Goal: Task Accomplishment & Management: Complete application form

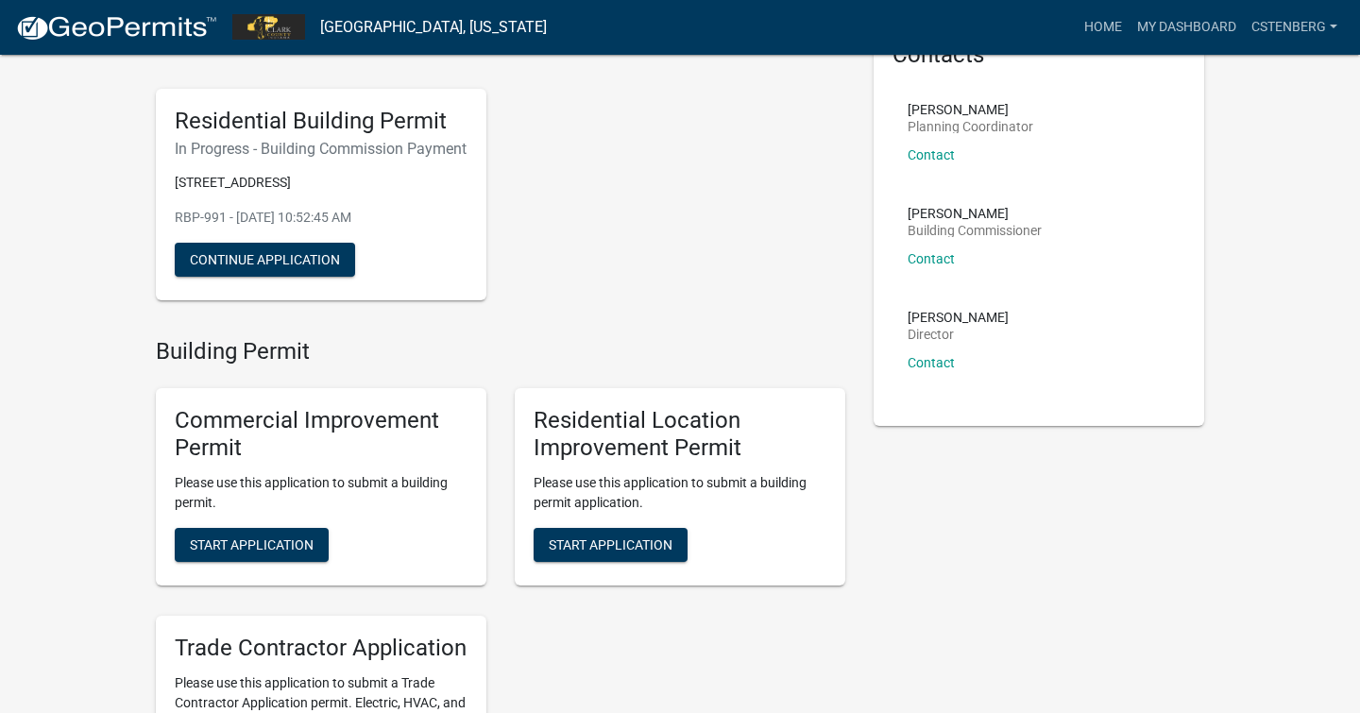
scroll to position [151, 0]
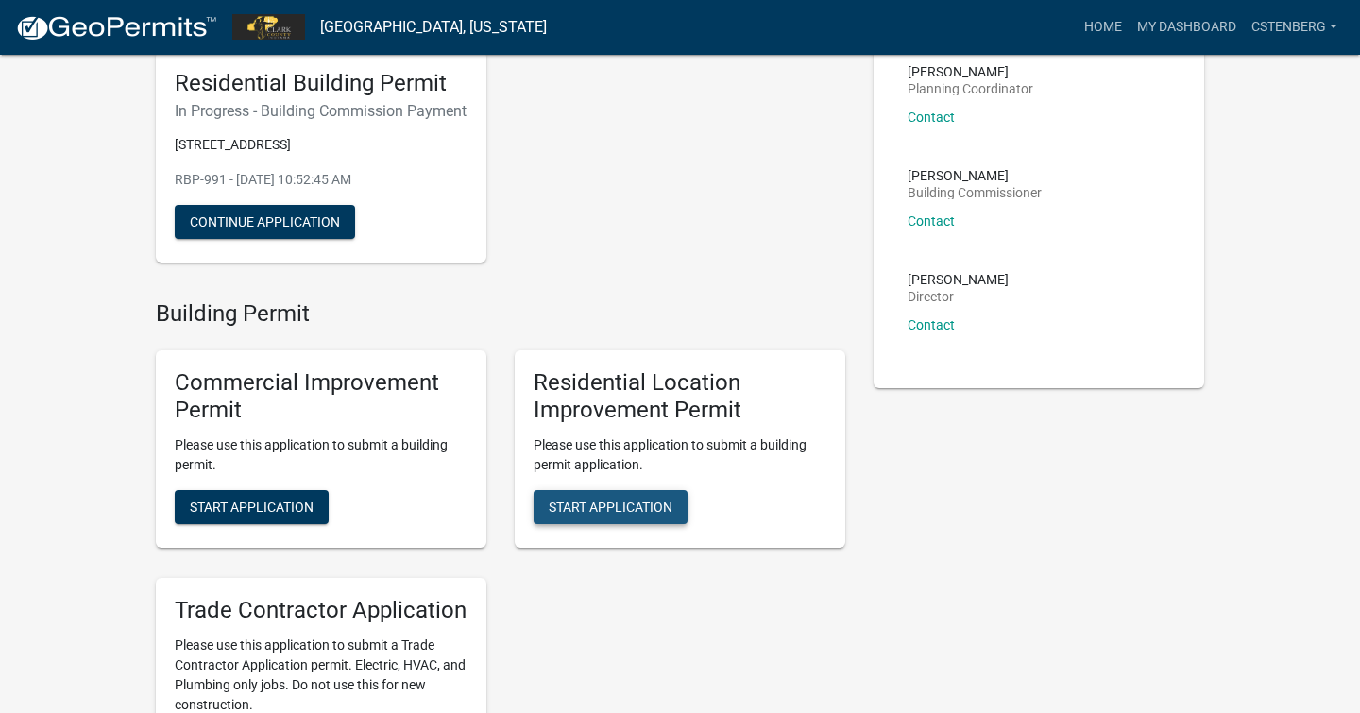
click at [624, 514] on span "Start Application" at bounding box center [611, 506] width 124 height 15
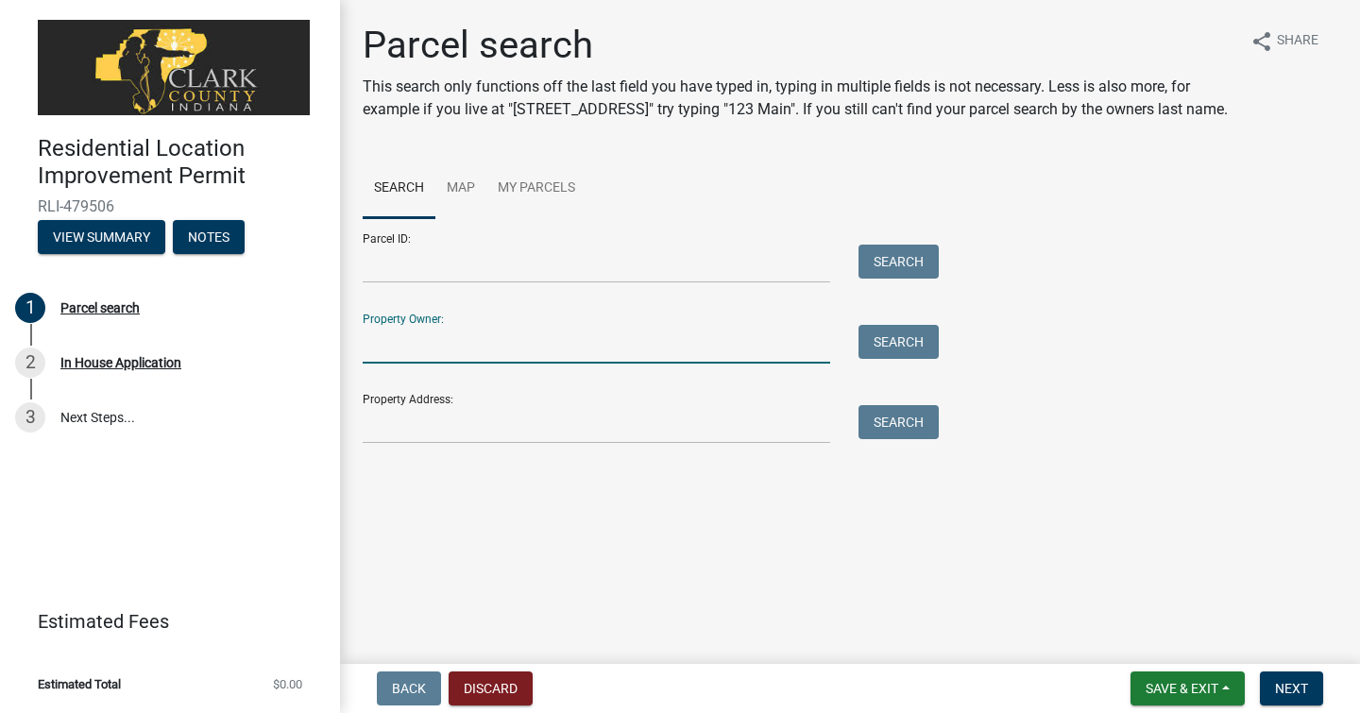
click at [529, 338] on input "Property Owner:" at bounding box center [597, 344] width 468 height 39
type input "[PERSON_NAME]"
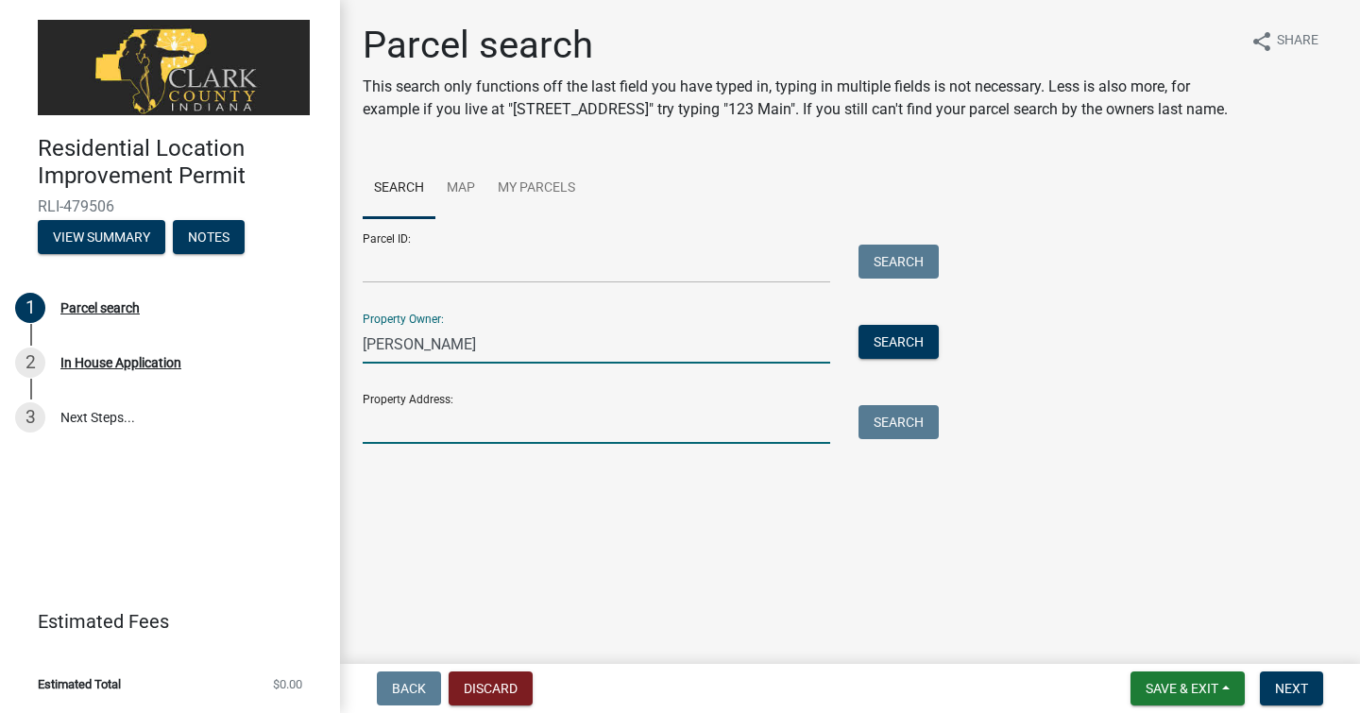
click at [470, 419] on input "Property Address:" at bounding box center [597, 424] width 468 height 39
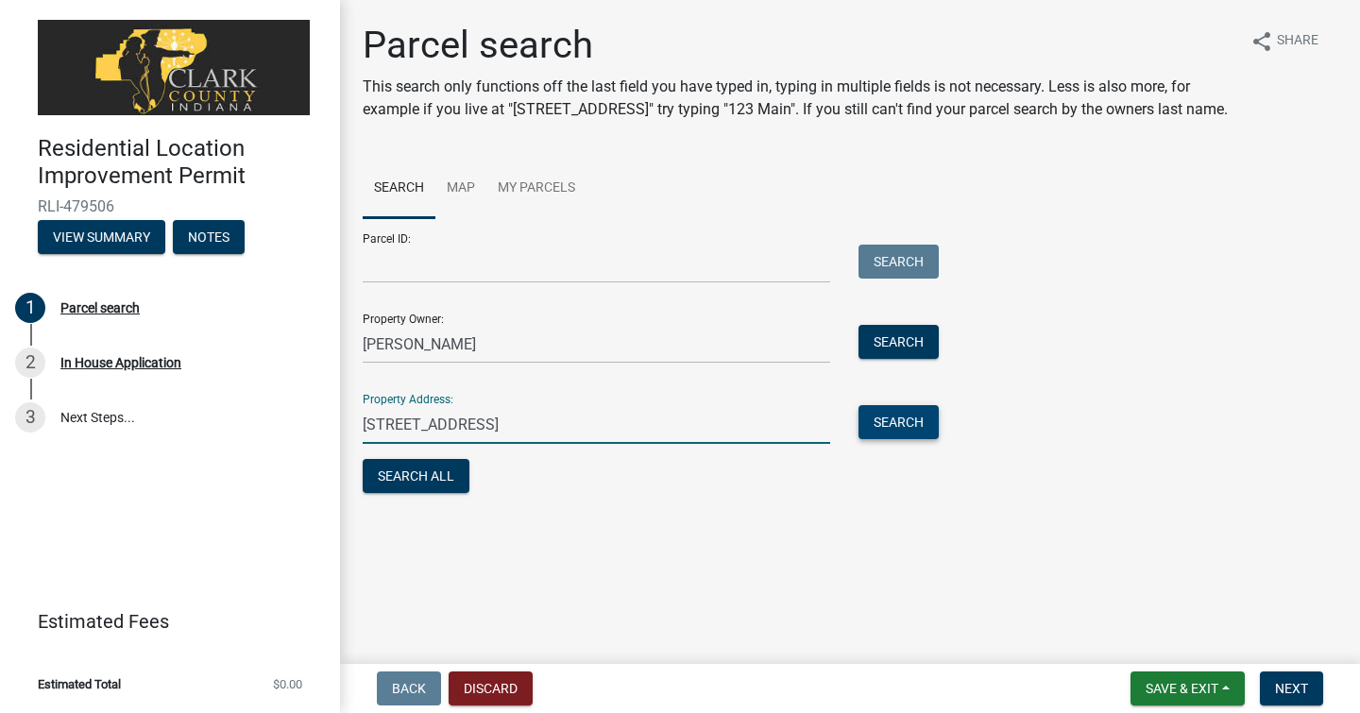
type input "[STREET_ADDRESS]"
click at [901, 428] on button "Search" at bounding box center [899, 422] width 80 height 34
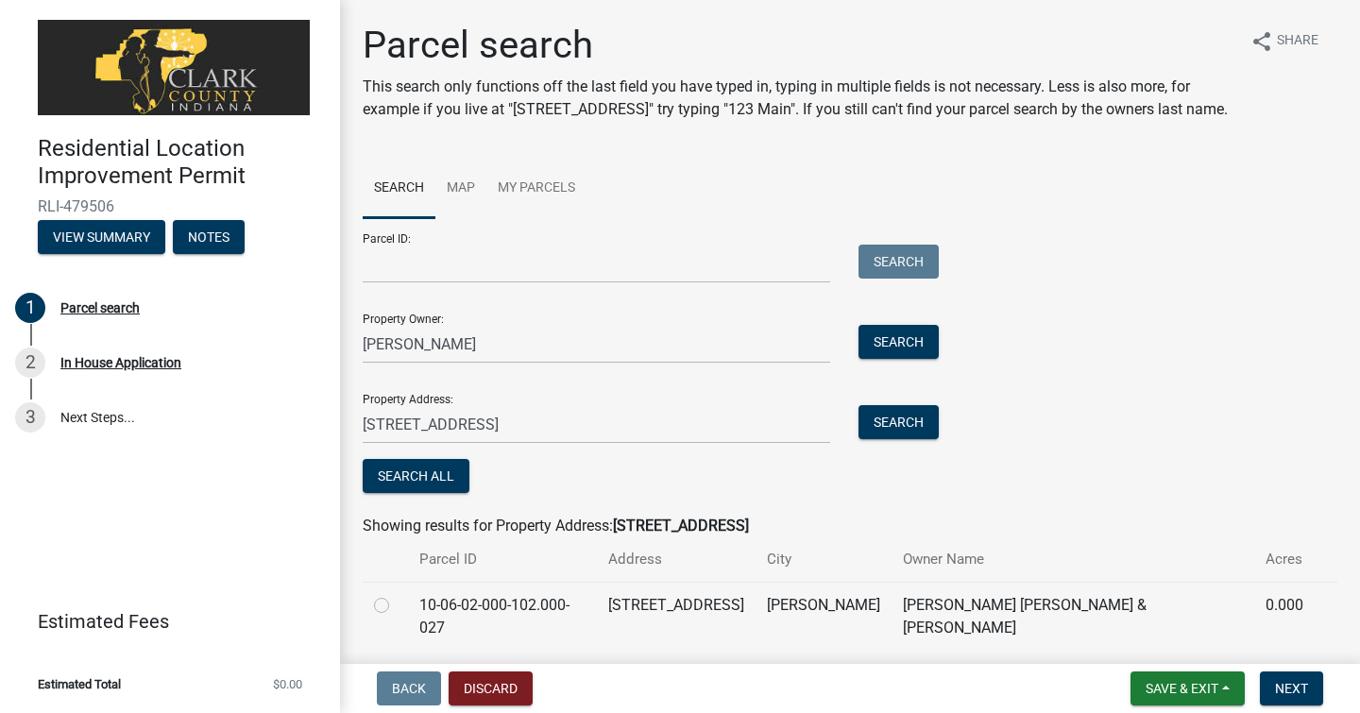
click at [397, 594] on label at bounding box center [397, 594] width 0 height 0
click at [397, 607] on input "radio" at bounding box center [403, 600] width 12 height 12
radio input "true"
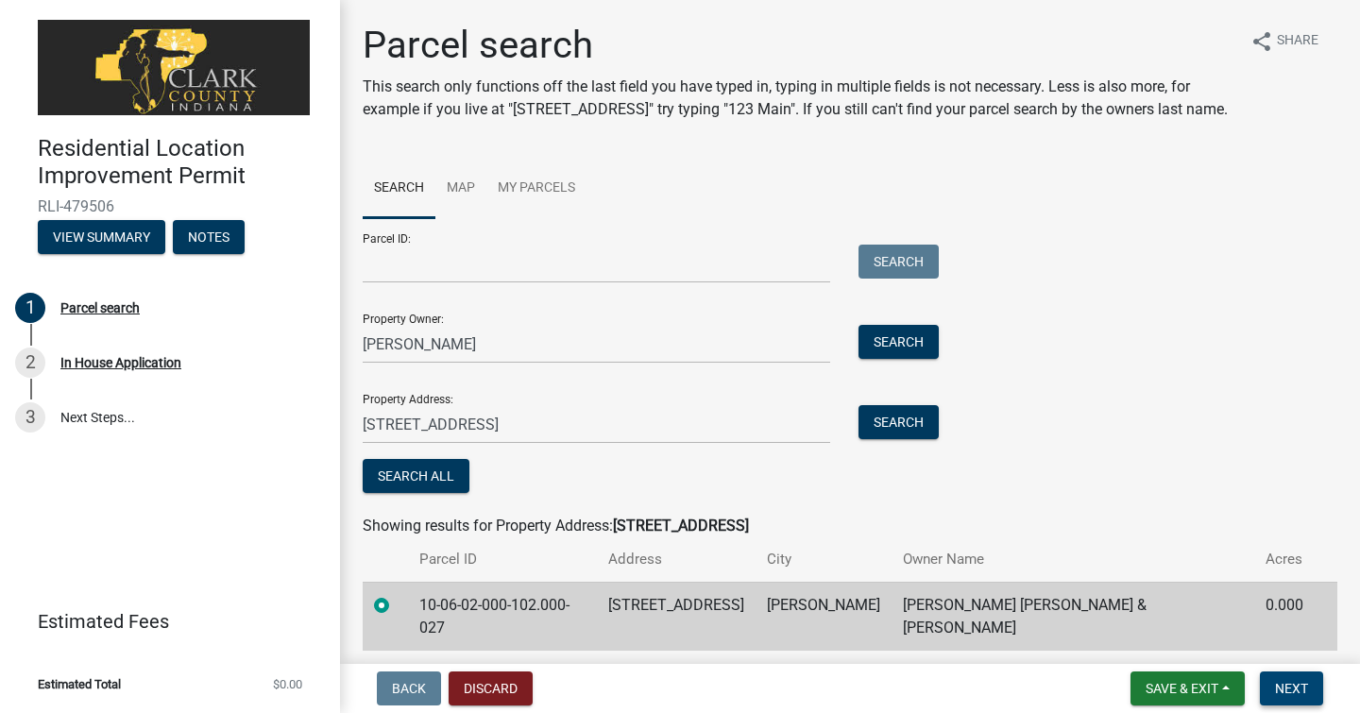
click at [1306, 689] on span "Next" at bounding box center [1291, 688] width 33 height 15
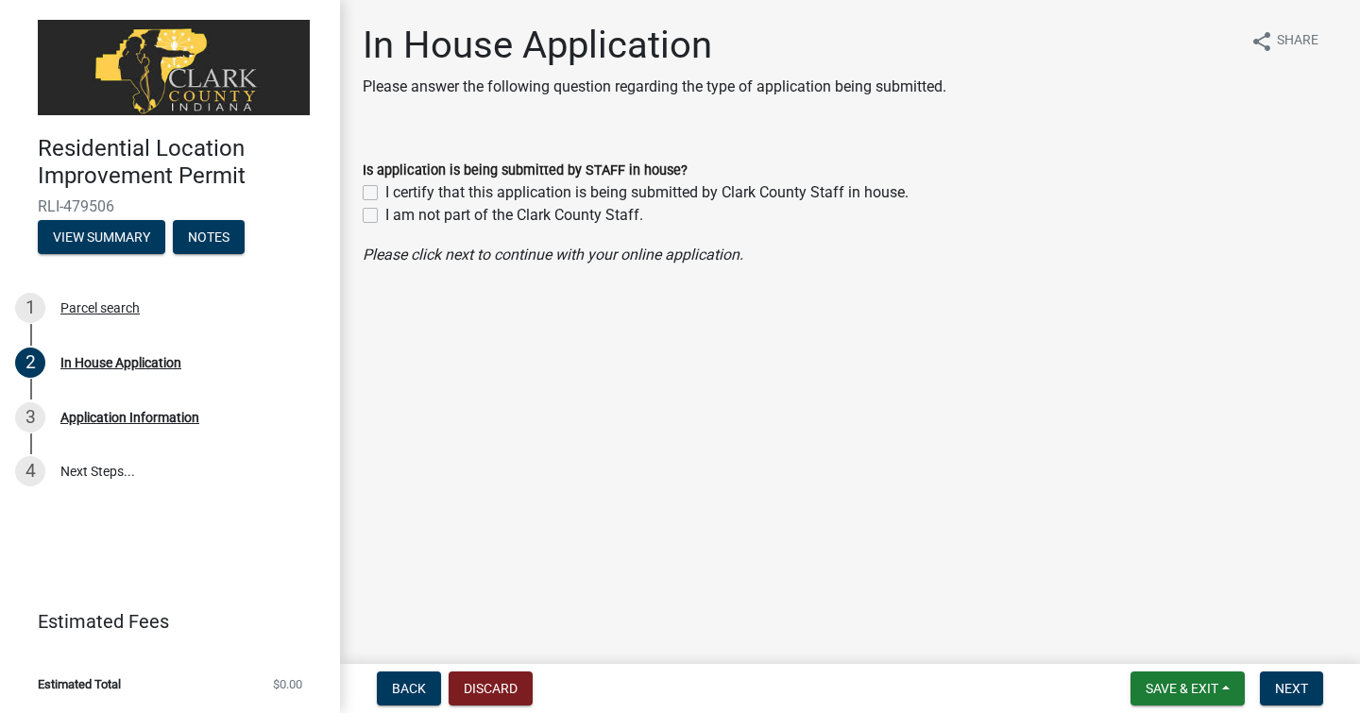
click at [385, 218] on label "I am not part of the Clark County Staff." at bounding box center [514, 215] width 258 height 23
click at [385, 216] on input "I am not part of the Clark County Staff." at bounding box center [391, 210] width 12 height 12
checkbox input "true"
checkbox input "false"
checkbox input "true"
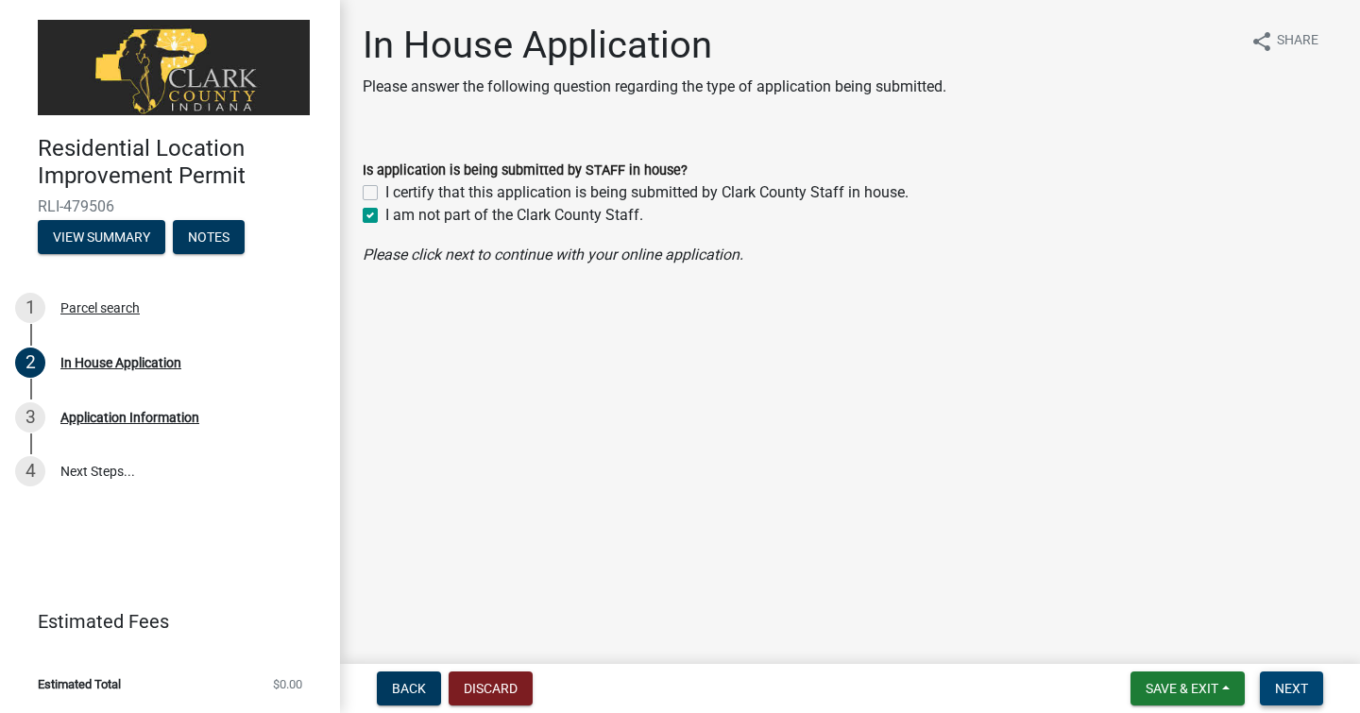
click at [1294, 681] on span "Next" at bounding box center [1291, 688] width 33 height 15
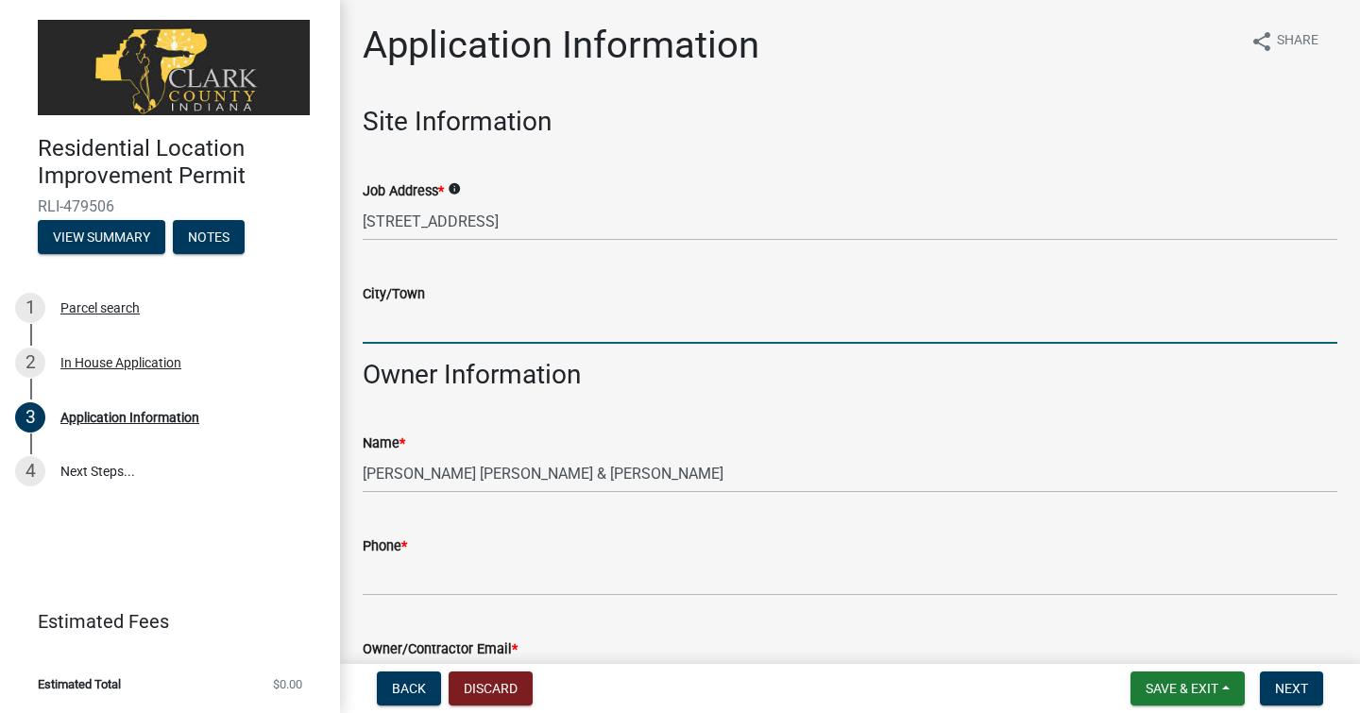
click at [537, 317] on input "City/Town" at bounding box center [850, 324] width 975 height 39
type input "[PERSON_NAME] [US_STATE]"
click at [461, 551] on div "Phone *" at bounding box center [850, 546] width 975 height 23
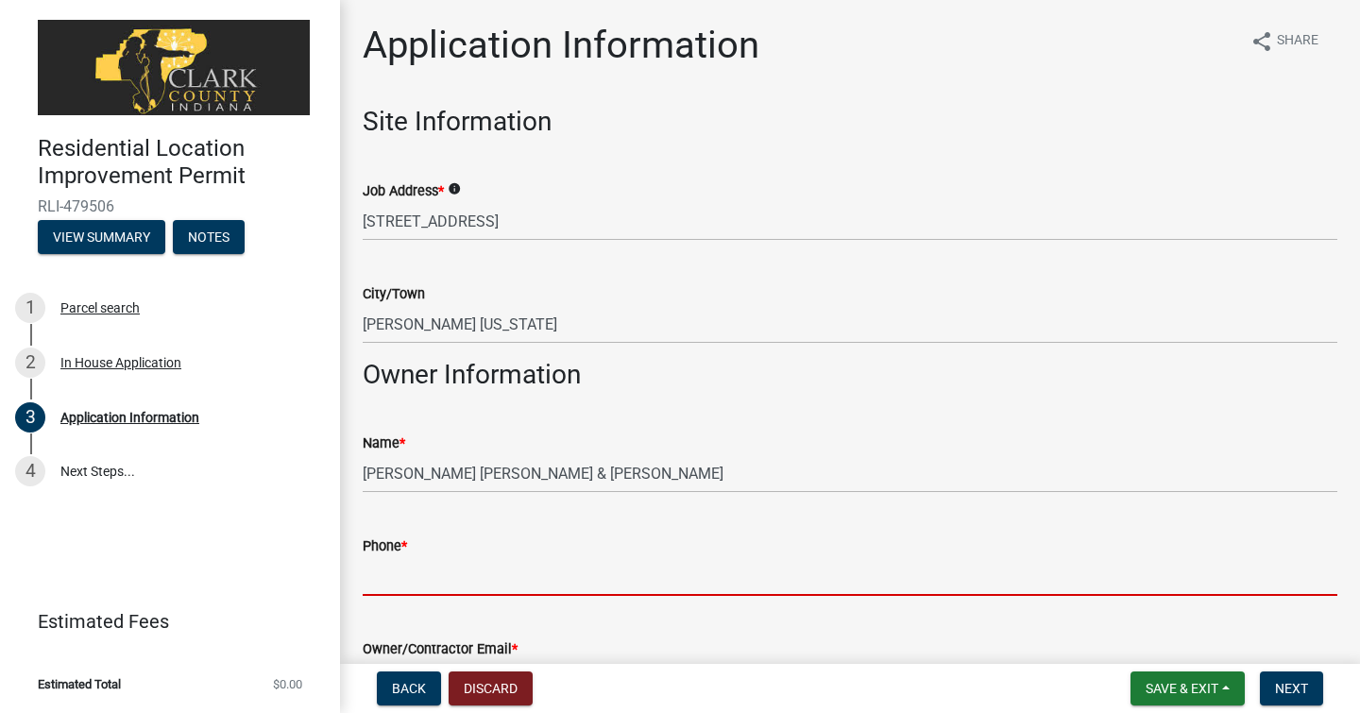
click at [446, 594] on input "Phone *" at bounding box center [850, 576] width 975 height 39
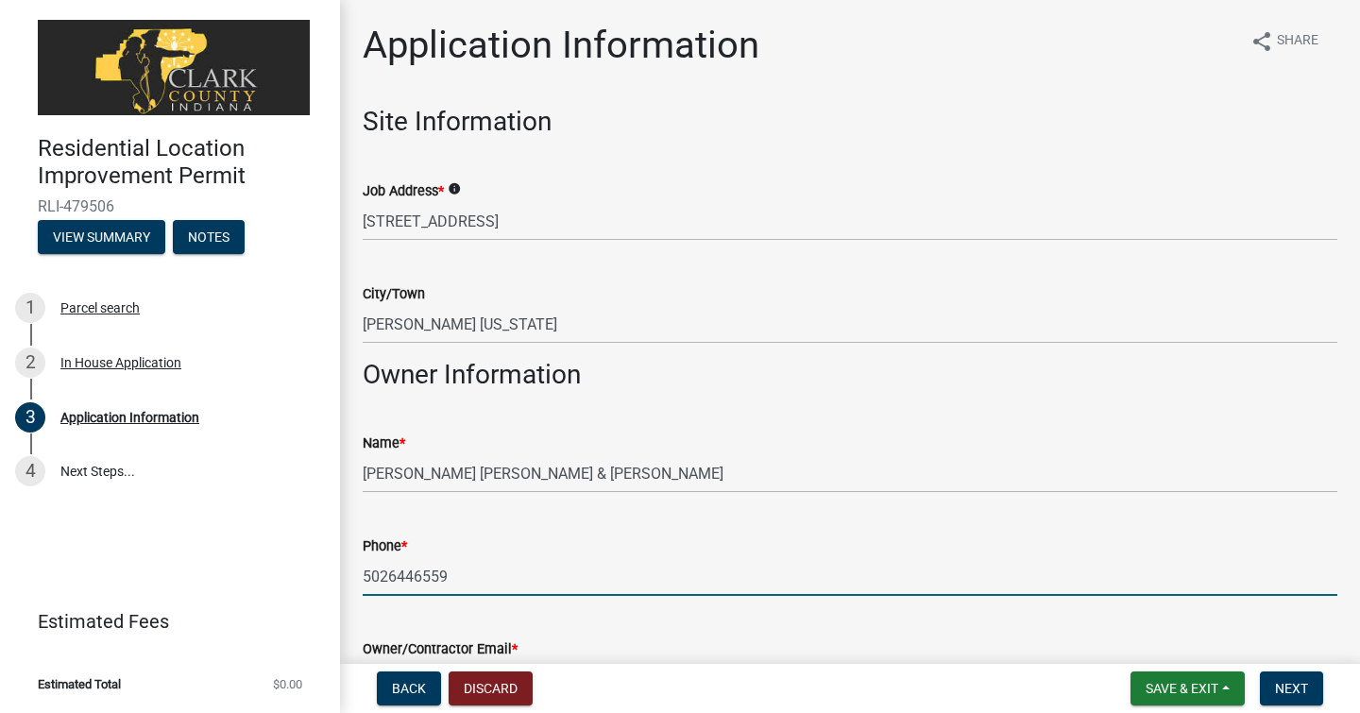
type input "5026446559"
click at [642, 635] on div "Owner/Contractor Email *" at bounding box center [850, 655] width 975 height 88
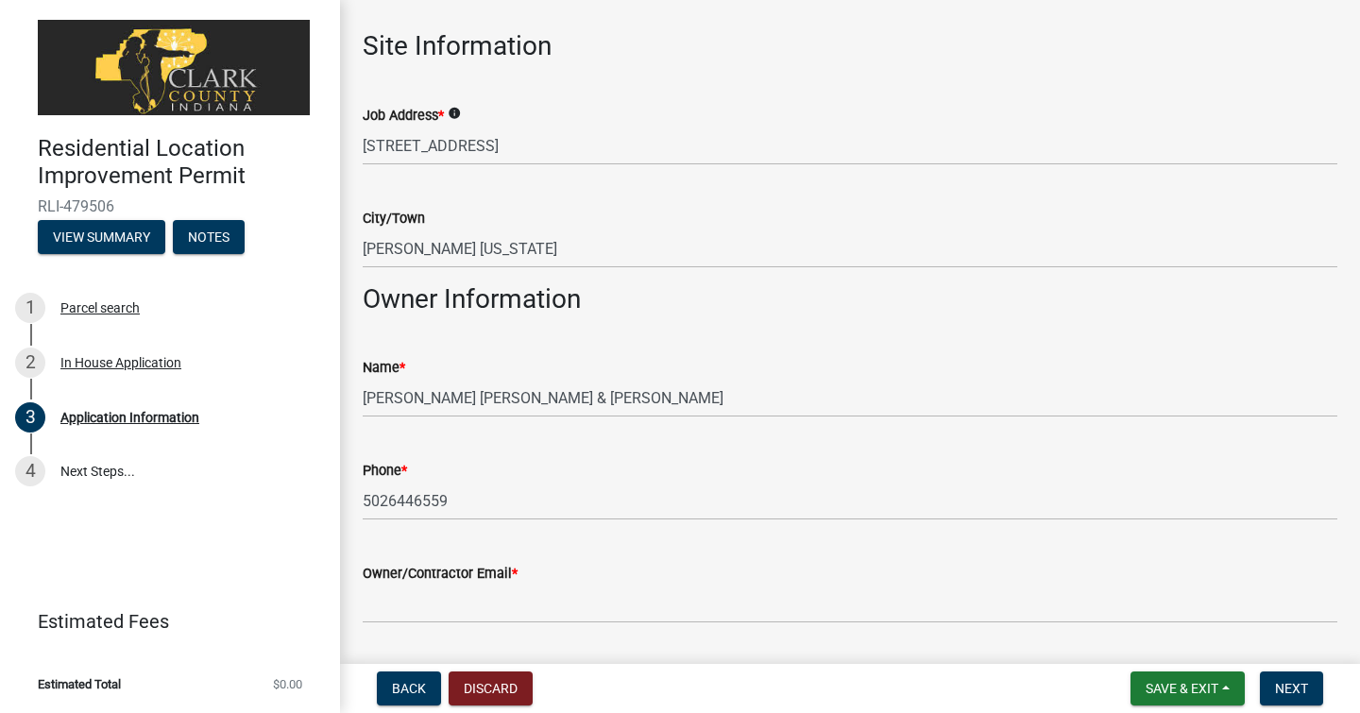
scroll to position [113, 0]
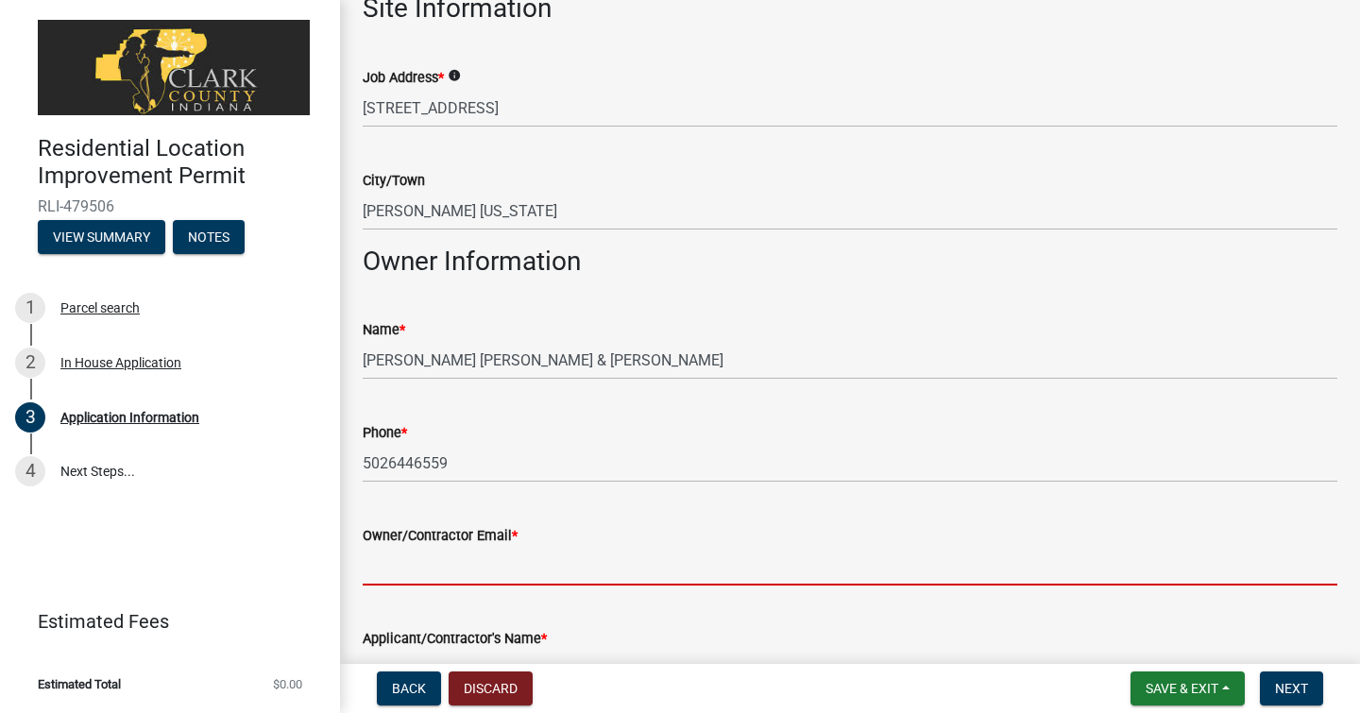
click at [476, 571] on input "Owner/Contractor Email *" at bounding box center [850, 566] width 975 height 39
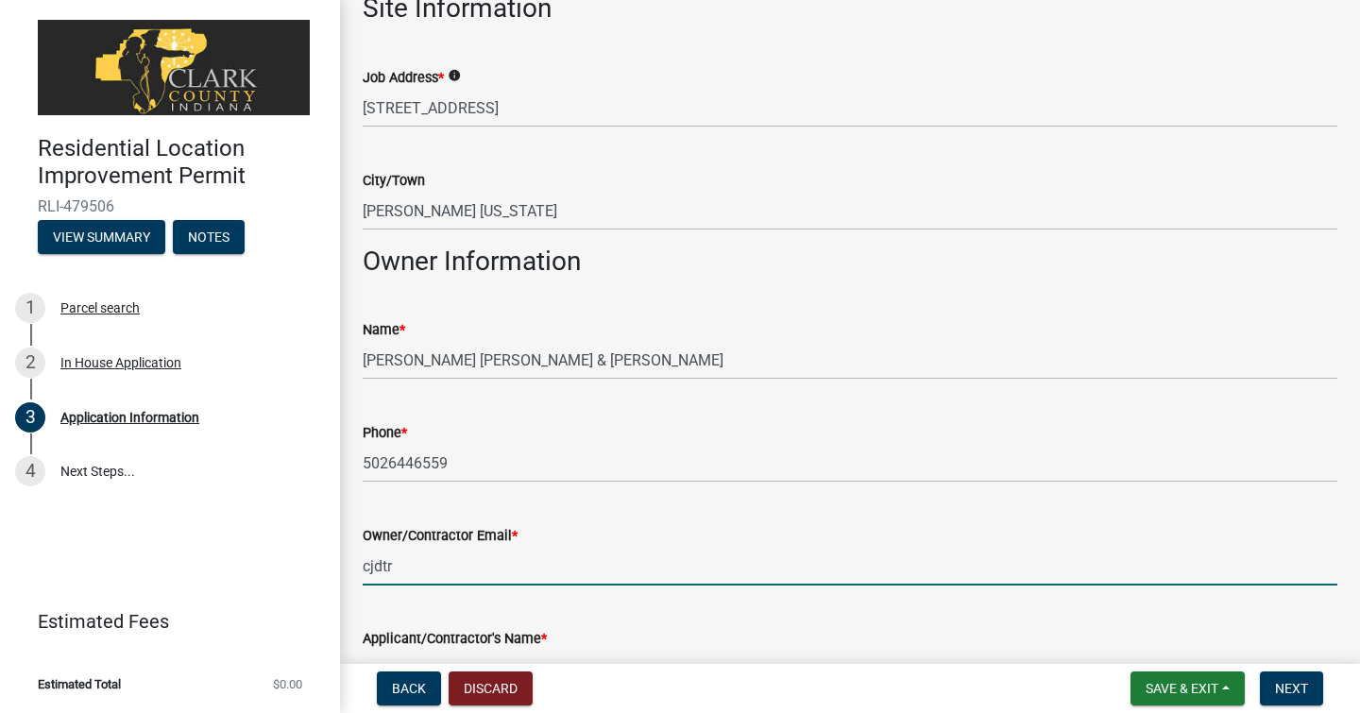
type input "[EMAIL_ADDRESS][DOMAIN_NAME]"
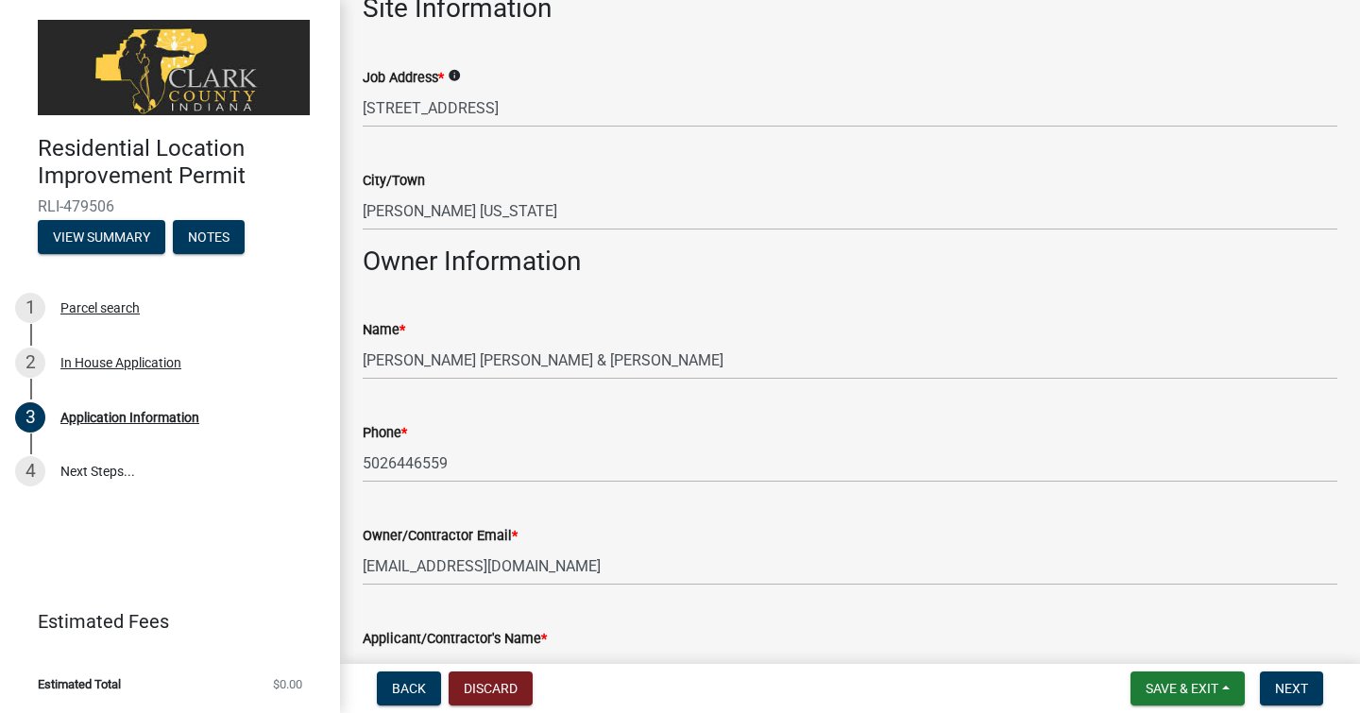
click at [617, 617] on div "Applicant/Contractor's Name *" at bounding box center [850, 645] width 975 height 88
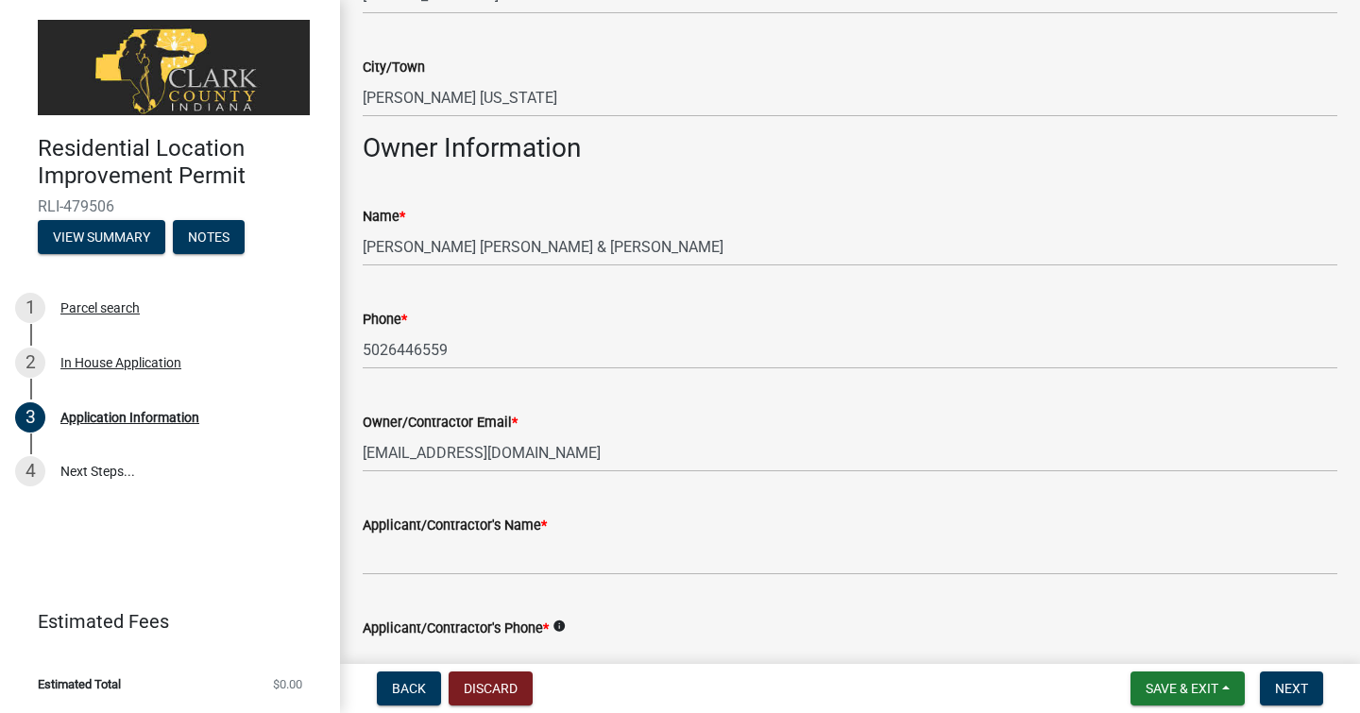
scroll to position [265, 0]
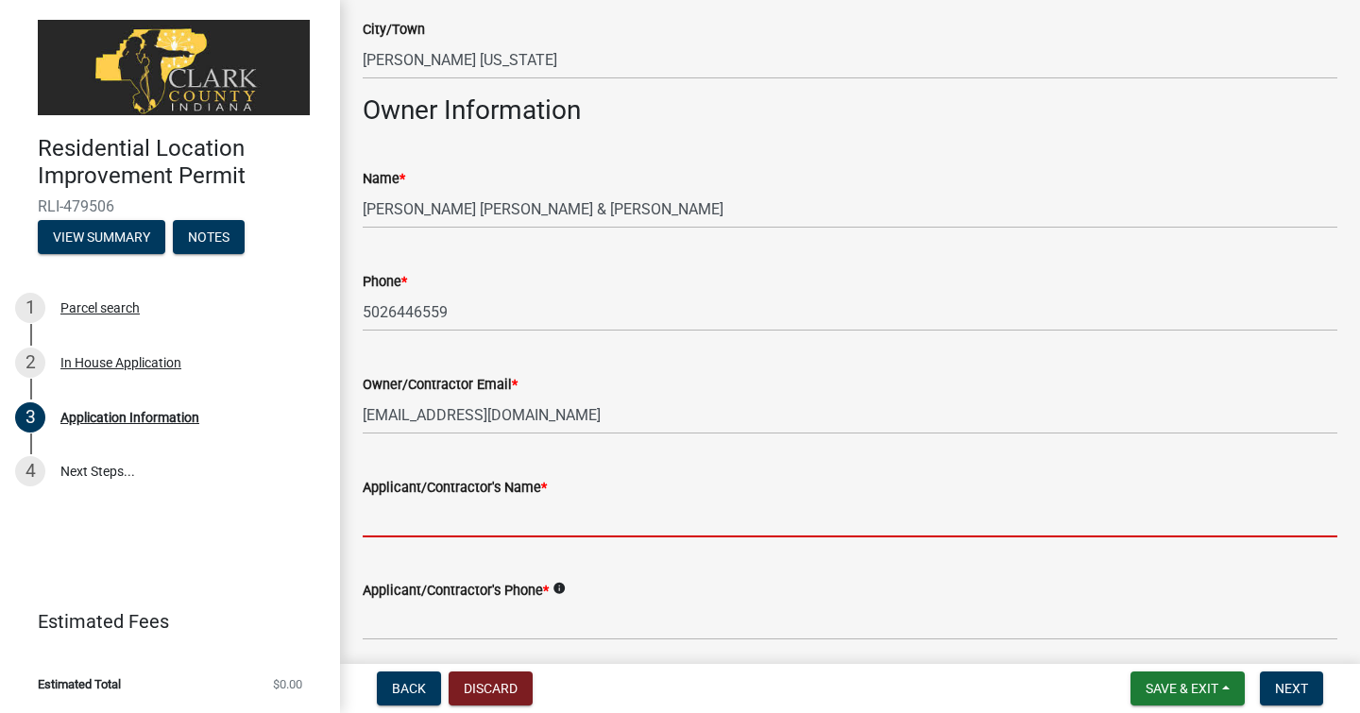
click at [513, 517] on input "Applicant/Contractor's Name *" at bounding box center [850, 518] width 975 height 39
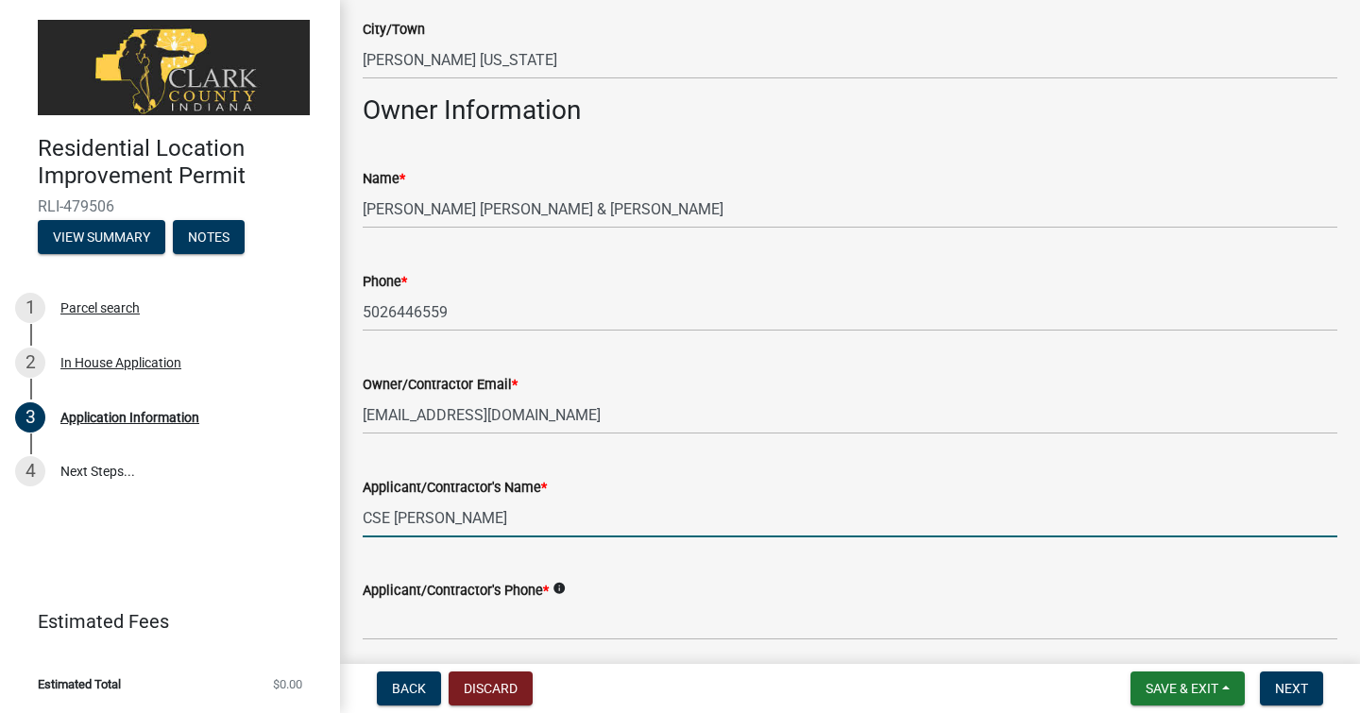
type input "CSE [PERSON_NAME]"
click at [542, 613] on input "Applicant/Contractor's Phone *" at bounding box center [850, 621] width 975 height 39
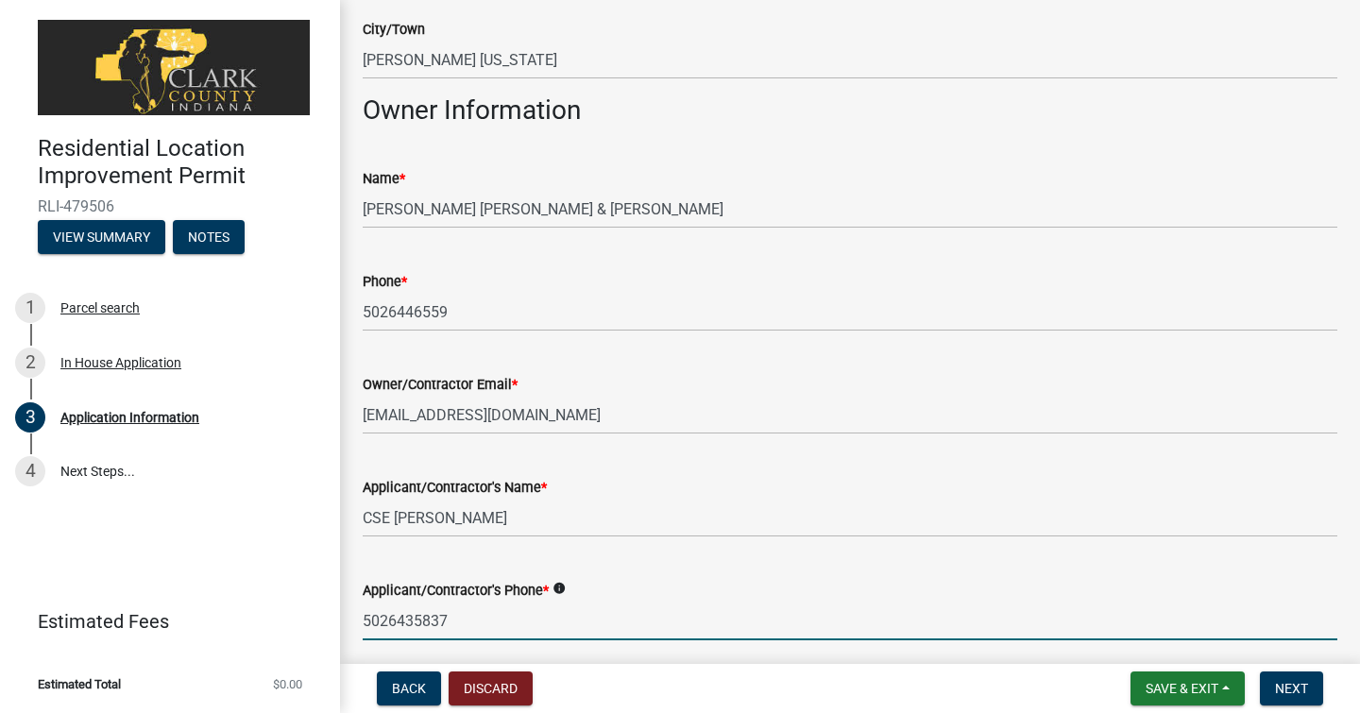
click at [719, 610] on input "5026435837" at bounding box center [850, 621] width 975 height 39
type input "5026435837"
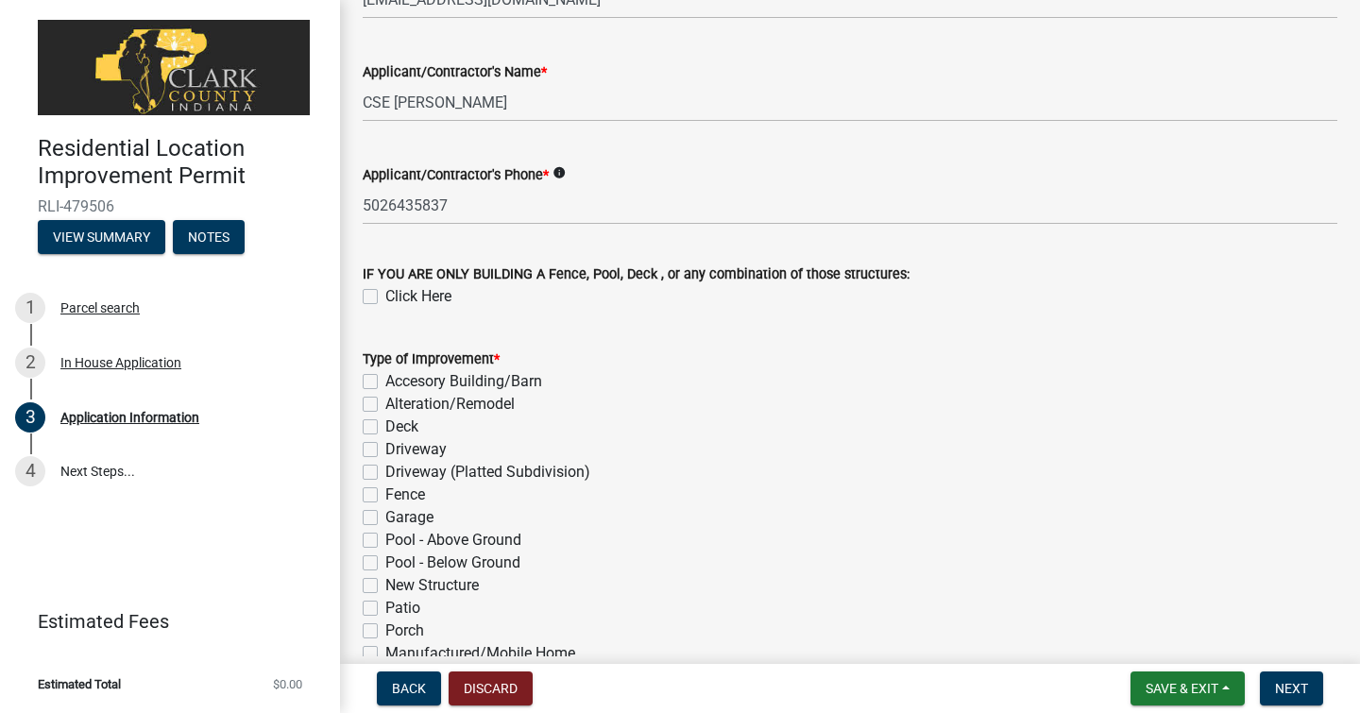
scroll to position [718, 0]
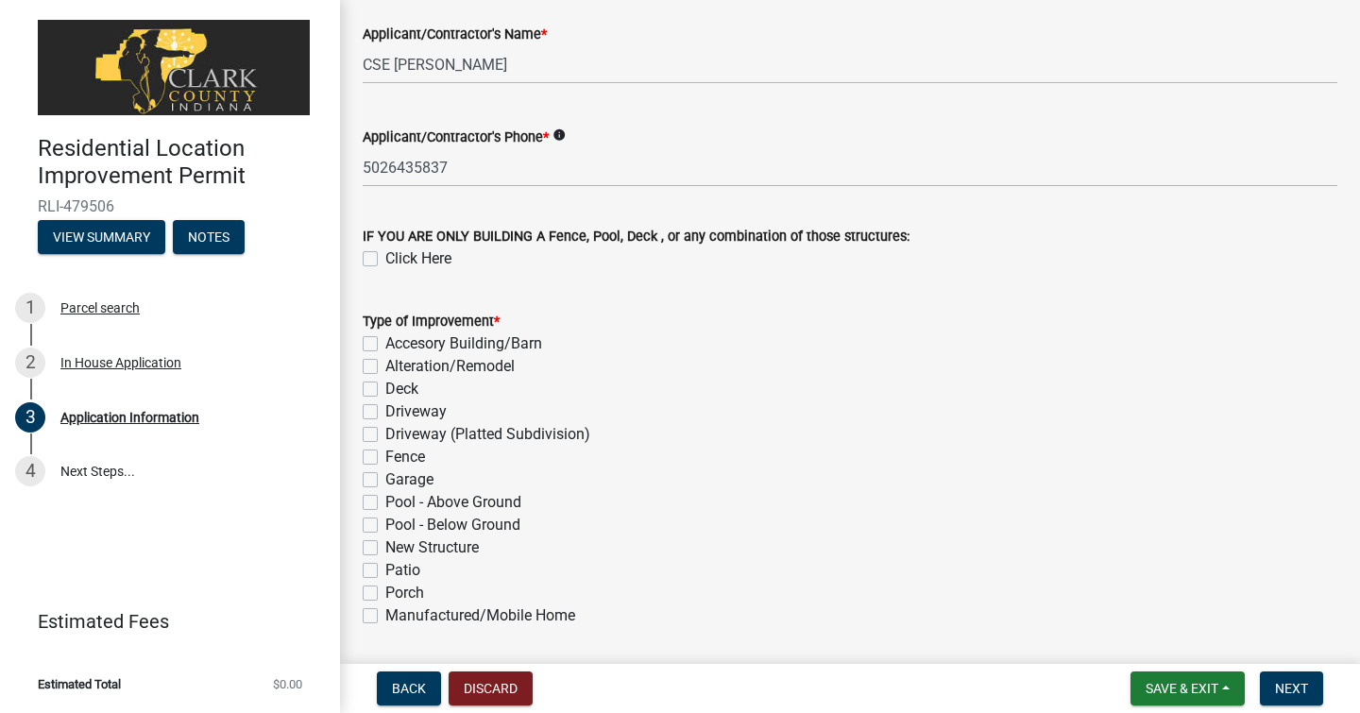
click at [385, 343] on label "Accesory Building/Barn" at bounding box center [463, 344] width 157 height 23
click at [385, 343] on input "Accesory Building/Barn" at bounding box center [391, 339] width 12 height 12
checkbox input "true"
checkbox input "false"
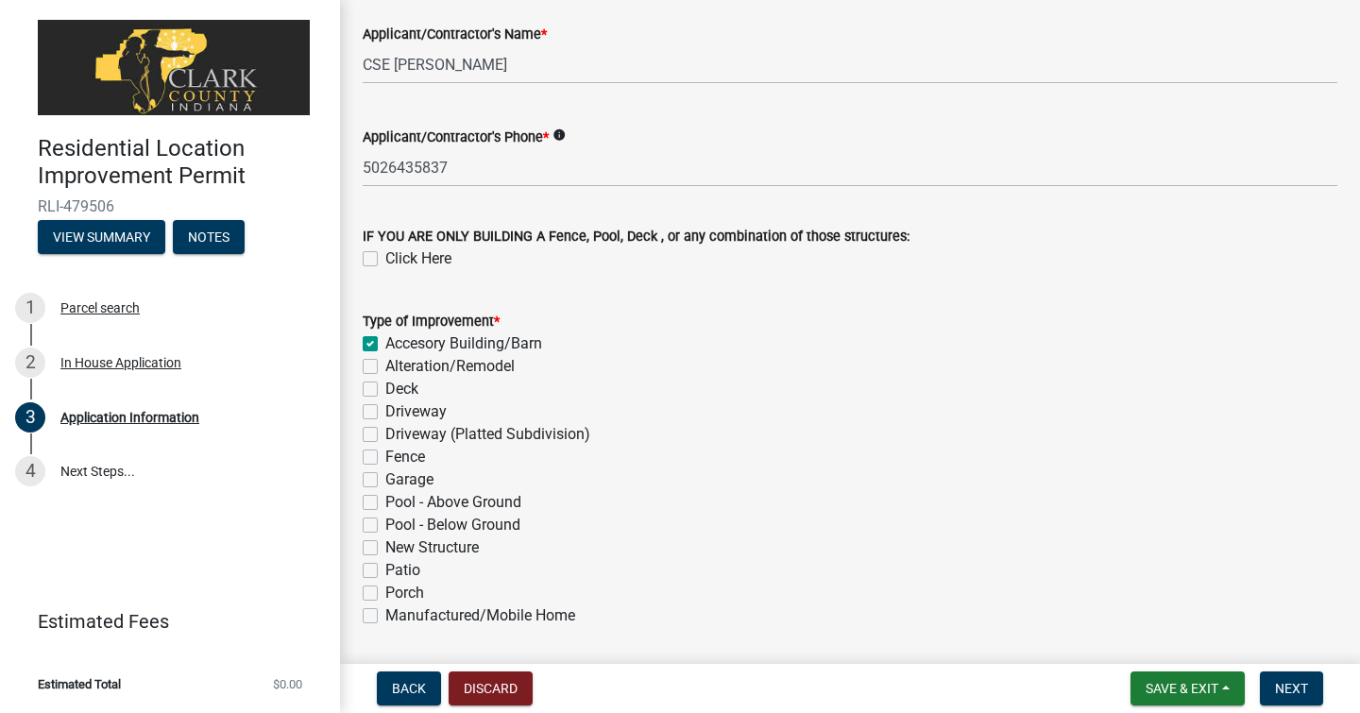
checkbox input "false"
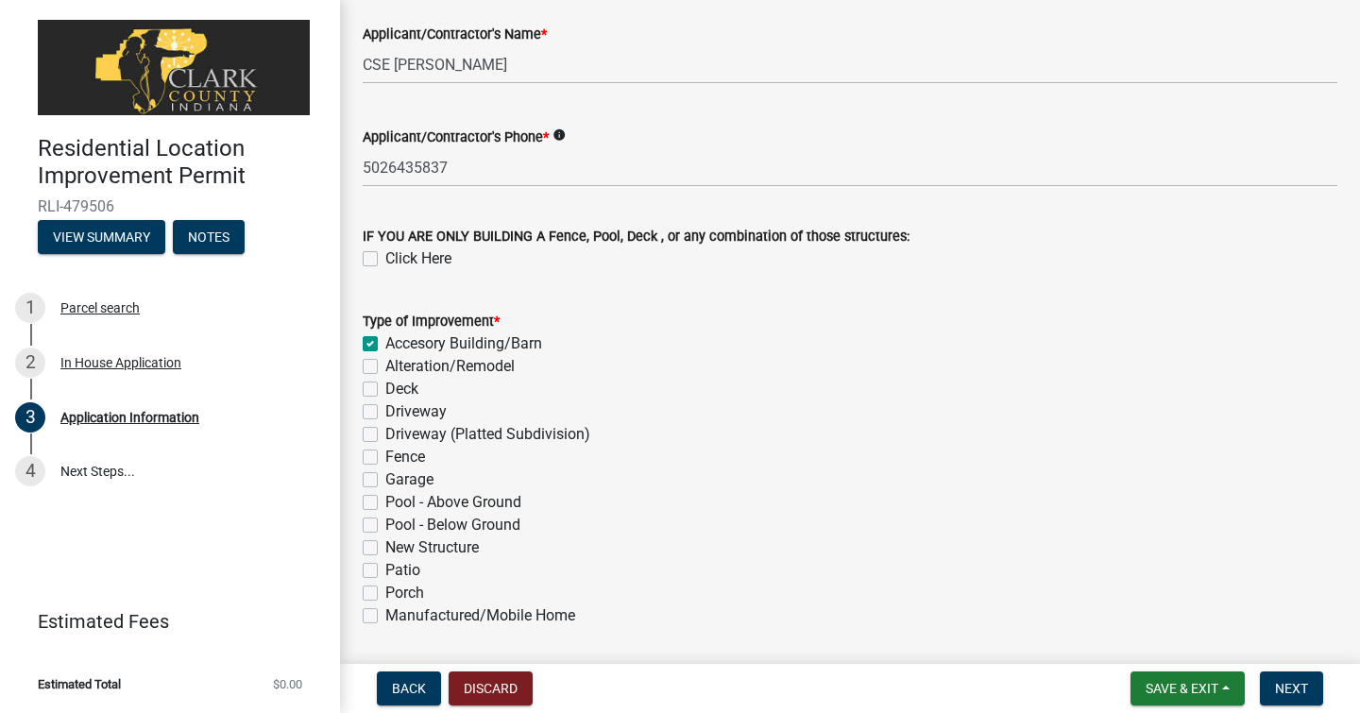
checkbox input "false"
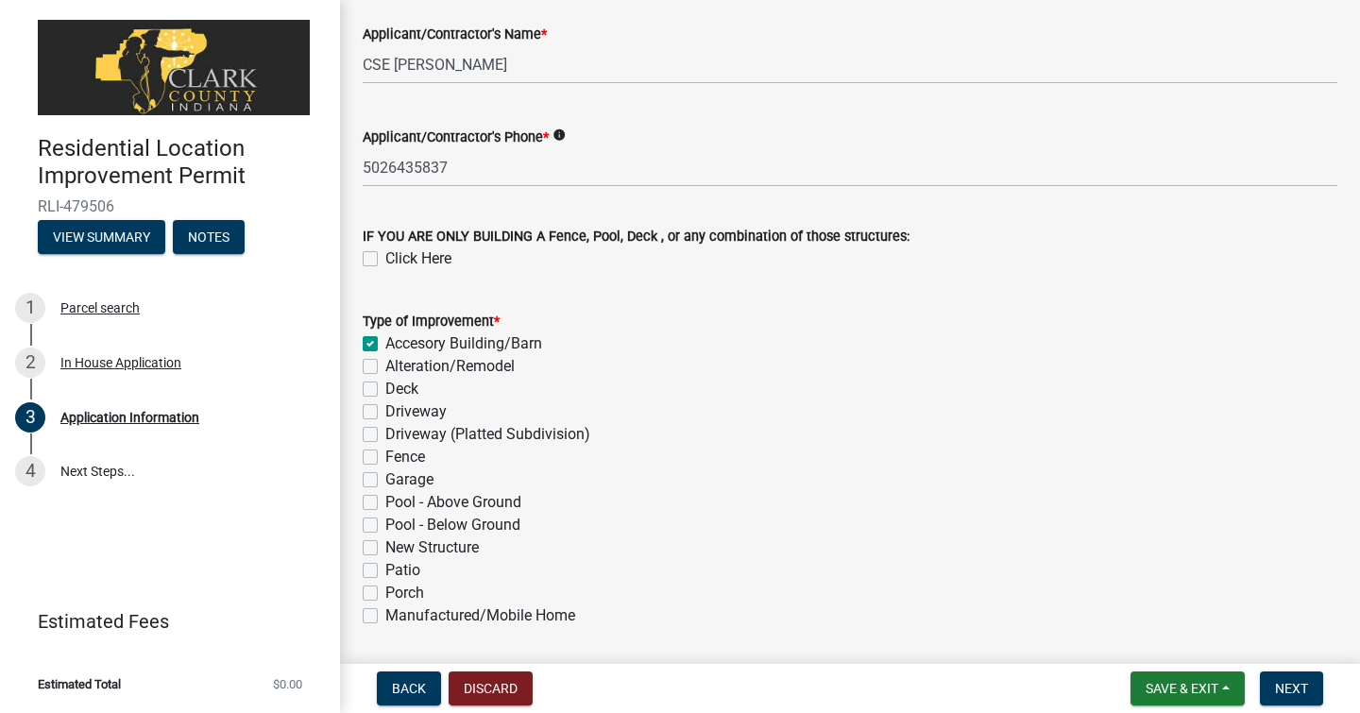
click at [609, 464] on div "Fence" at bounding box center [850, 457] width 975 height 23
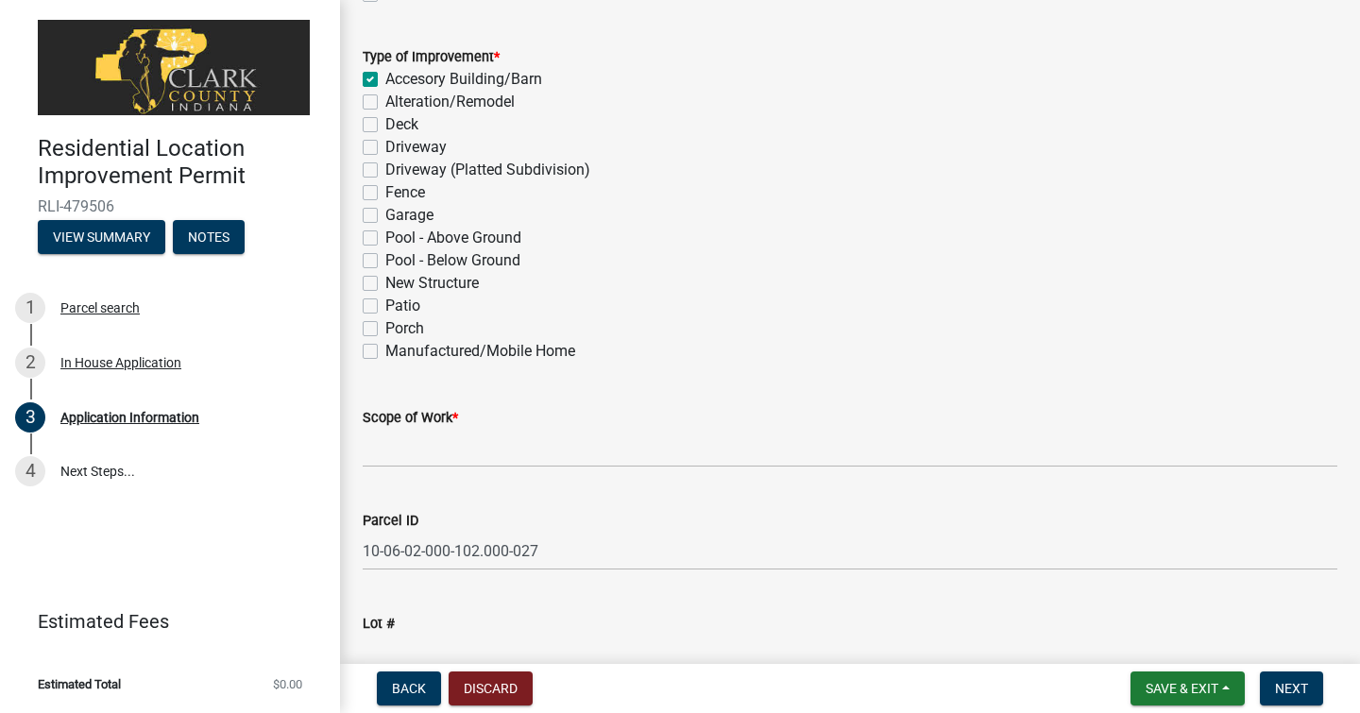
scroll to position [1020, 0]
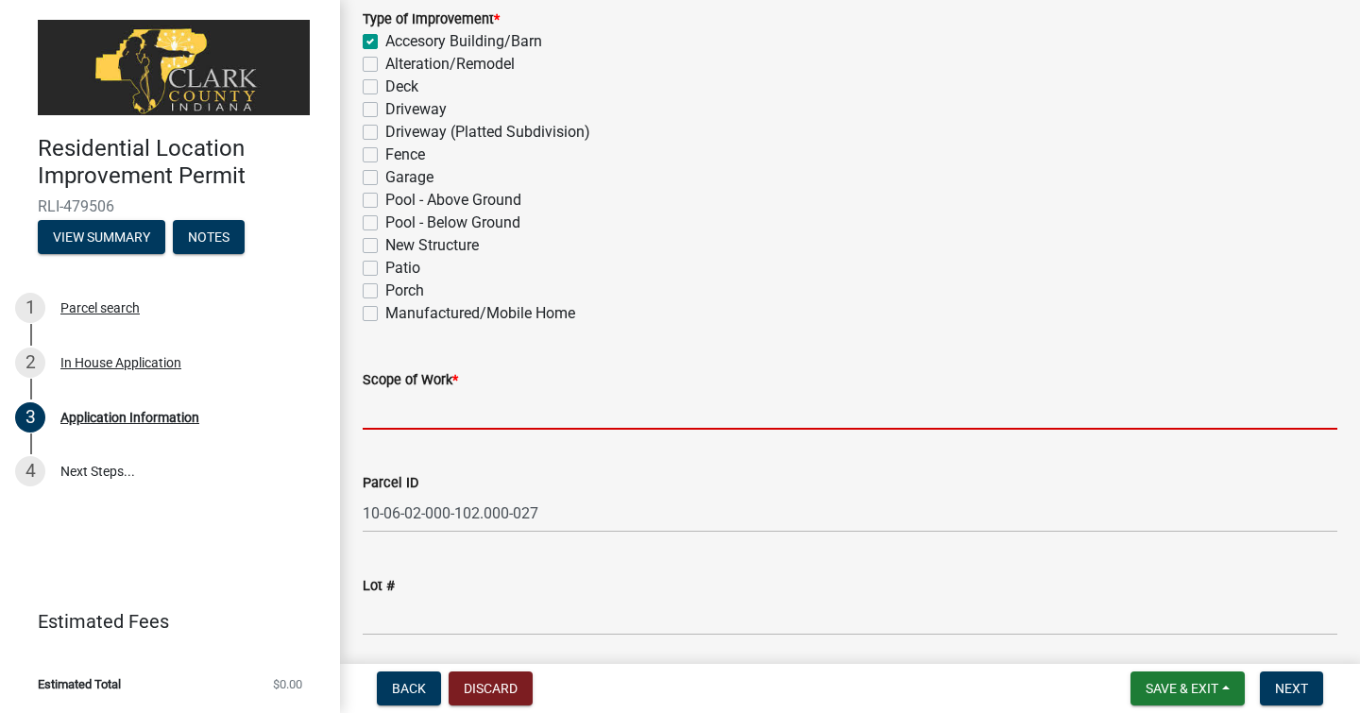
click at [455, 419] on input "Scope of Work *" at bounding box center [850, 410] width 975 height 39
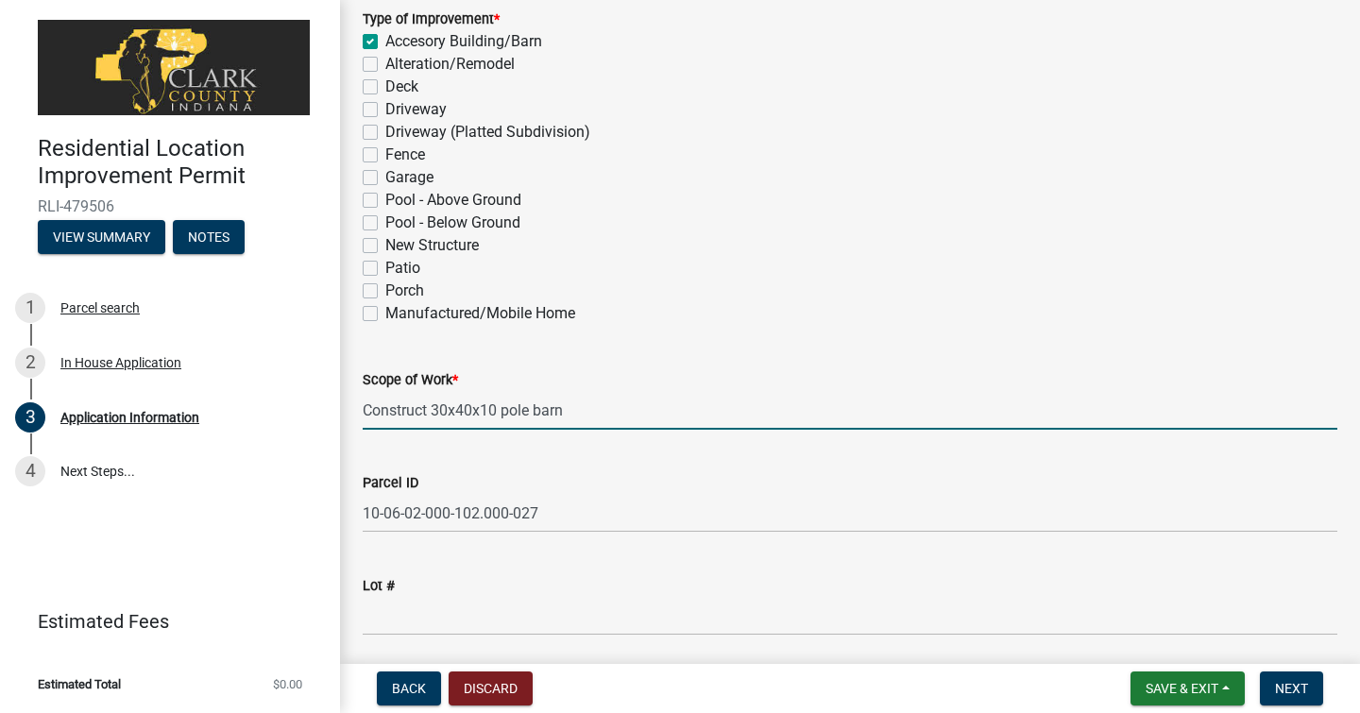
type input "Construct 30x40x10 pole barn"
click at [601, 474] on div "Parcel ID" at bounding box center [850, 482] width 975 height 23
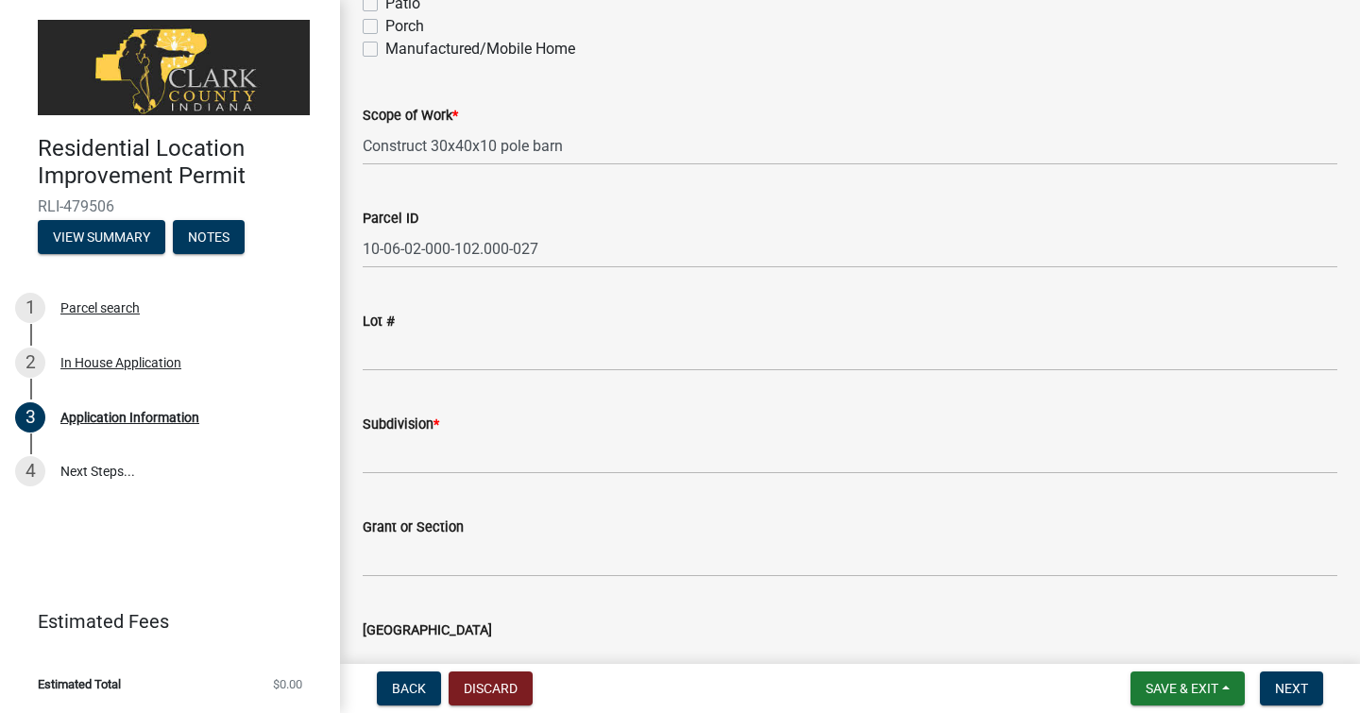
scroll to position [1323, 0]
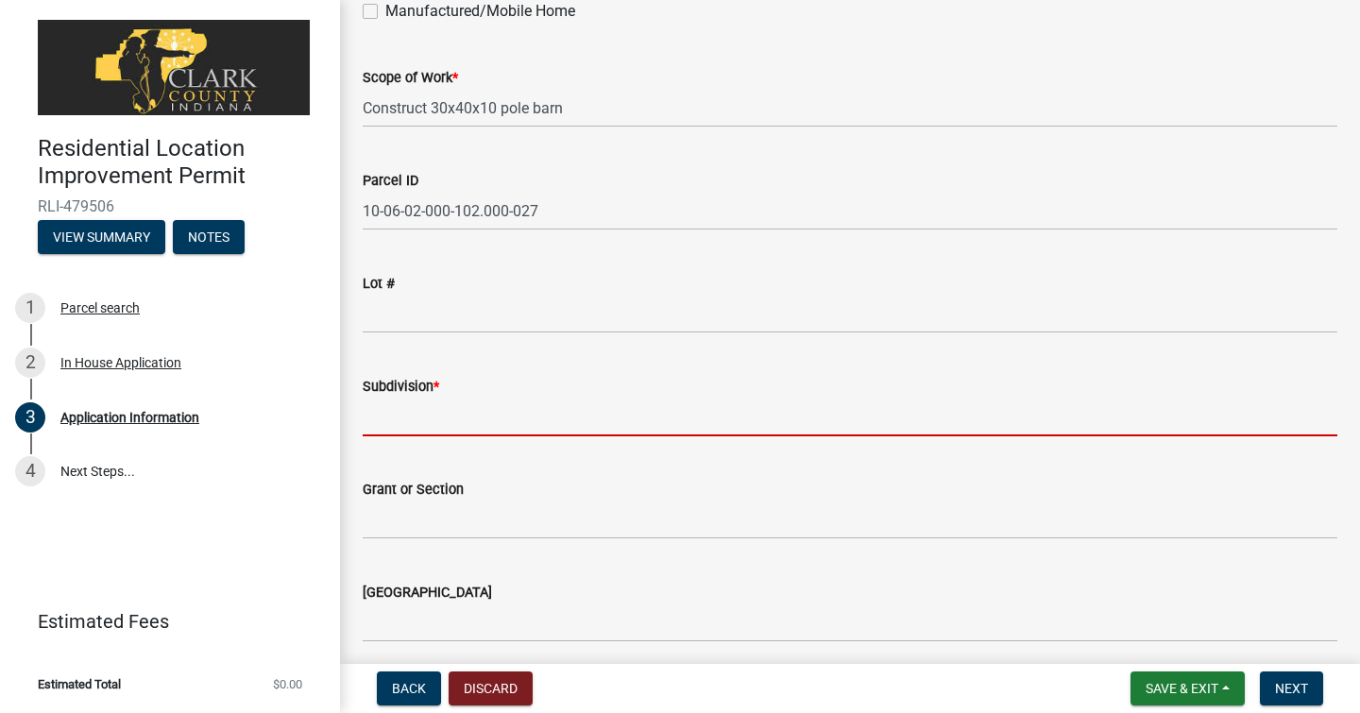
click at [508, 416] on input "Subdivision *" at bounding box center [850, 417] width 975 height 39
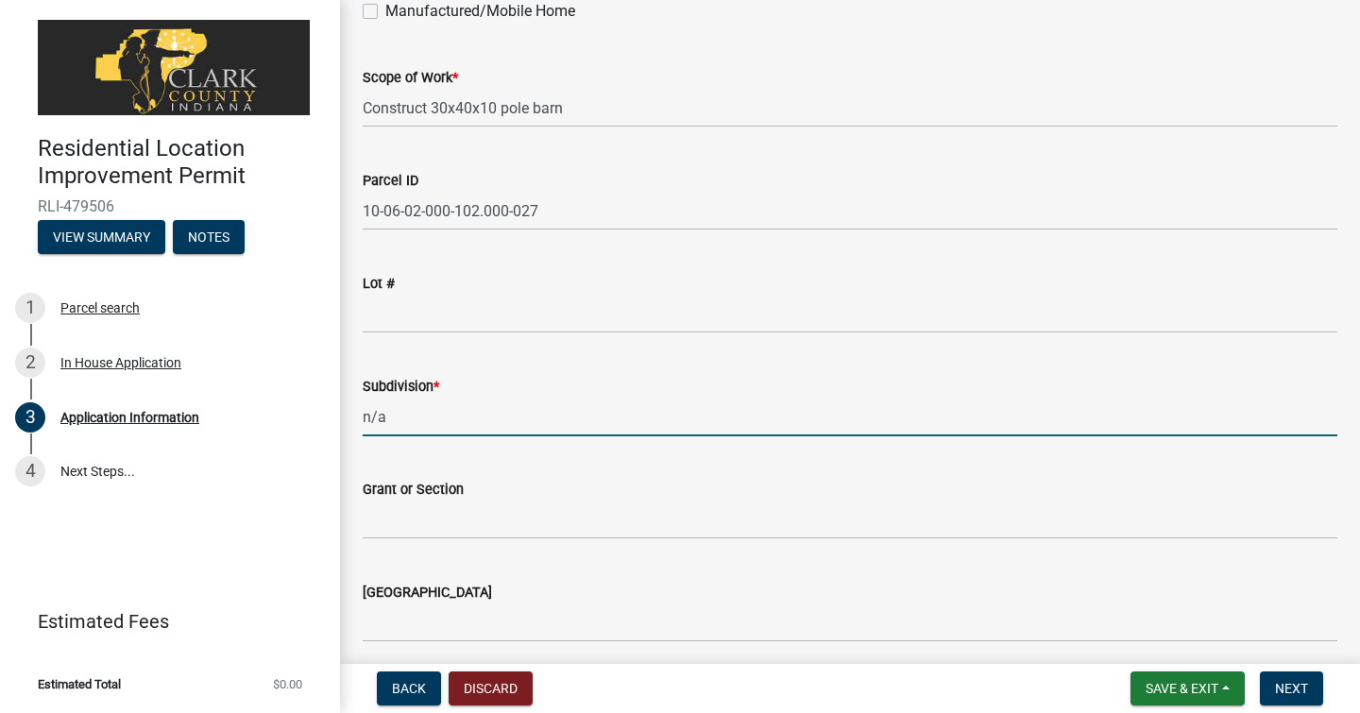
type input "n/a"
click at [607, 475] on div "Grant or Section" at bounding box center [850, 496] width 975 height 88
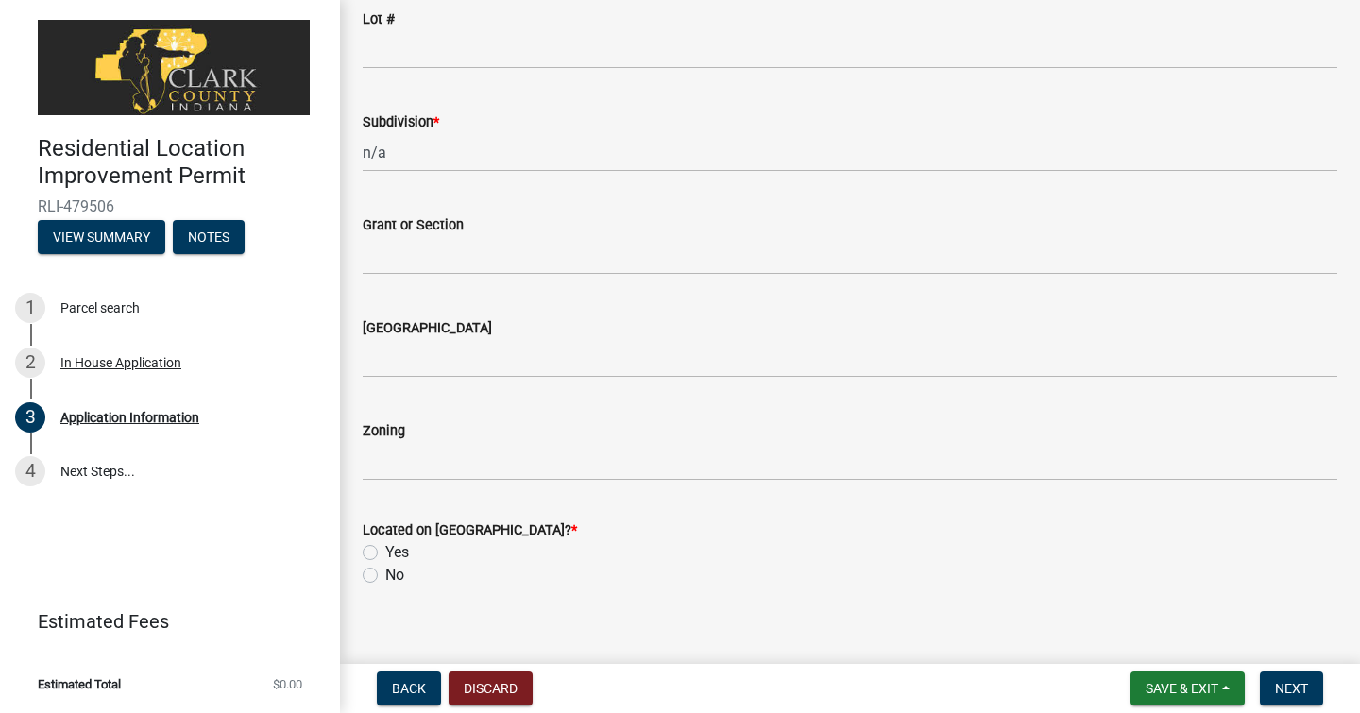
scroll to position [1590, 0]
click at [385, 548] on label "Yes" at bounding box center [397, 549] width 24 height 23
click at [385, 548] on input "Yes" at bounding box center [391, 544] width 12 height 12
radio input "true"
click at [520, 624] on main "Application Information share Share Site Information Job Address * info [STREET…" at bounding box center [850, 328] width 1020 height 657
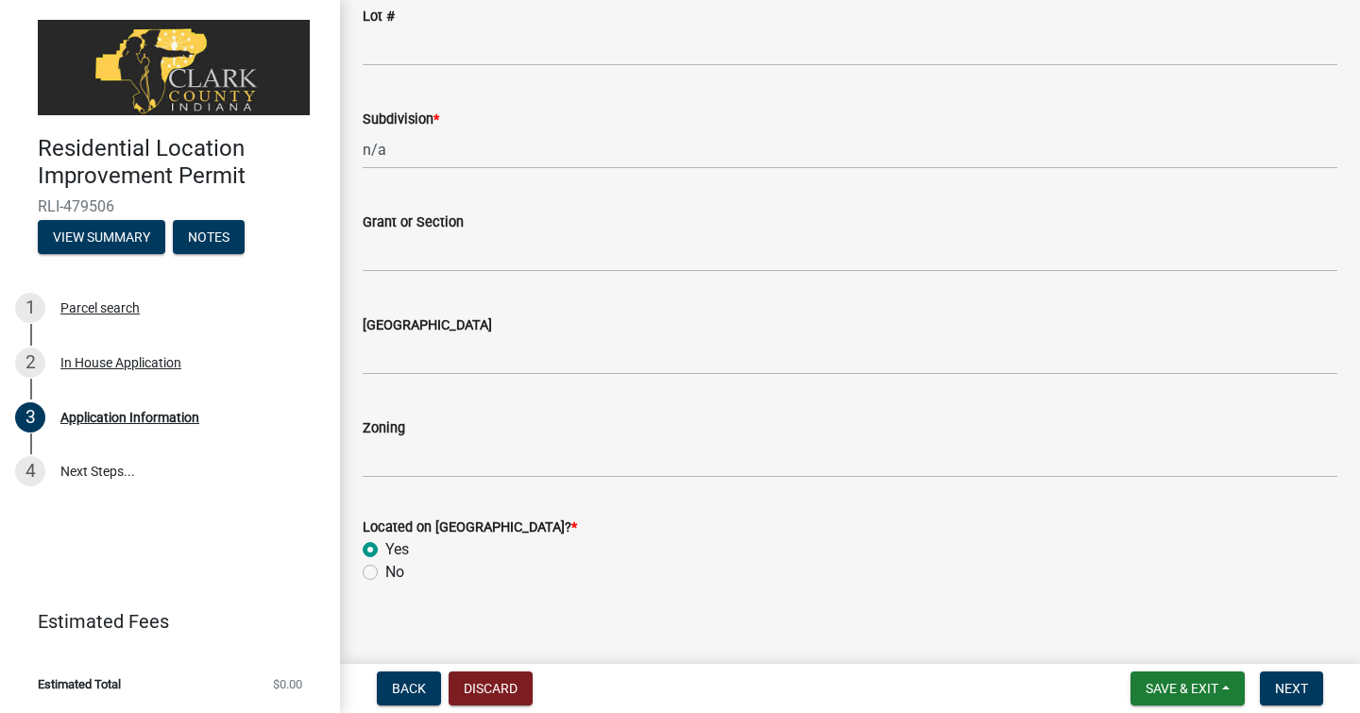
click at [580, 624] on main "Application Information share Share Site Information Job Address * info [STREET…" at bounding box center [850, 328] width 1020 height 657
click at [1288, 695] on span "Next" at bounding box center [1291, 688] width 33 height 15
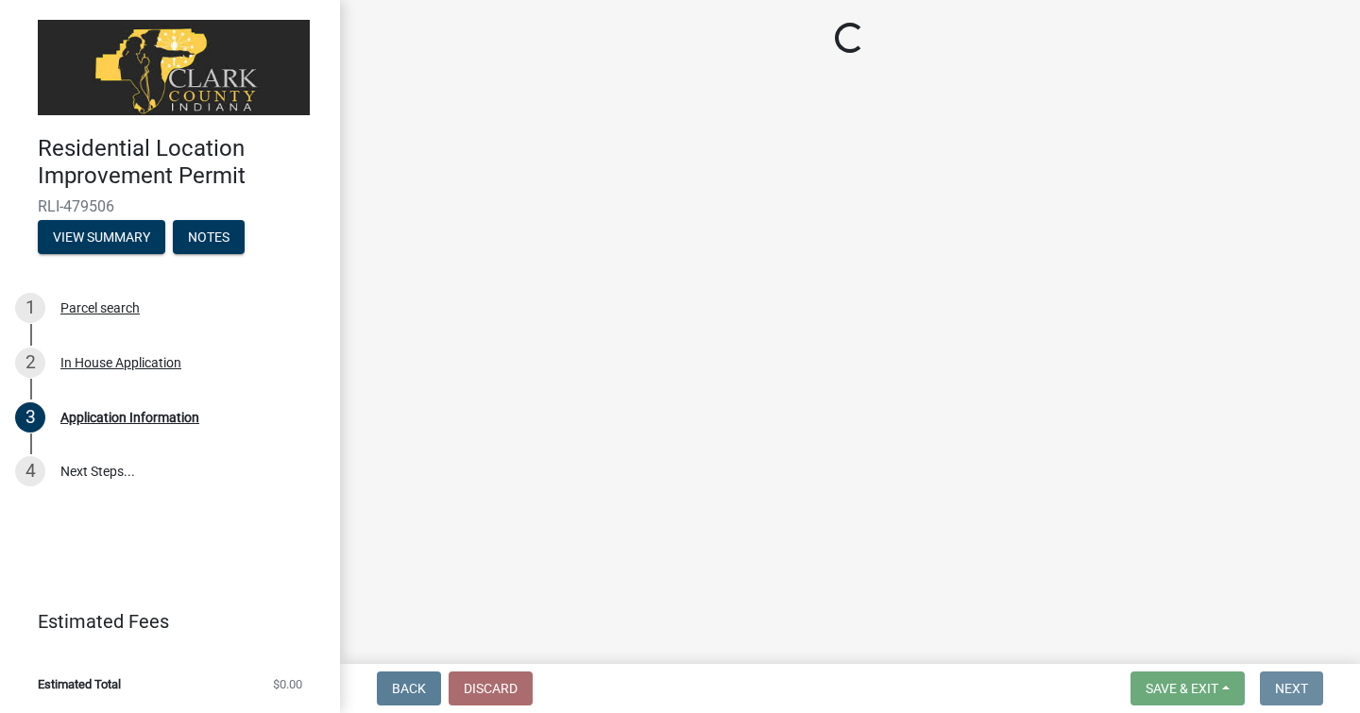
scroll to position [0, 0]
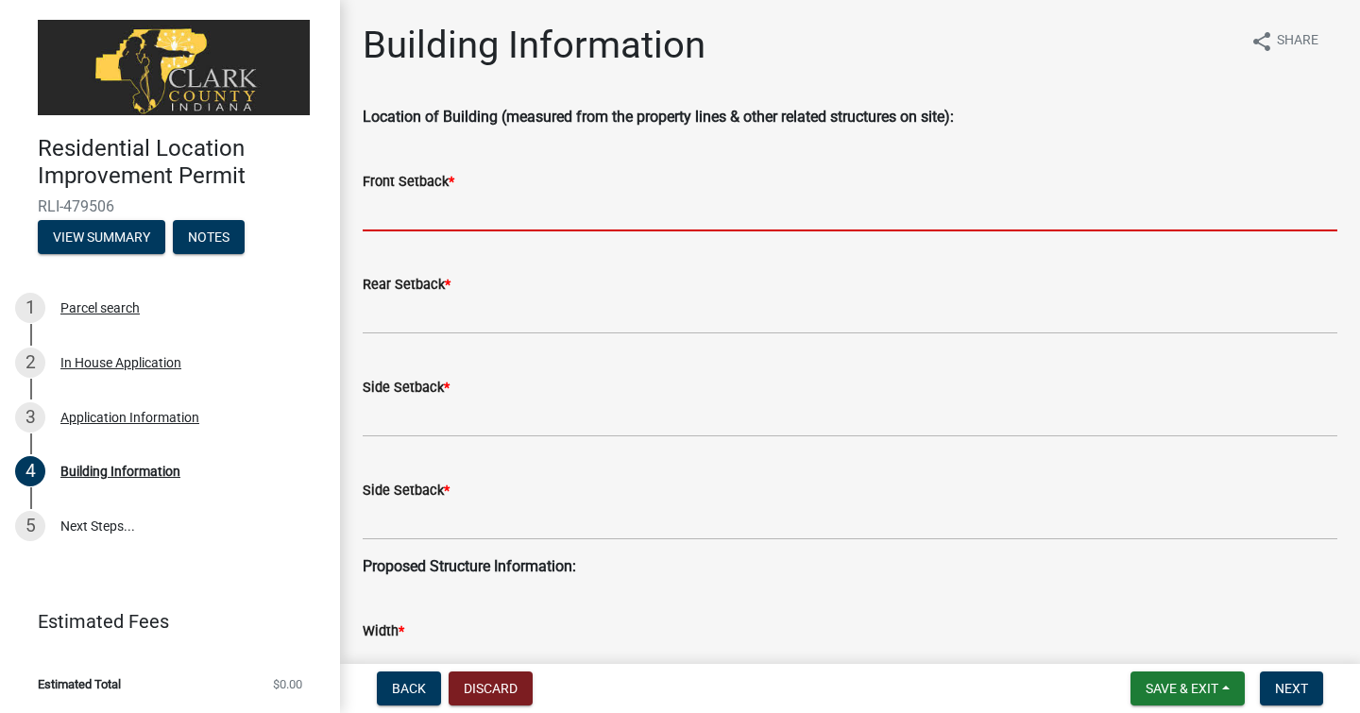
click at [539, 211] on input "Front Setback *" at bounding box center [850, 212] width 975 height 39
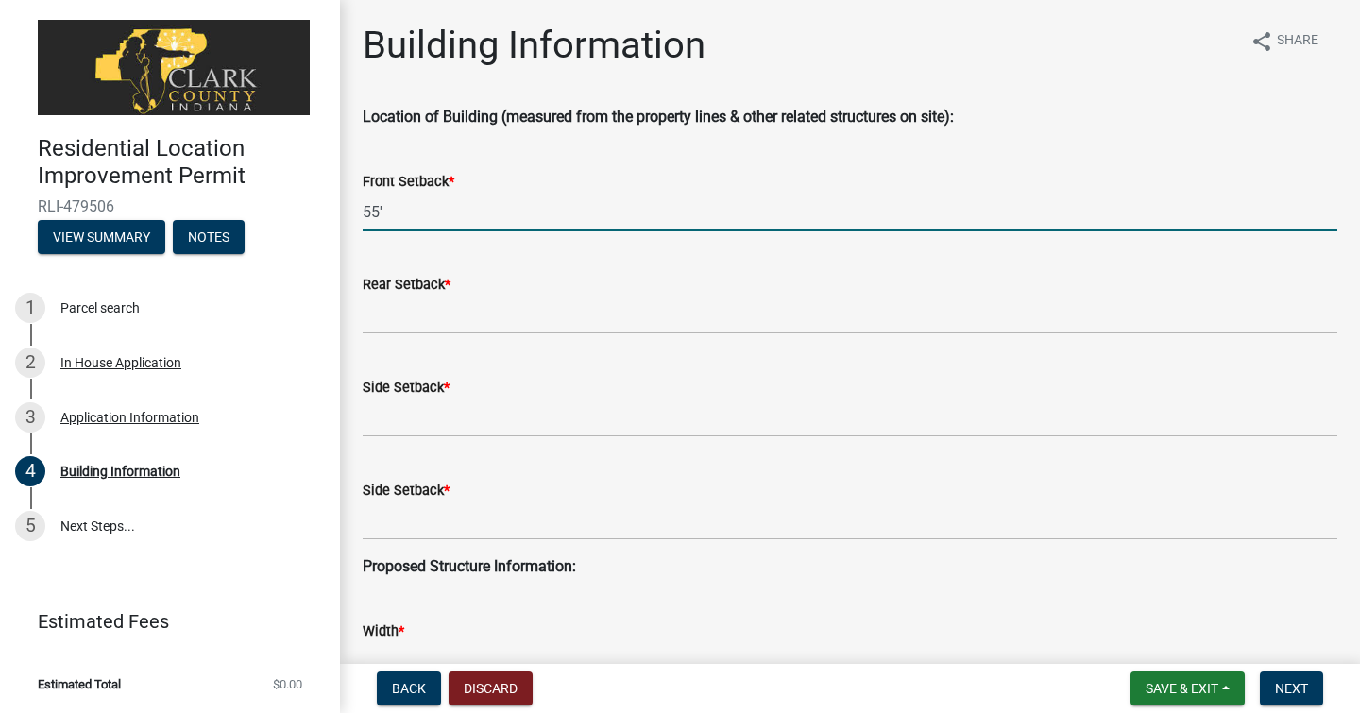
type input "55'"
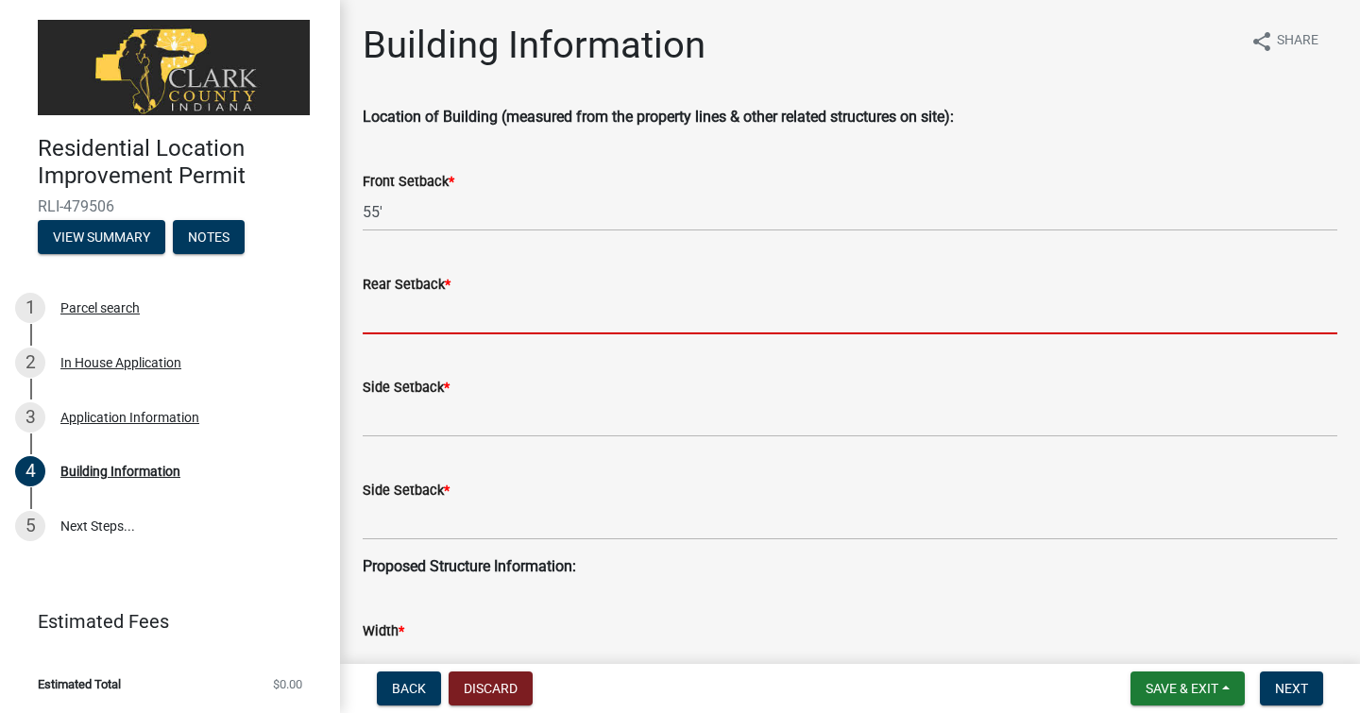
click at [527, 299] on input "Rear Setback *" at bounding box center [850, 315] width 975 height 39
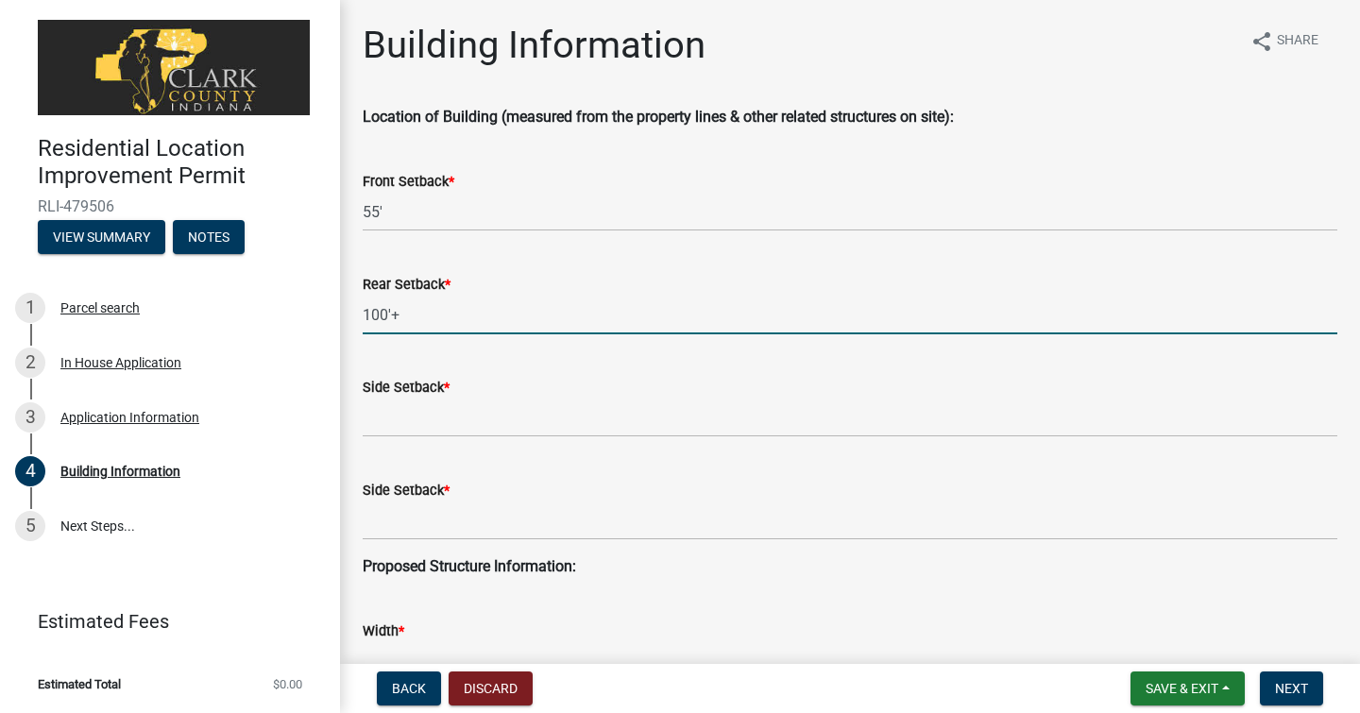
type input "100'+"
click at [466, 413] on input "Side Setback *" at bounding box center [850, 418] width 975 height 39
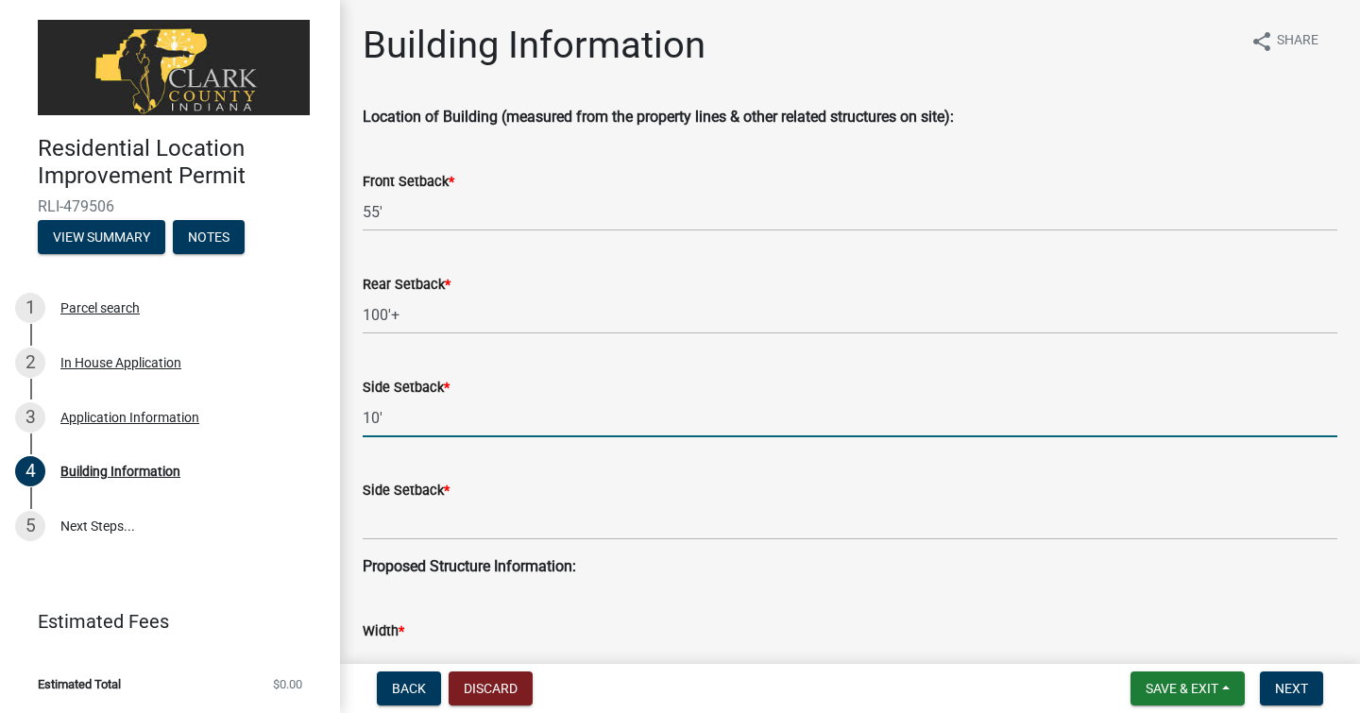
type input "10'"
click at [432, 521] on input "Side Setback *" at bounding box center [850, 521] width 975 height 39
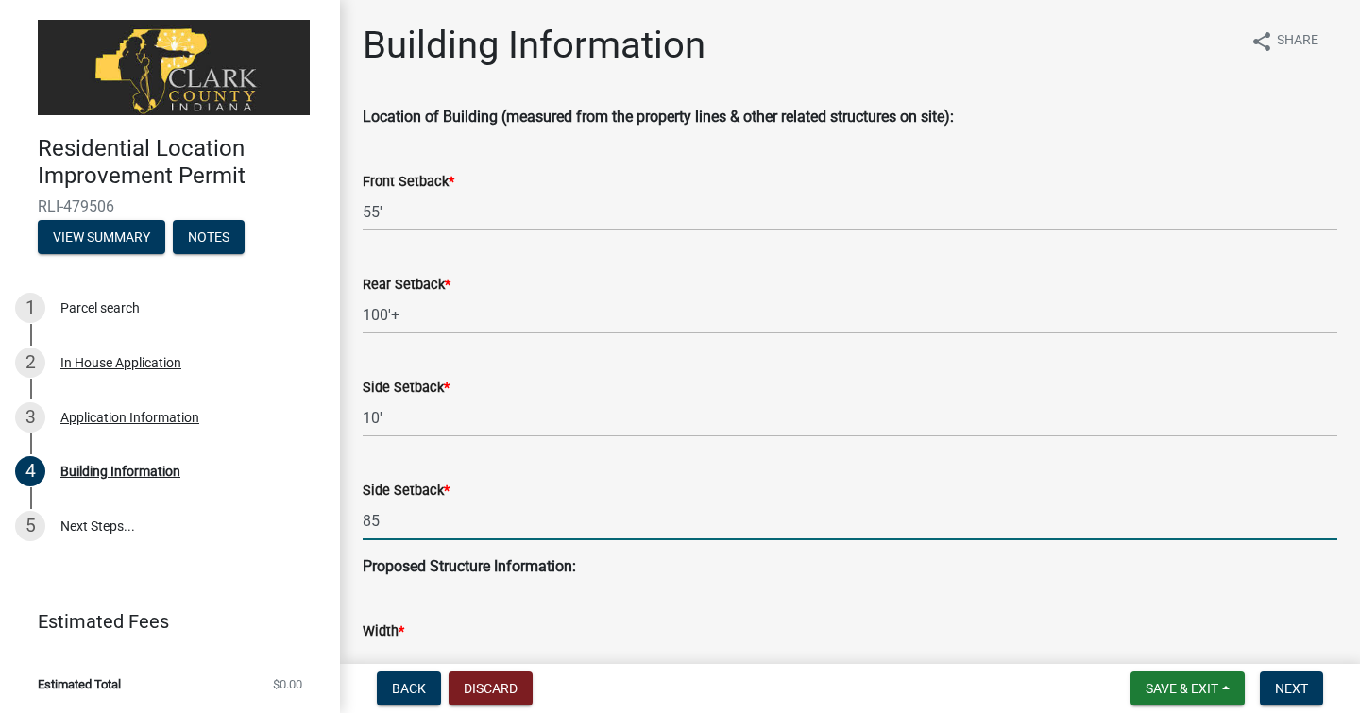
type input "85"
click at [877, 610] on div "Width *" at bounding box center [850, 637] width 975 height 88
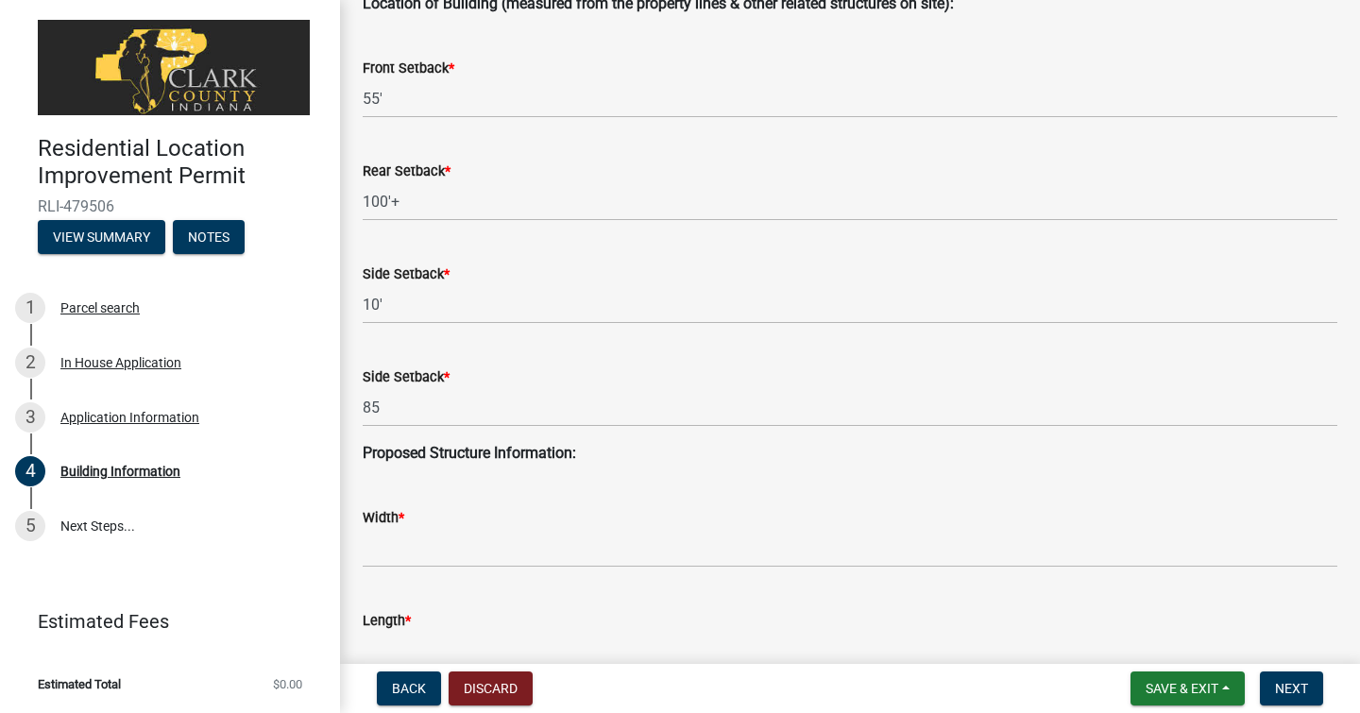
scroll to position [151, 0]
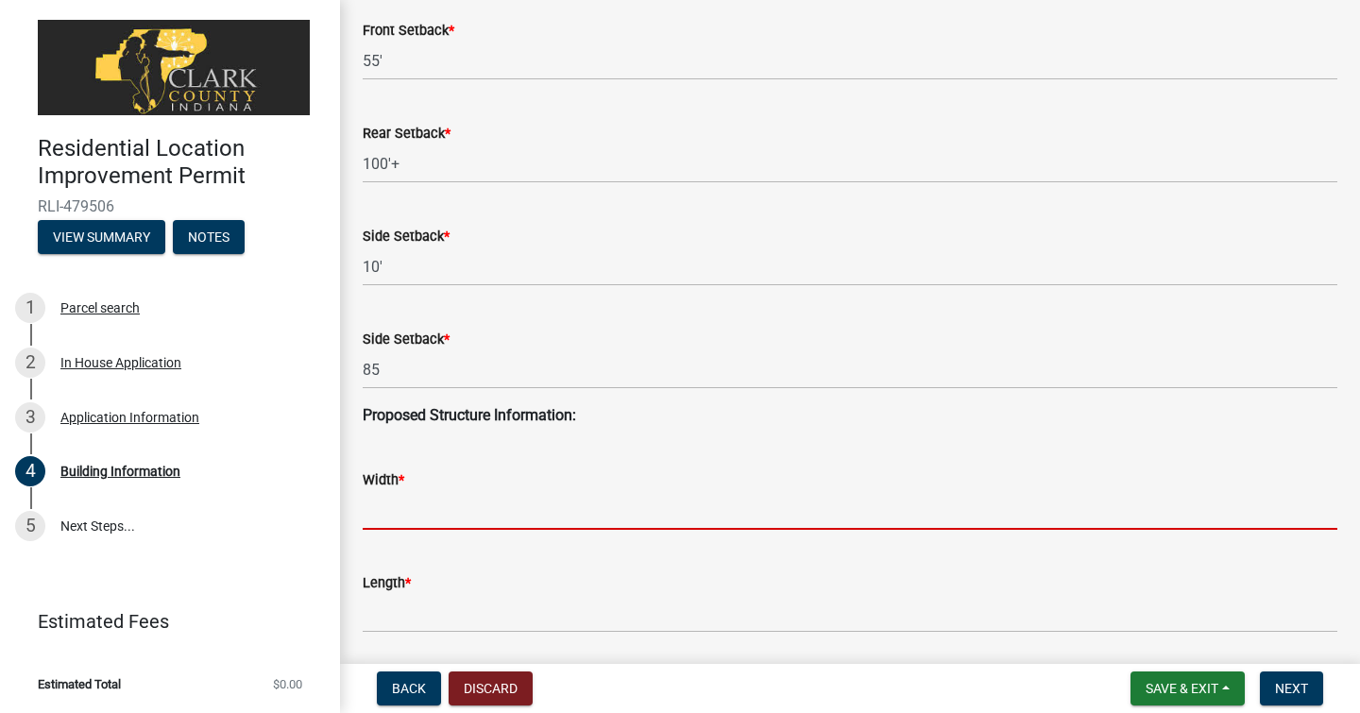
click at [604, 508] on input "Width *" at bounding box center [850, 510] width 975 height 39
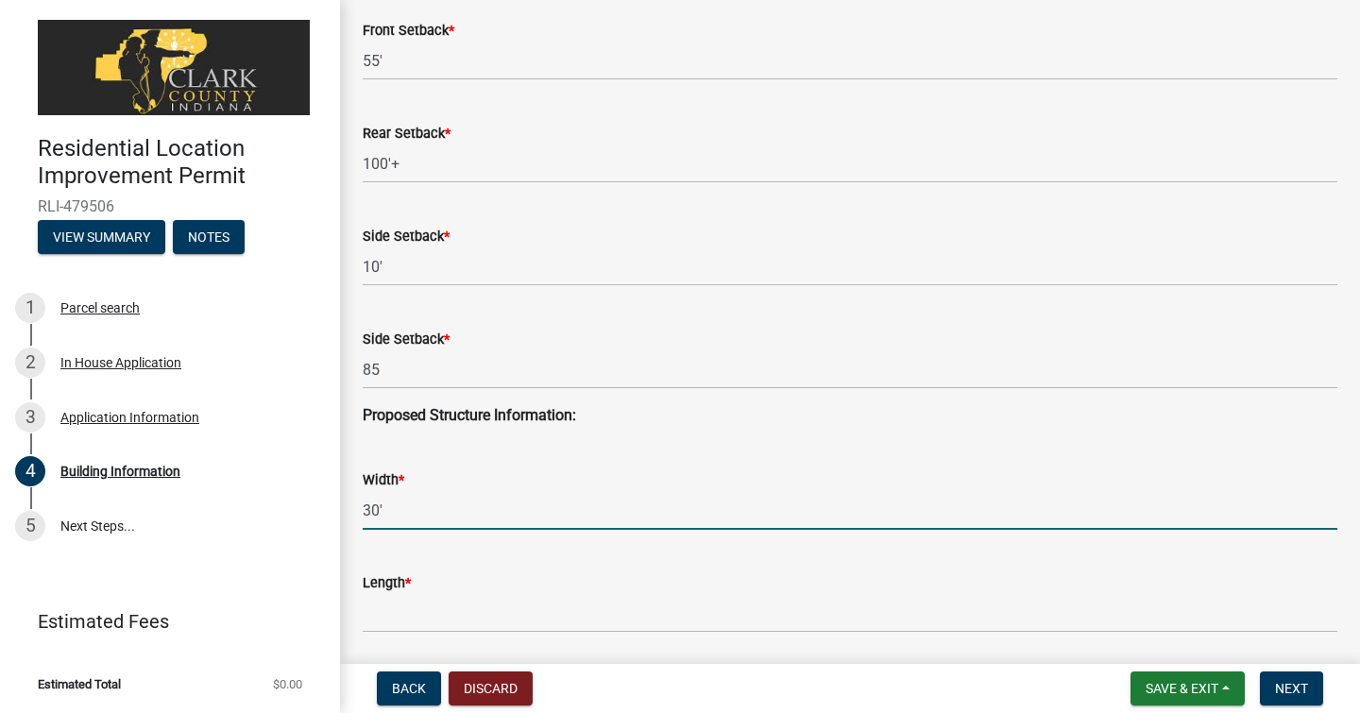
type input "30'"
click at [540, 609] on input "Length *" at bounding box center [850, 613] width 975 height 39
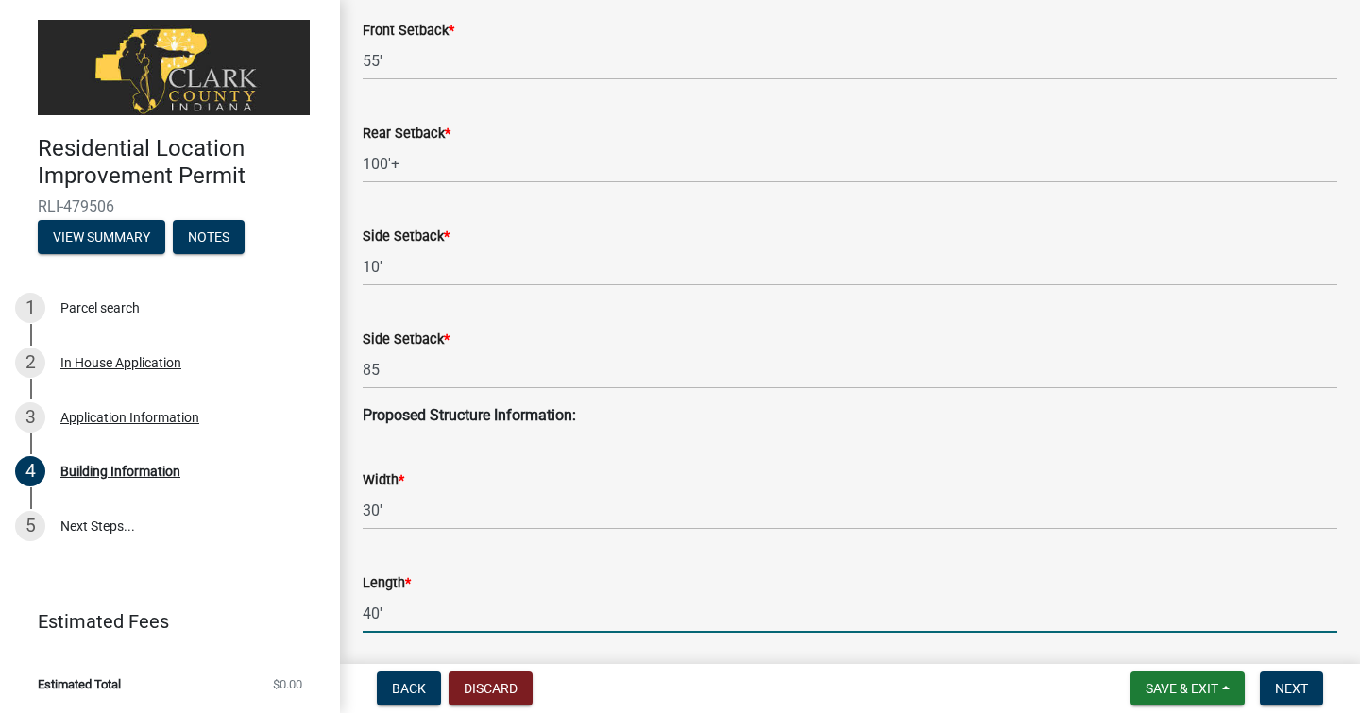
type input "40'"
click at [616, 653] on div "Height *" at bounding box center [850, 692] width 975 height 88
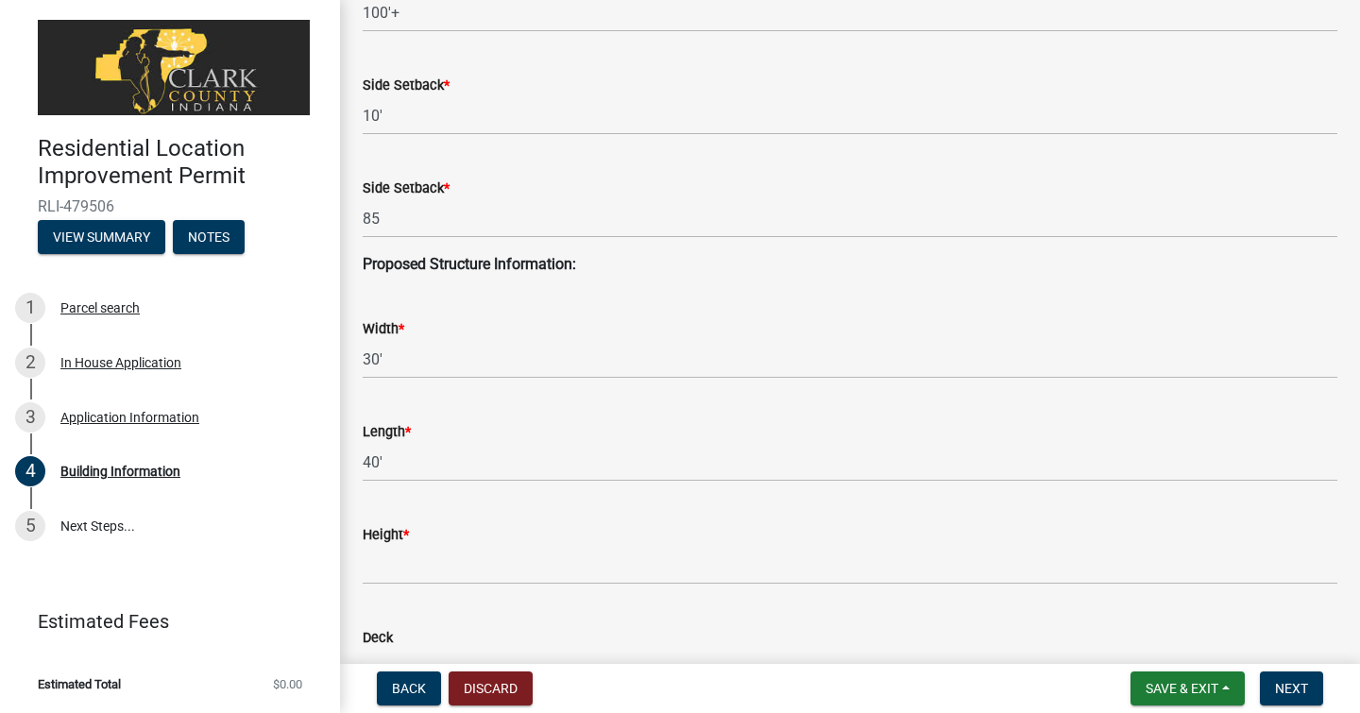
scroll to position [340, 0]
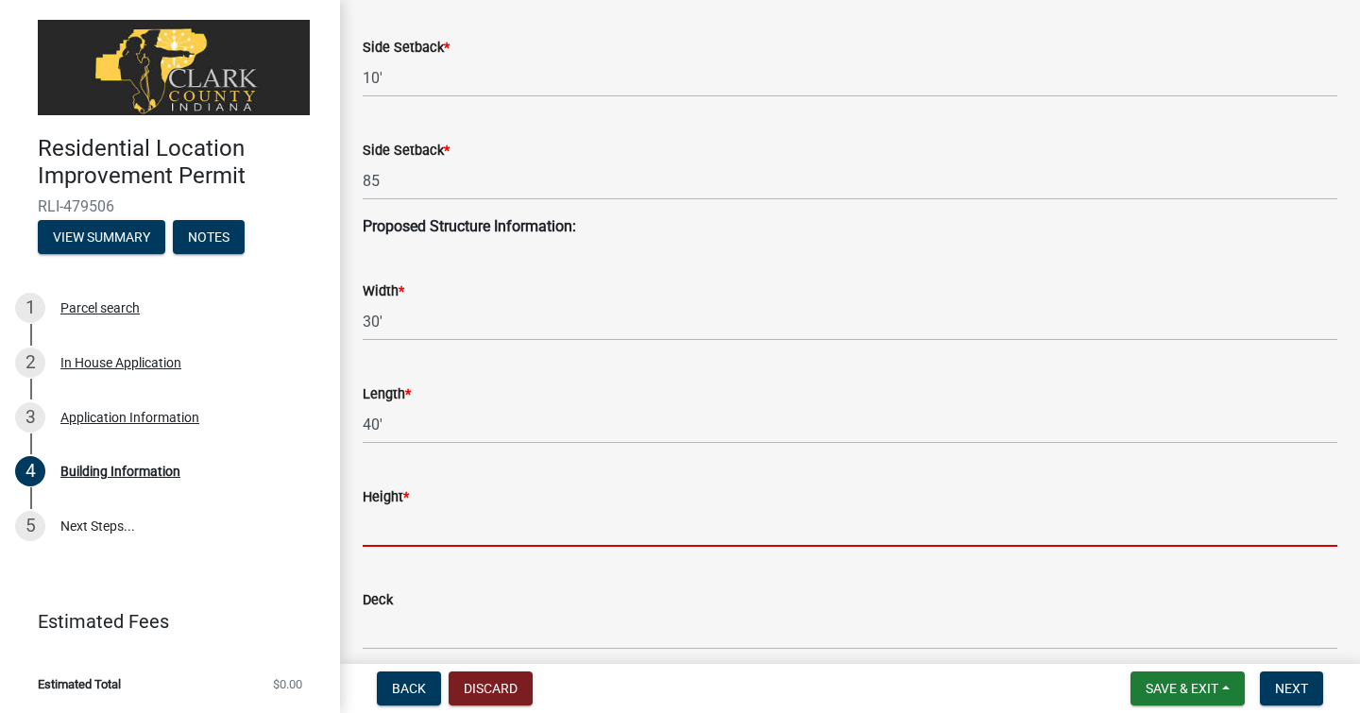
click at [495, 532] on input "Height *" at bounding box center [850, 527] width 975 height 39
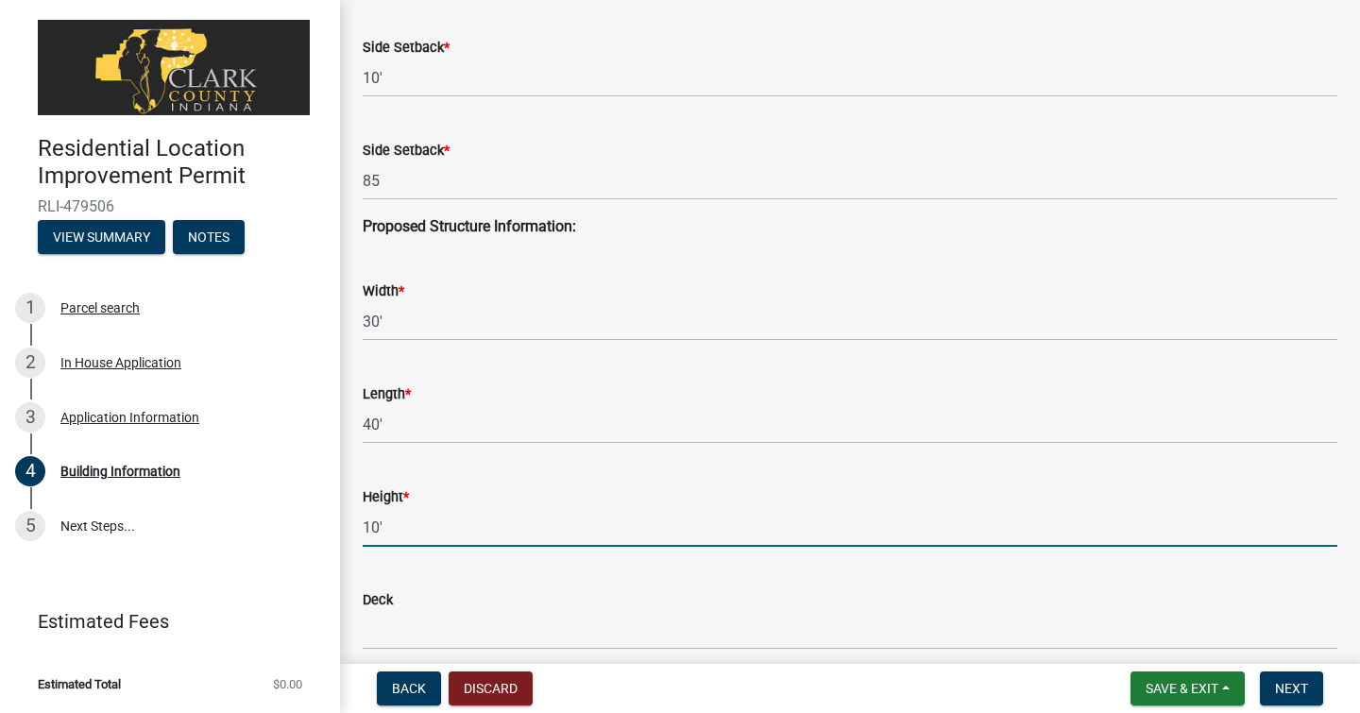
type input "10'"
click at [556, 574] on div "Deck" at bounding box center [850, 606] width 975 height 88
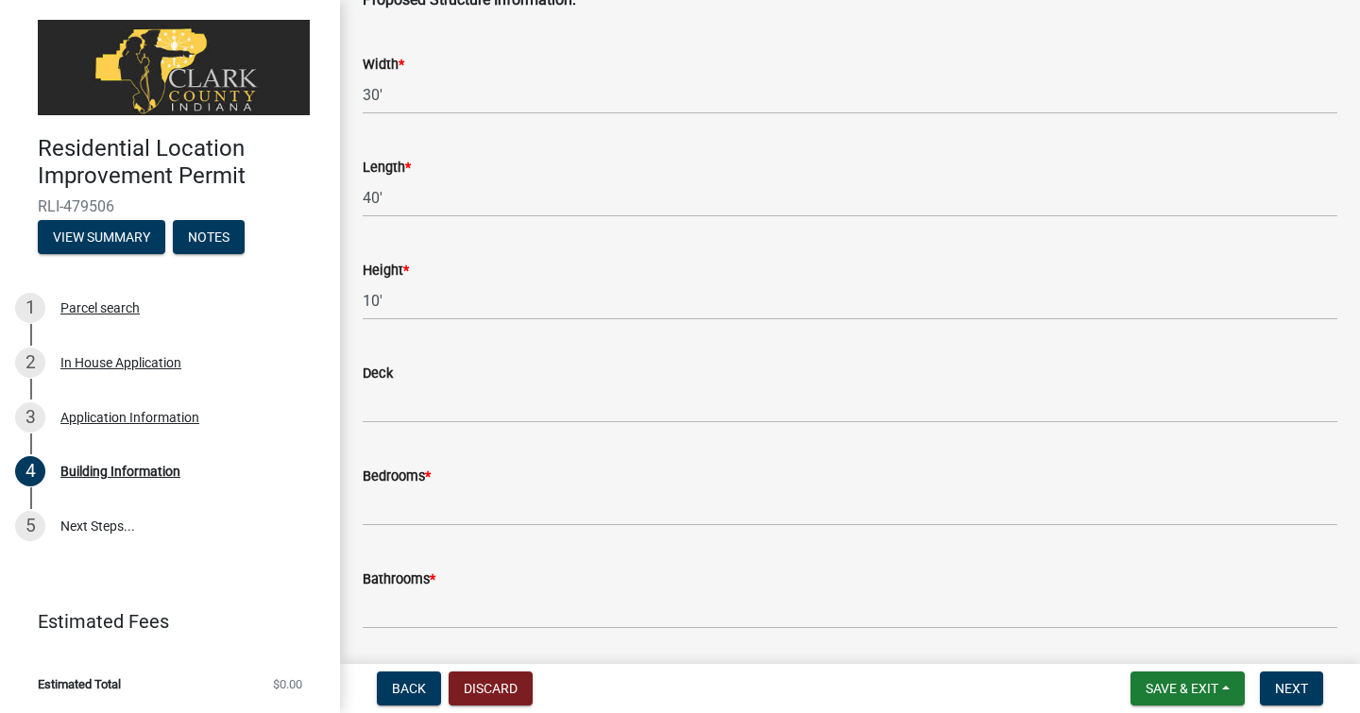
scroll to position [605, 0]
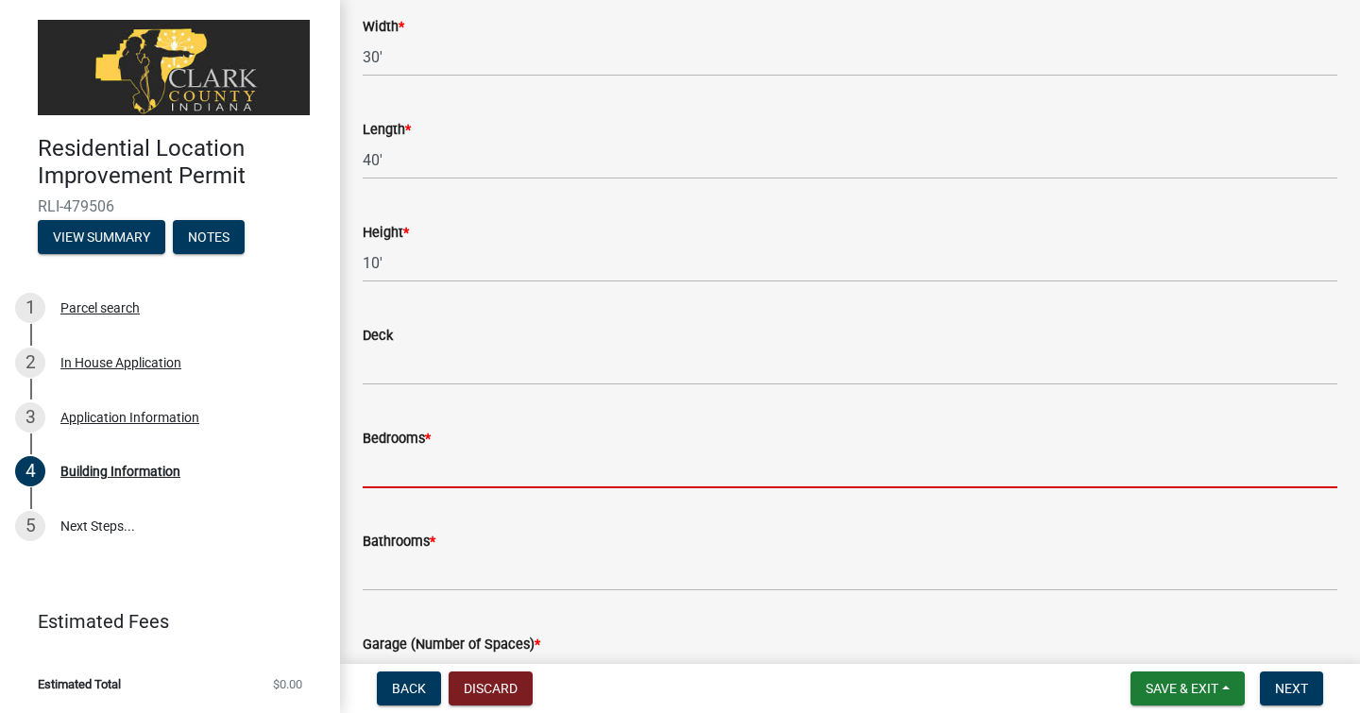
click at [462, 476] on input "Bedrooms *" at bounding box center [850, 469] width 975 height 39
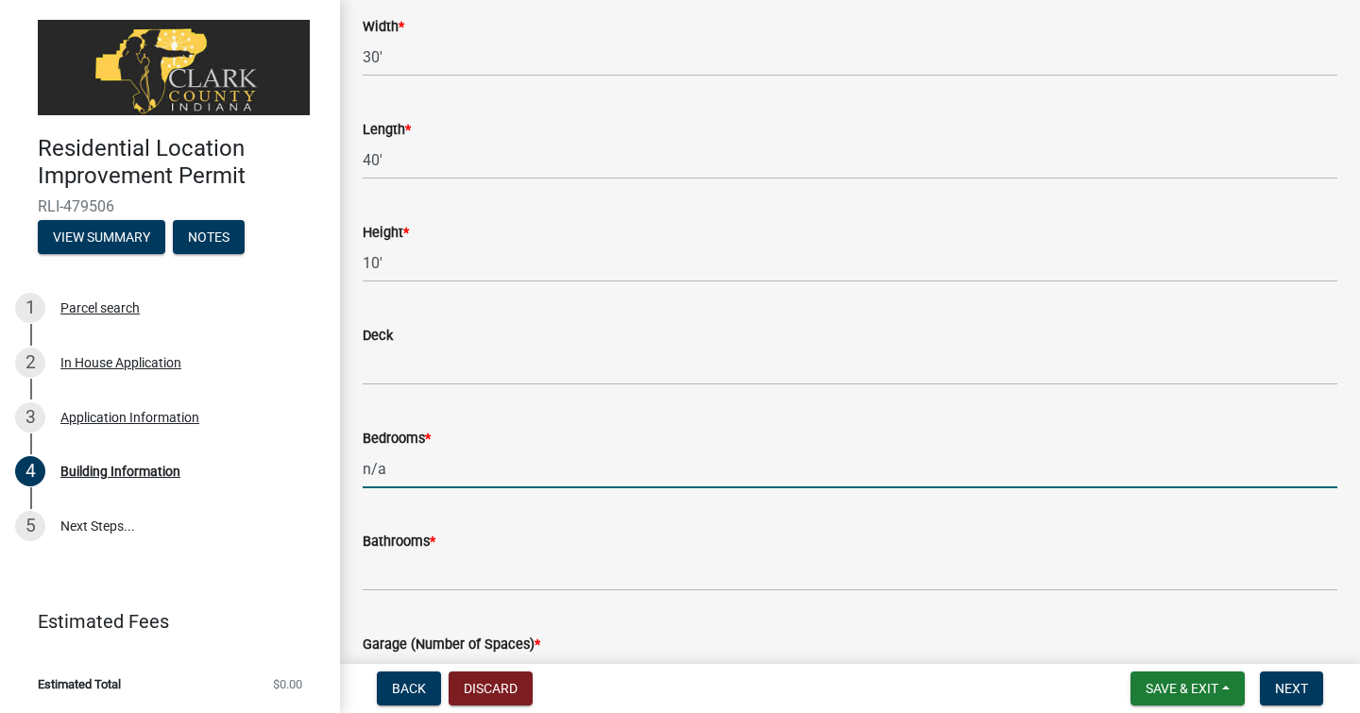
type input "n/a"
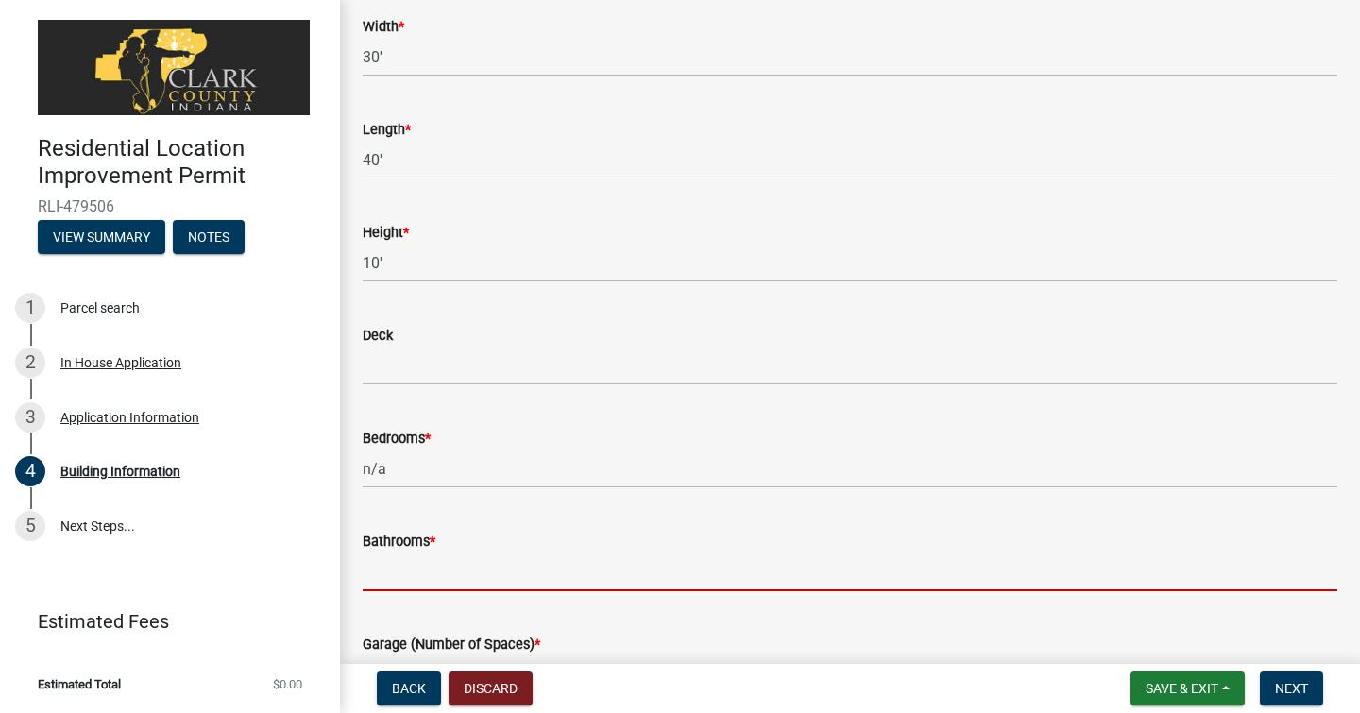
click at [466, 573] on input "Bathrooms *" at bounding box center [850, 572] width 975 height 39
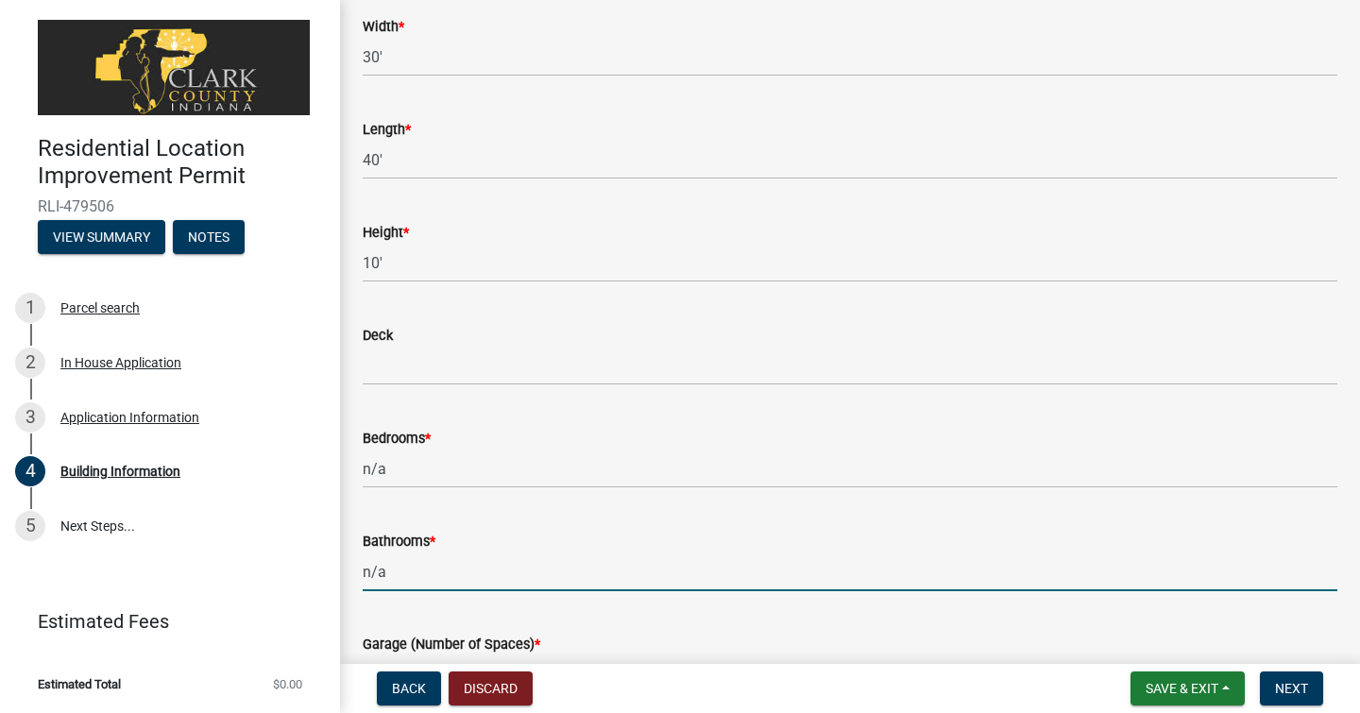
click at [634, 577] on input "n/a" at bounding box center [850, 572] width 975 height 39
type input "n/a"
click at [644, 608] on div "Garage (Number of Spaces) *" at bounding box center [850, 651] width 975 height 88
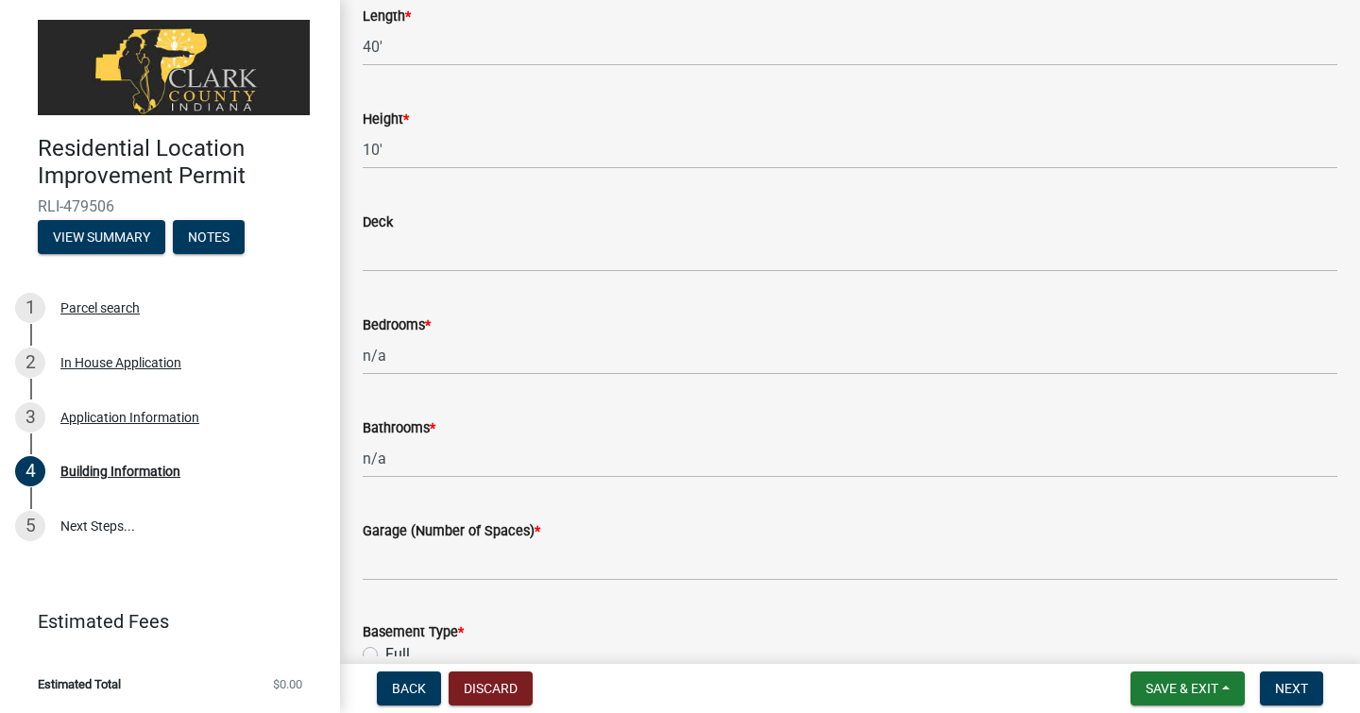
scroll to position [756, 0]
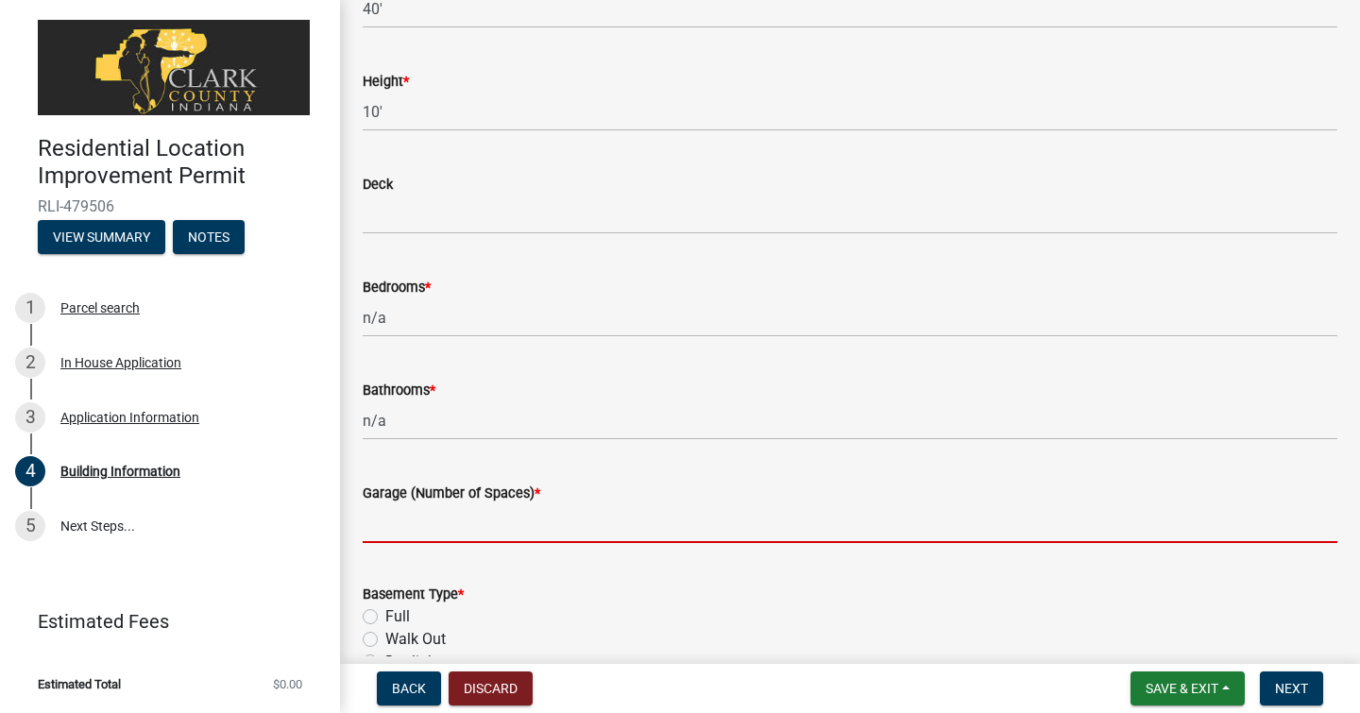
click at [547, 535] on input "text" at bounding box center [850, 523] width 975 height 39
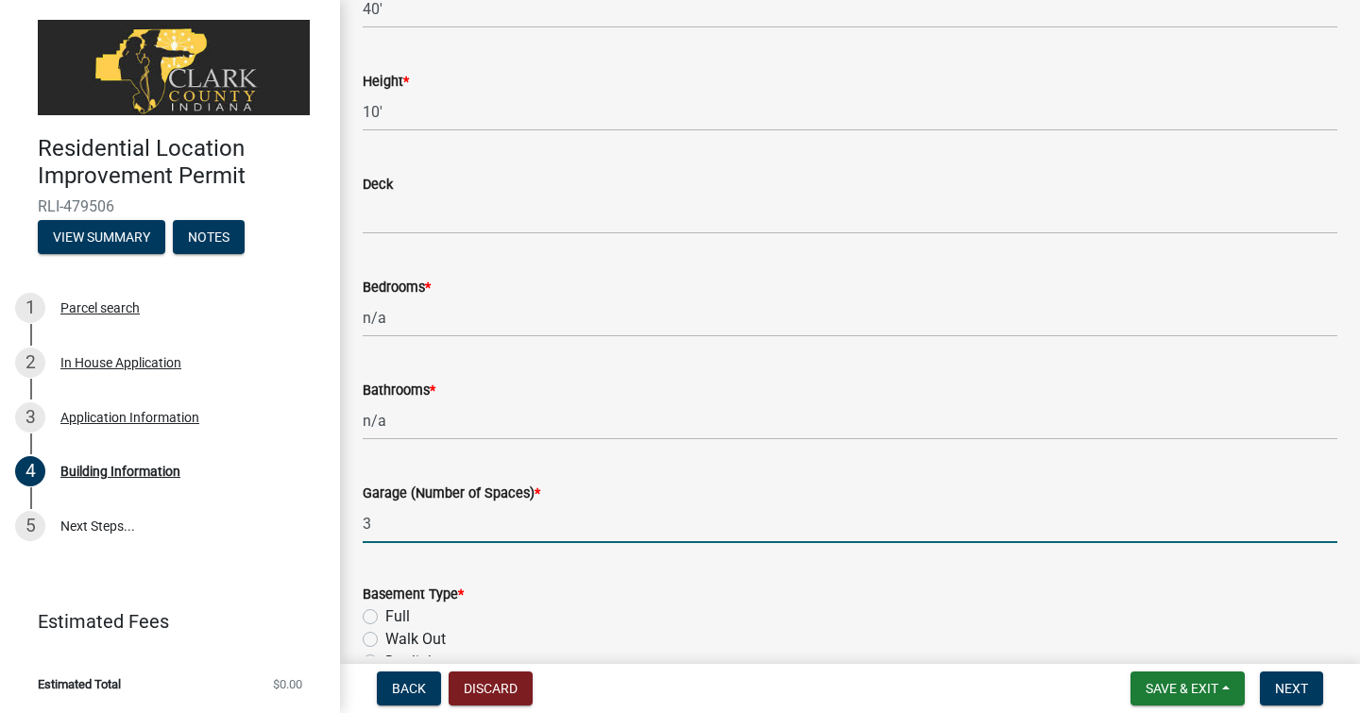
type input "3"
click at [644, 597] on div "Basement Type *" at bounding box center [850, 594] width 975 height 23
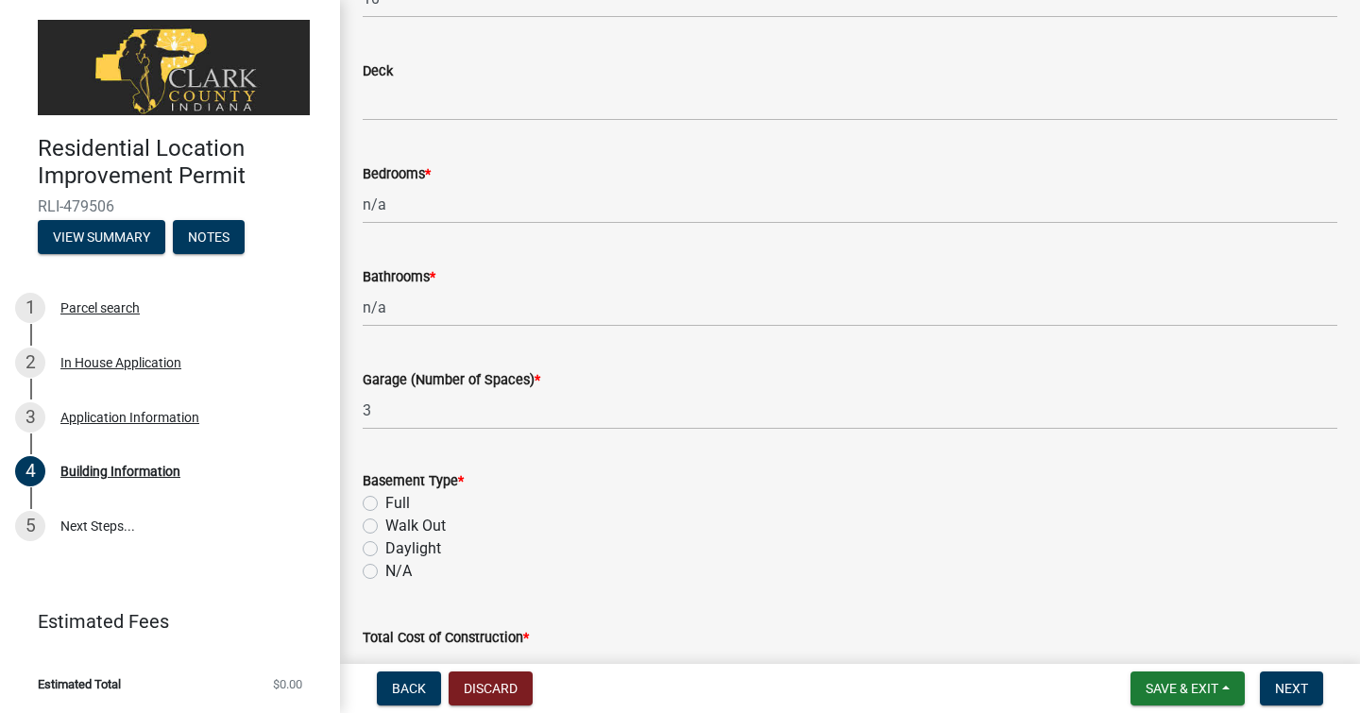
scroll to position [945, 0]
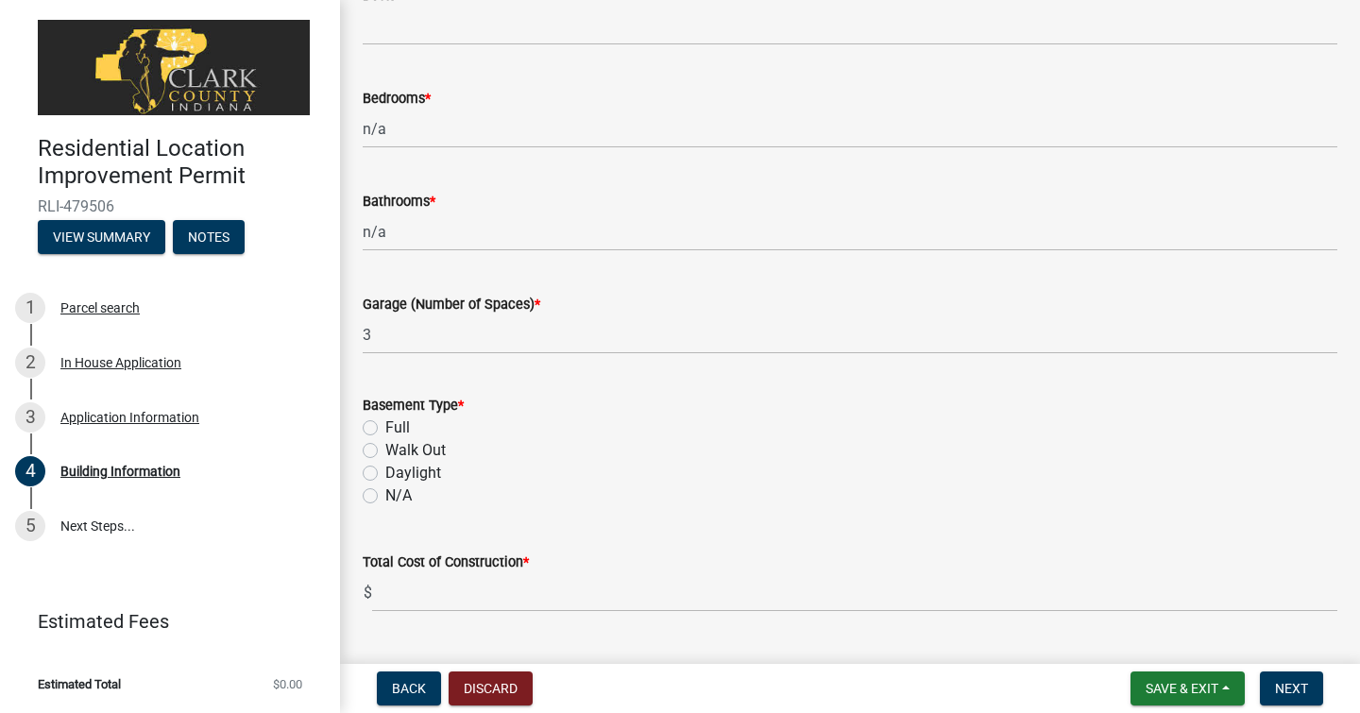
click at [385, 498] on label "N/A" at bounding box center [398, 496] width 26 height 23
click at [385, 497] on input "N/A" at bounding box center [391, 491] width 12 height 12
radio input "true"
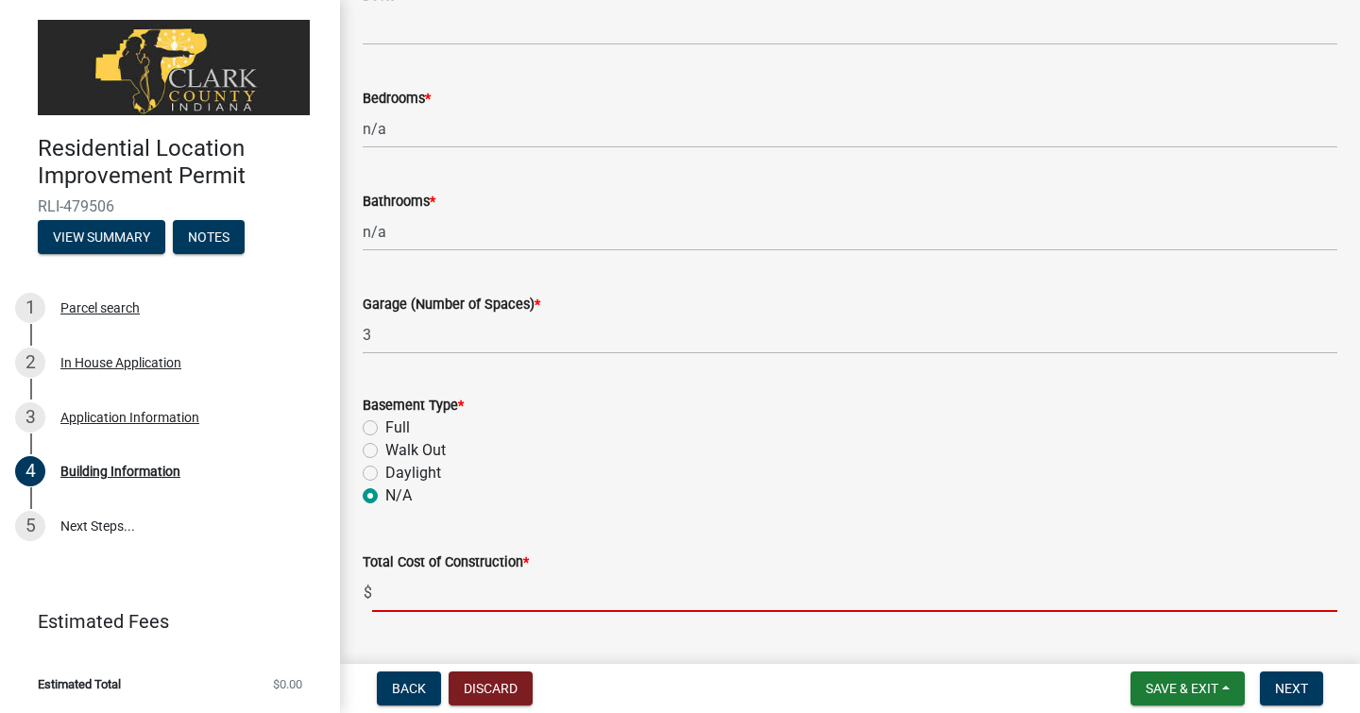
click at [426, 596] on input "text" at bounding box center [854, 592] width 965 height 39
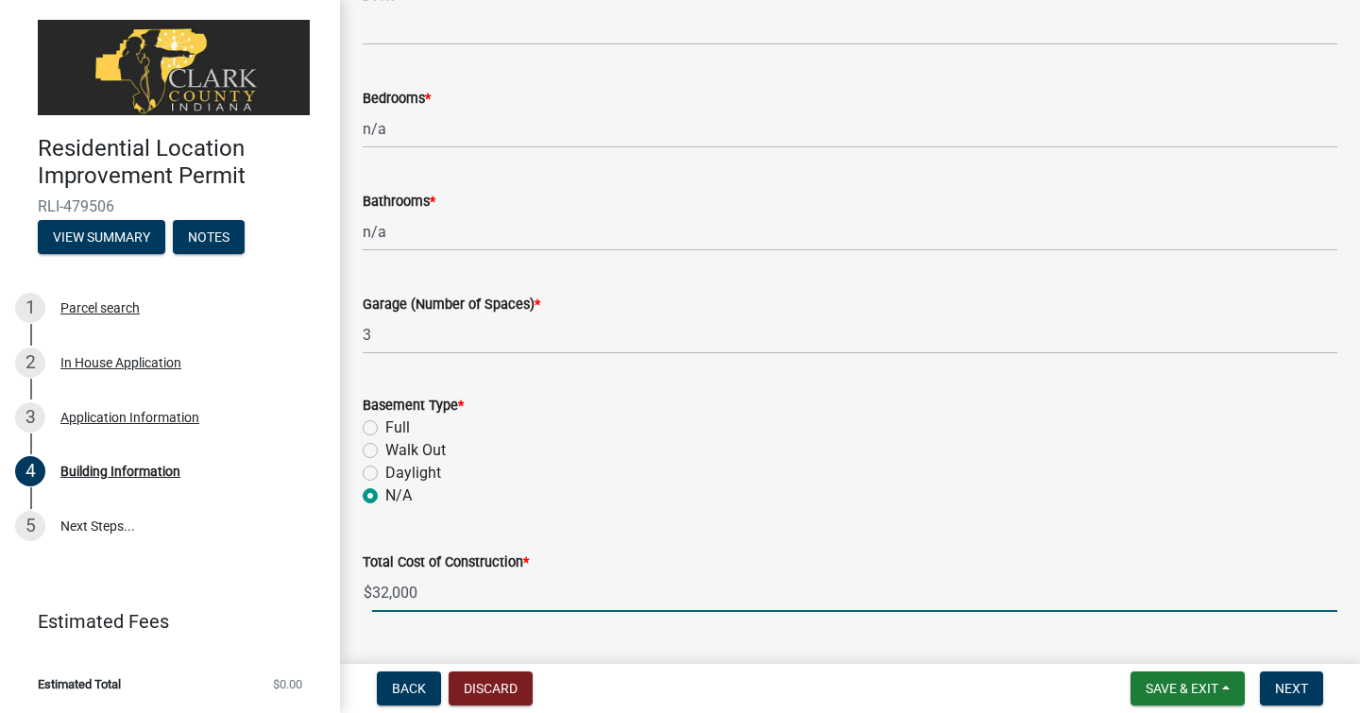
type input "32000"
click at [572, 634] on div "Total Finished SQFT for Project *" at bounding box center [850, 673] width 975 height 88
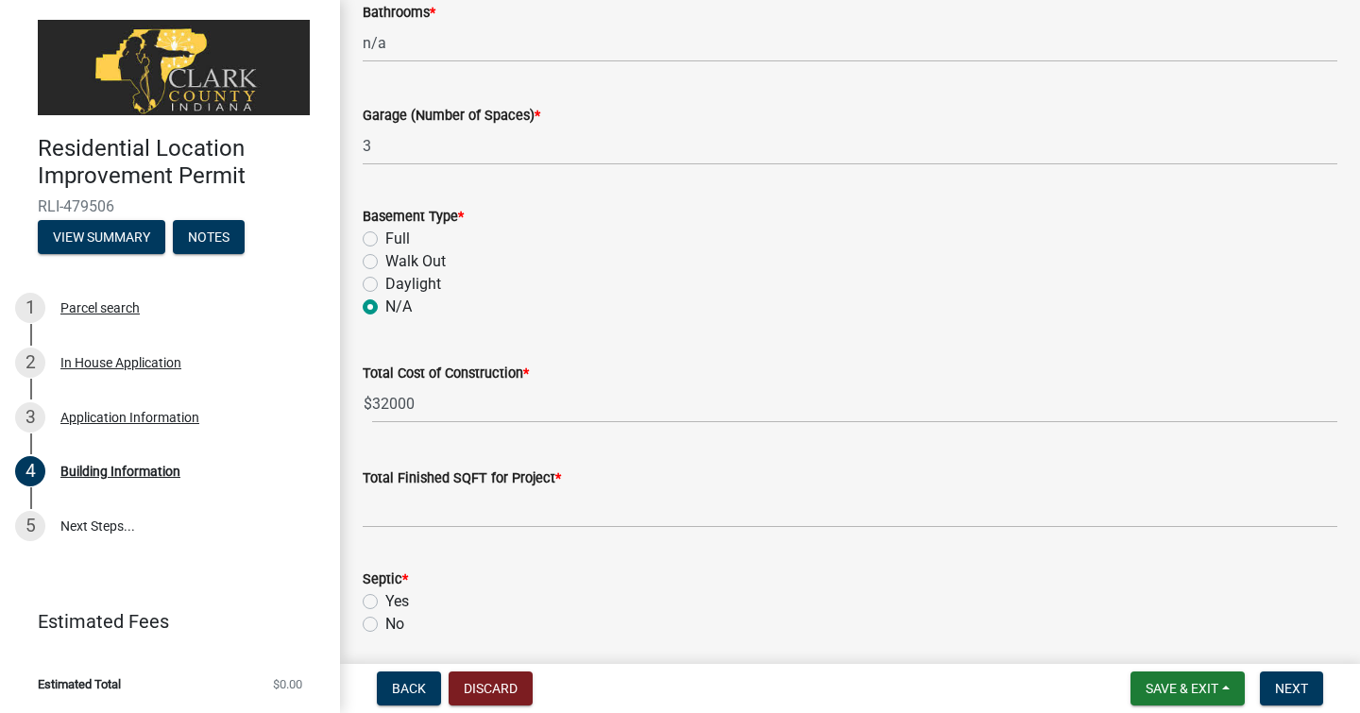
scroll to position [1171, 0]
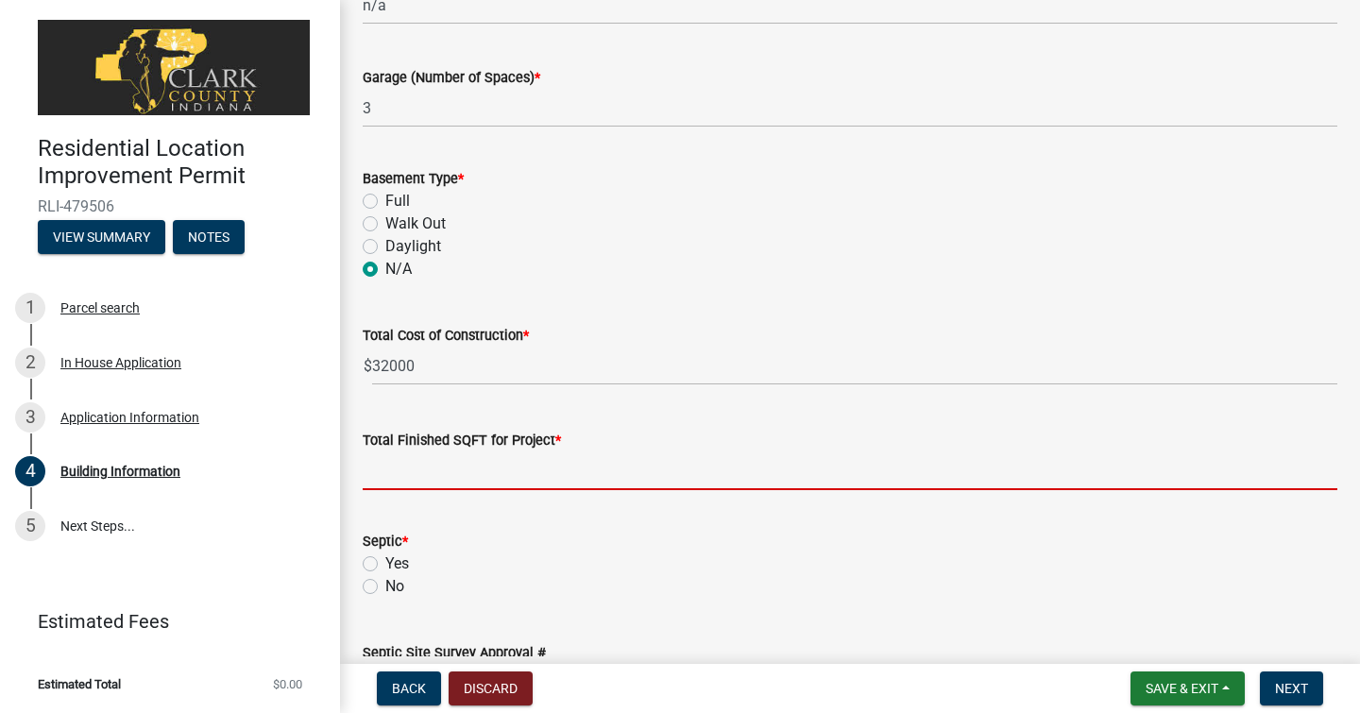
click at [530, 470] on input "text" at bounding box center [850, 471] width 975 height 39
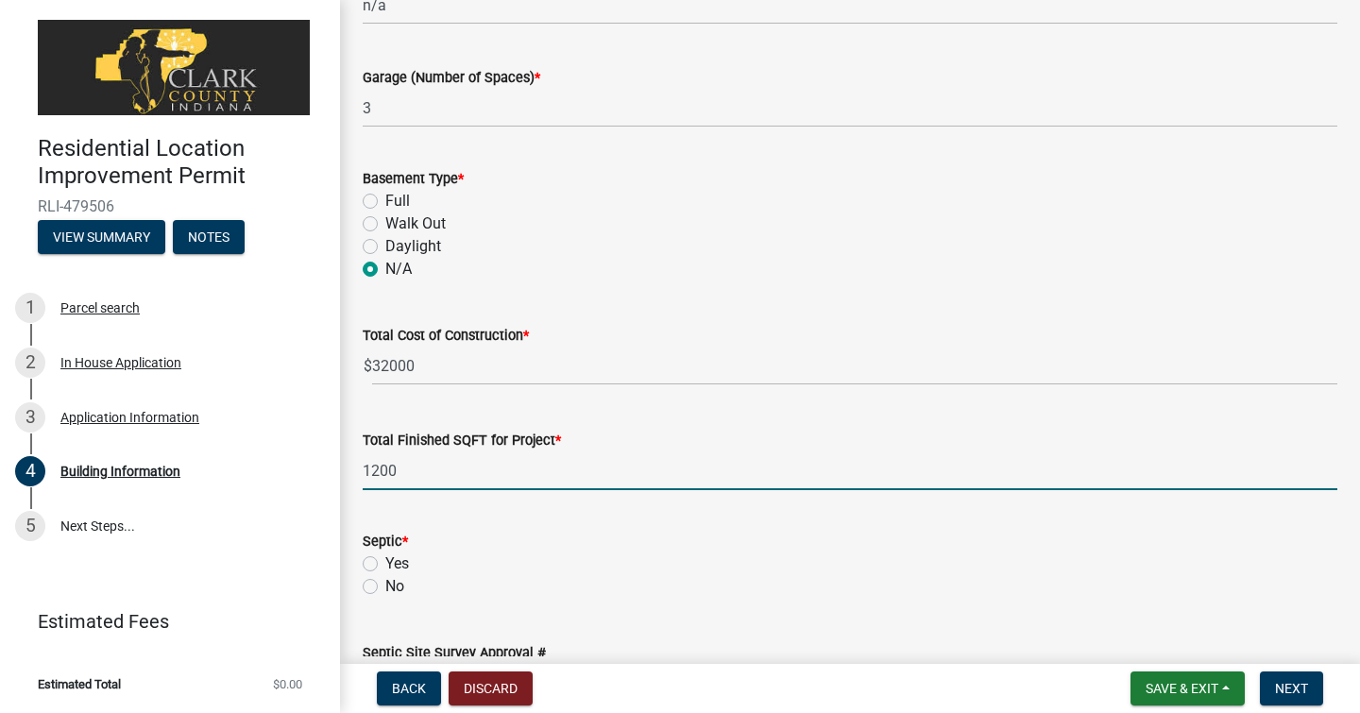
type input "1200"
click at [385, 583] on label "No" at bounding box center [394, 586] width 19 height 23
click at [385, 583] on input "No" at bounding box center [391, 581] width 12 height 12
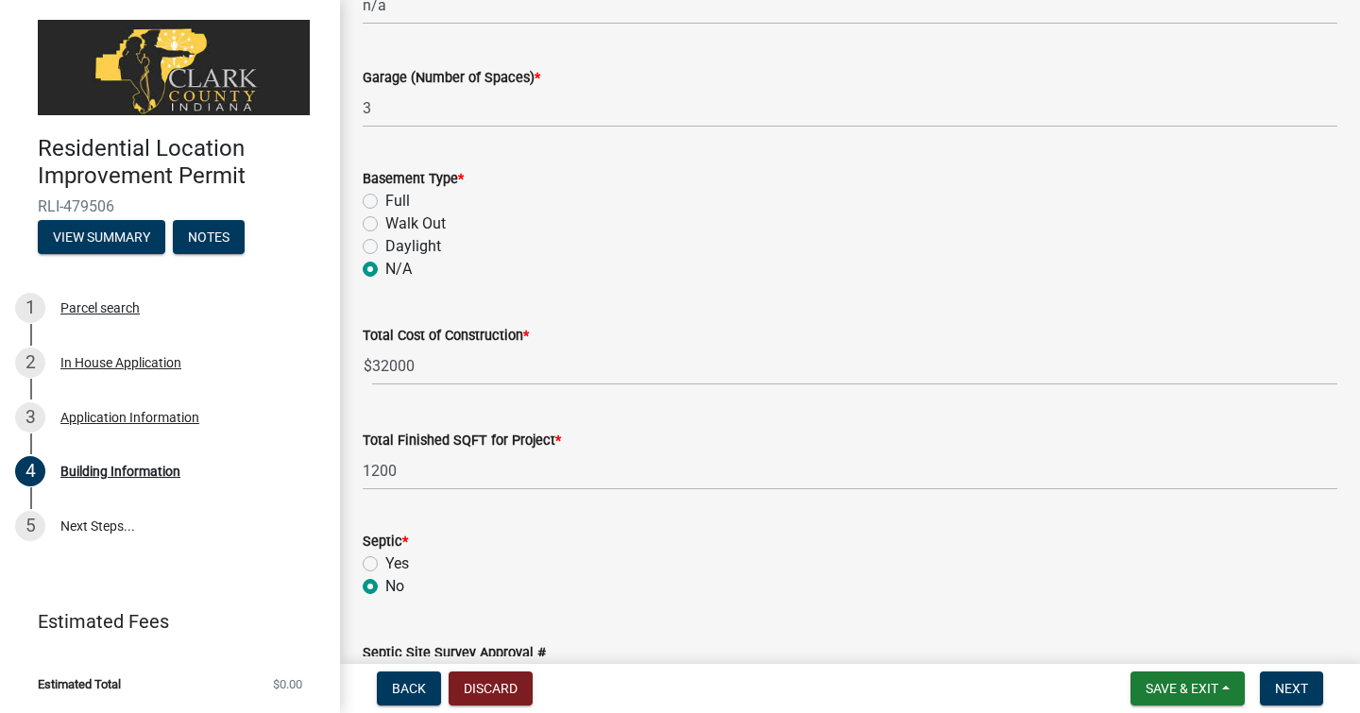
radio input "true"
click at [726, 569] on div "Yes" at bounding box center [850, 564] width 975 height 23
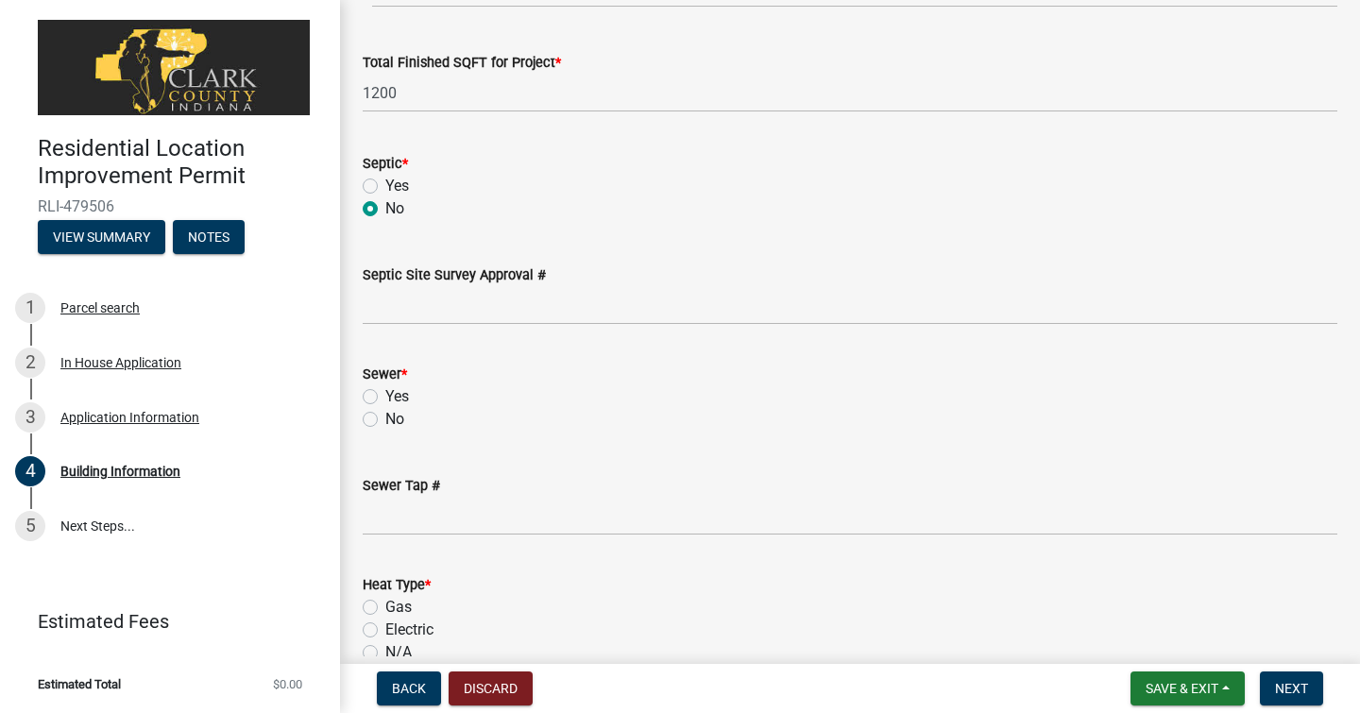
scroll to position [1587, 0]
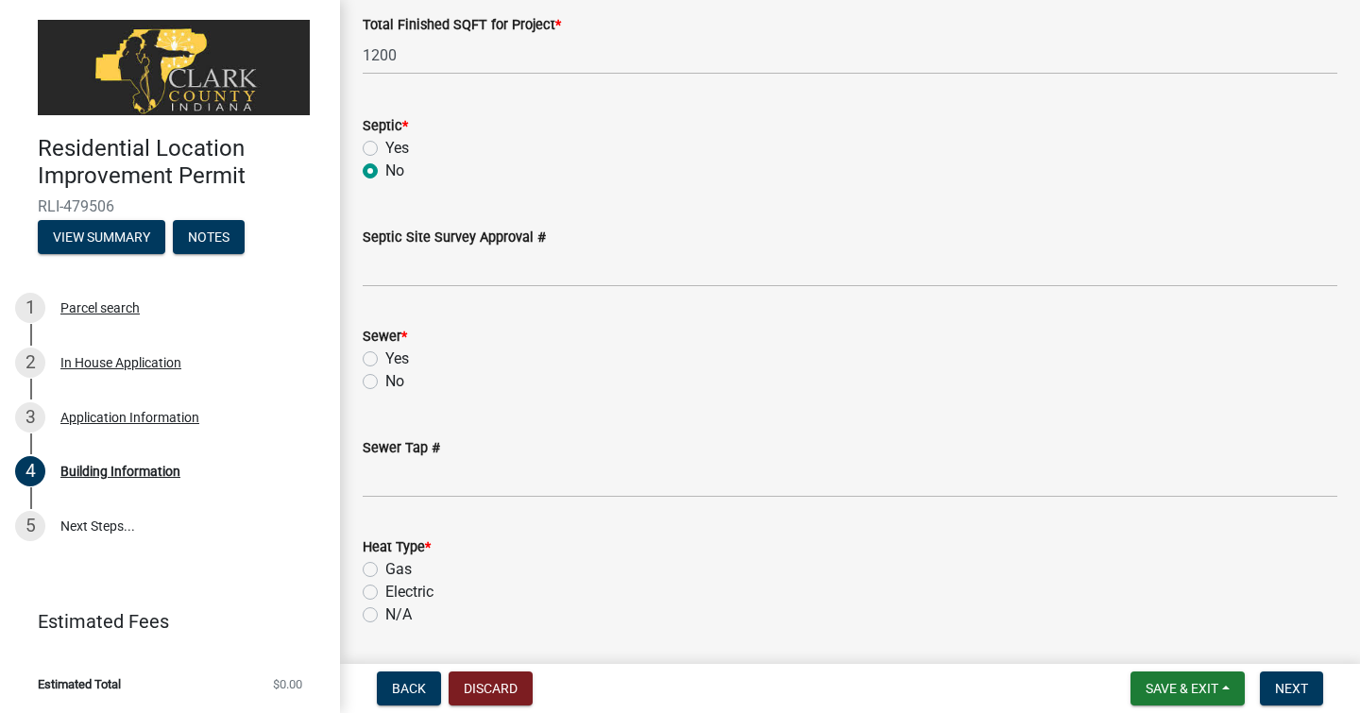
click at [385, 384] on label "No" at bounding box center [394, 381] width 19 height 23
click at [385, 383] on input "No" at bounding box center [391, 376] width 12 height 12
radio input "true"
click at [385, 617] on label "N/A" at bounding box center [398, 615] width 26 height 23
click at [385, 616] on input "N/A" at bounding box center [391, 610] width 12 height 12
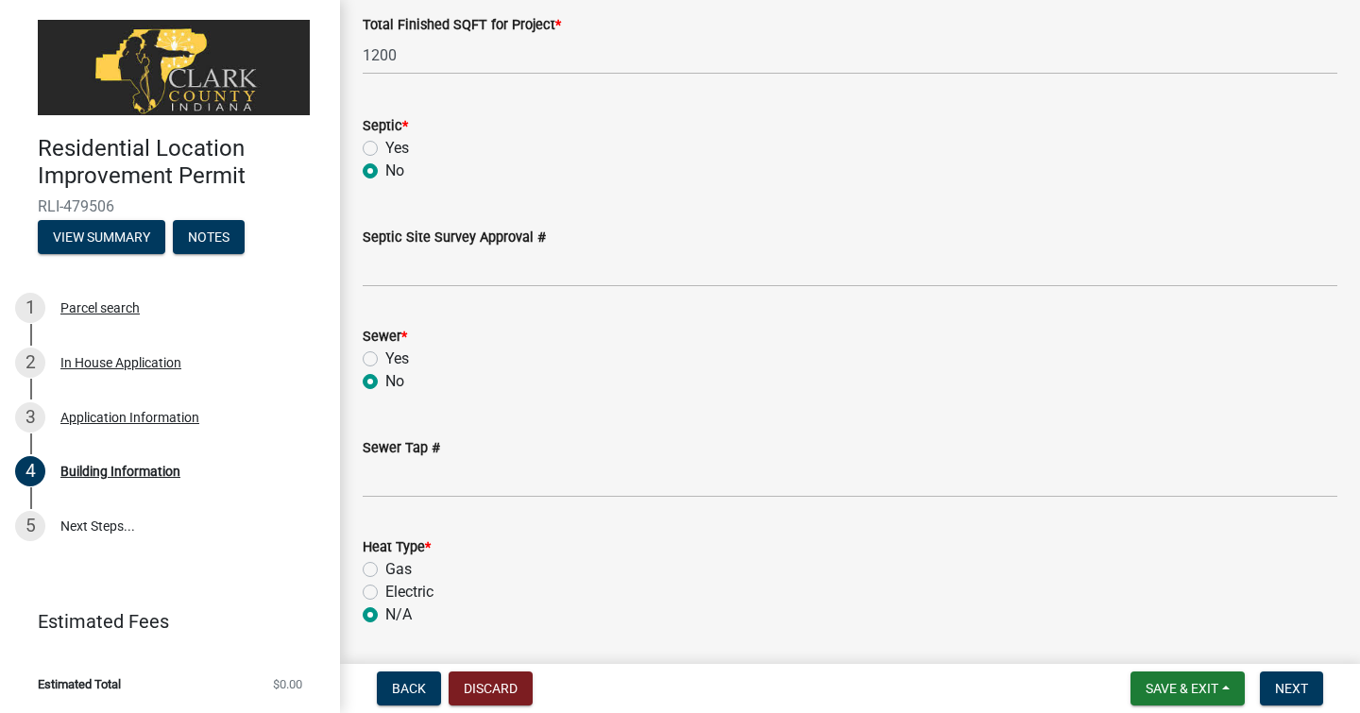
radio input "true"
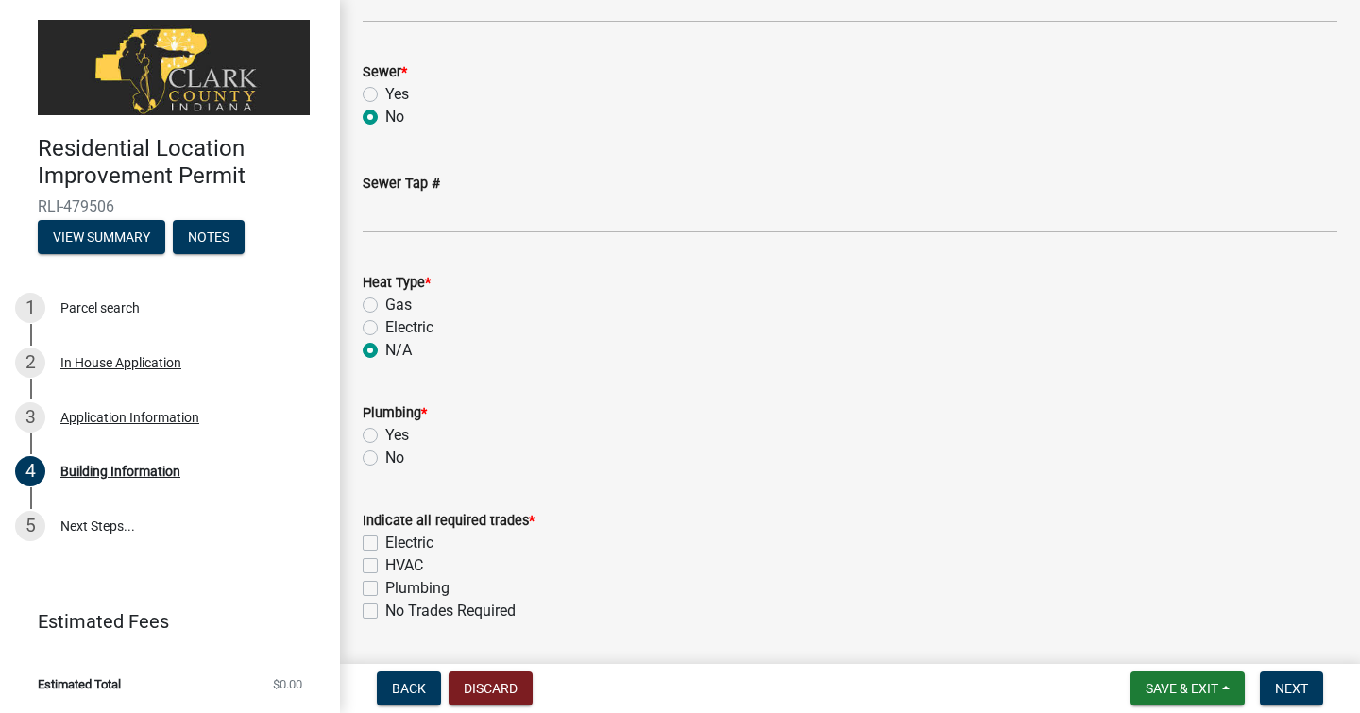
scroll to position [1889, 0]
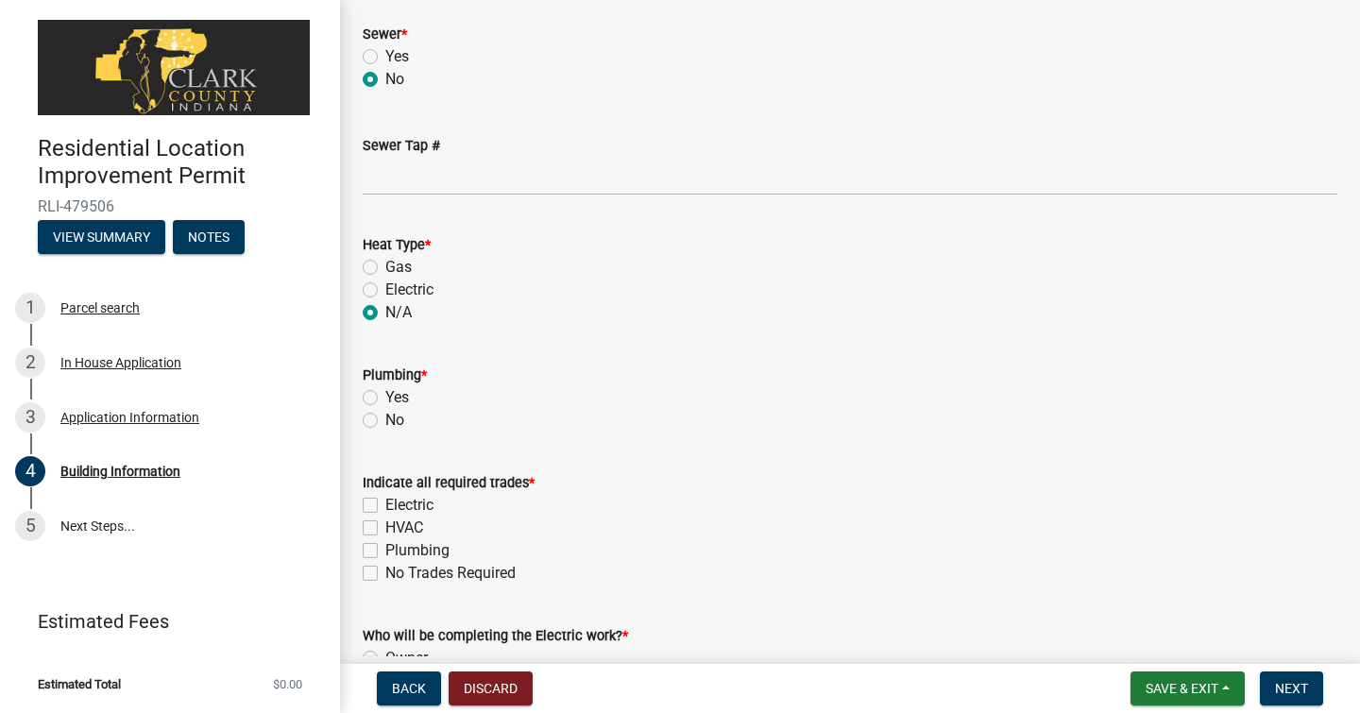
click at [385, 419] on label "No" at bounding box center [394, 420] width 19 height 23
click at [385, 419] on input "No" at bounding box center [391, 415] width 12 height 12
radio input "true"
click at [385, 572] on label "No Trades Required" at bounding box center [450, 573] width 130 height 23
click at [385, 572] on input "No Trades Required" at bounding box center [391, 568] width 12 height 12
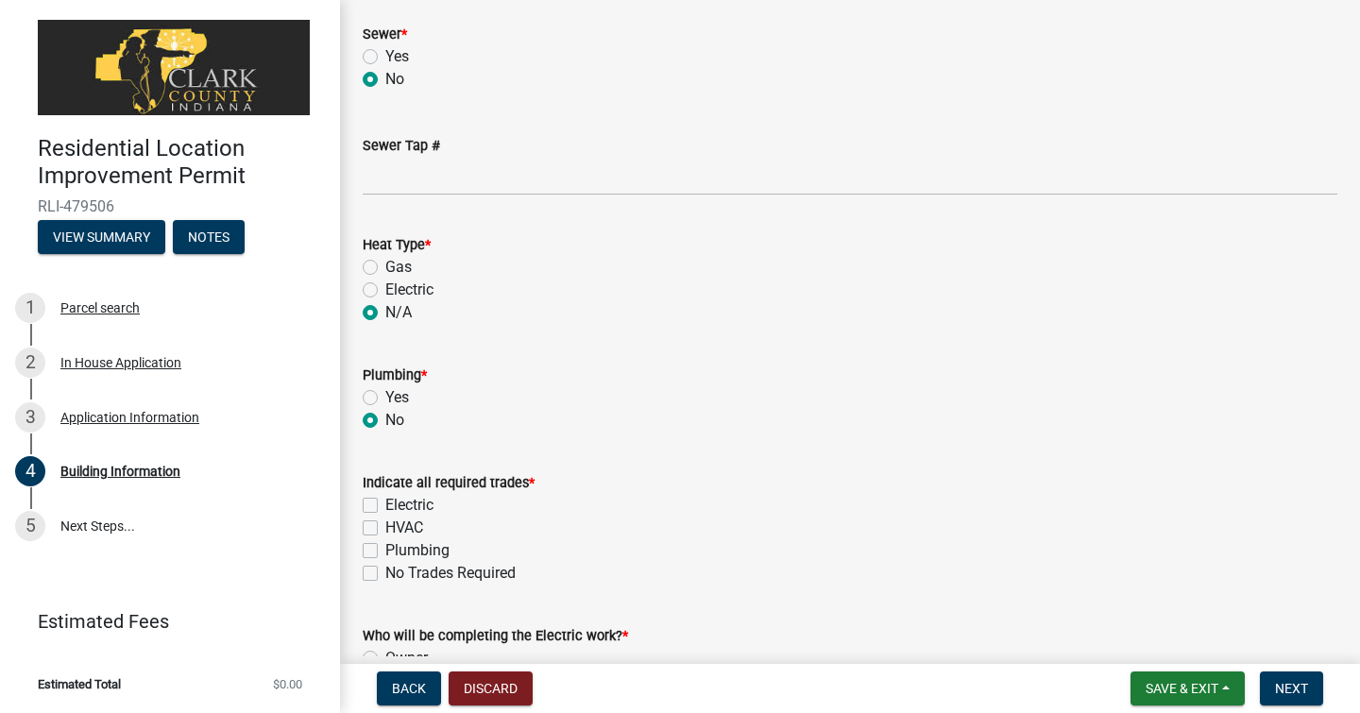
checkbox input "true"
checkbox input "false"
checkbox input "true"
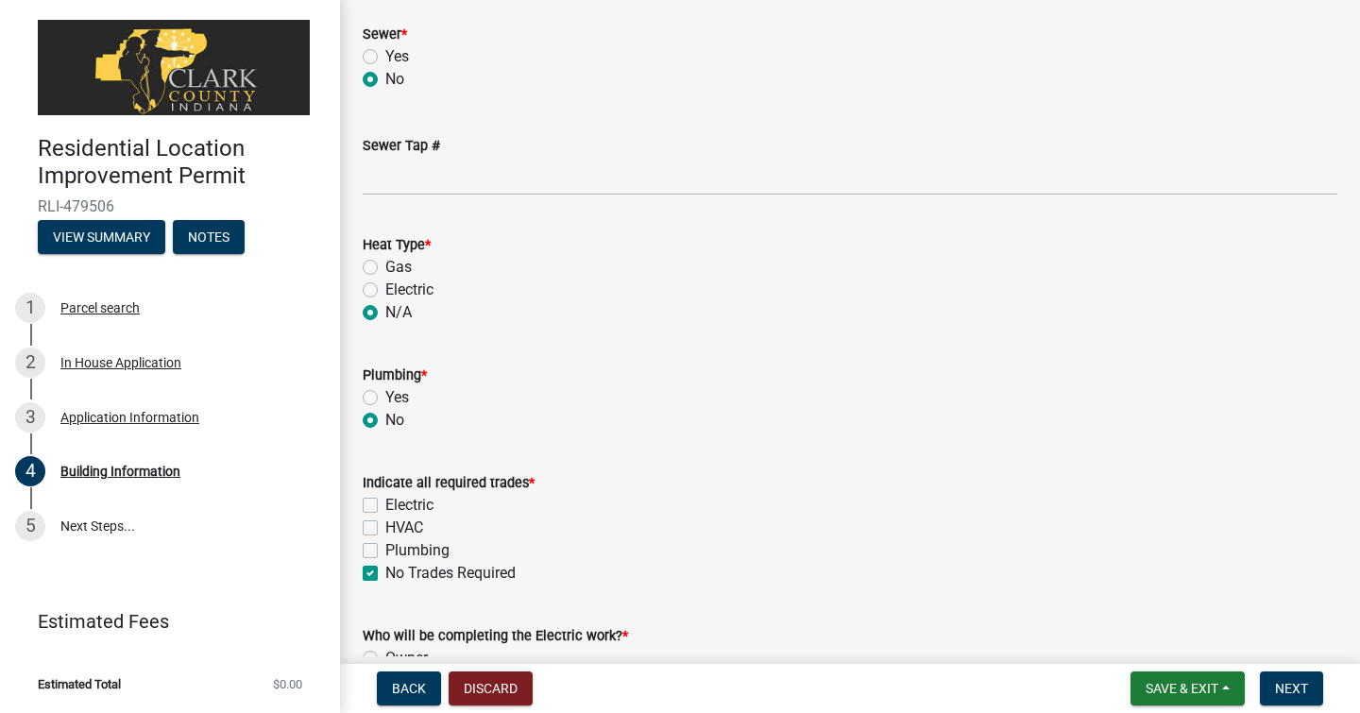
click at [639, 568] on div "No Trades Required" at bounding box center [850, 573] width 975 height 23
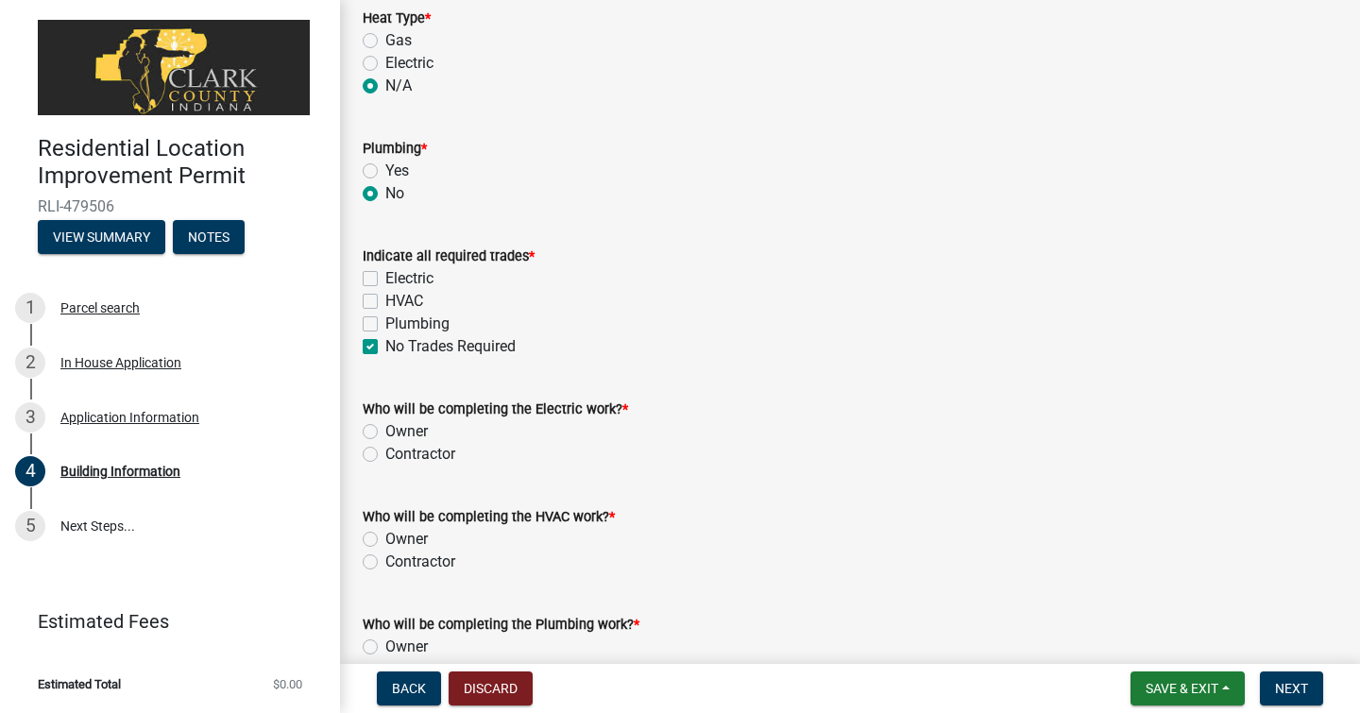
scroll to position [2192, 0]
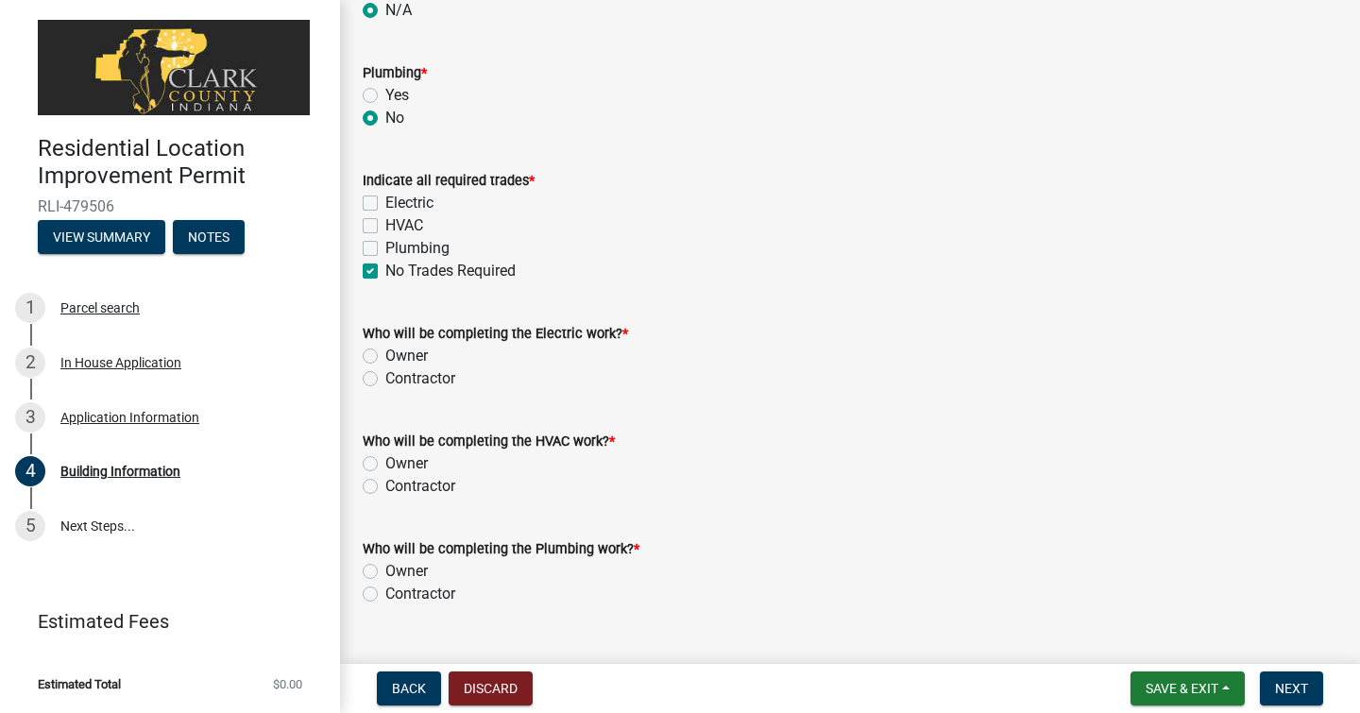
click at [385, 361] on label "Owner" at bounding box center [406, 356] width 43 height 23
click at [385, 357] on input "Owner" at bounding box center [391, 351] width 12 height 12
radio input "true"
click at [385, 463] on label "Owner" at bounding box center [406, 464] width 43 height 23
click at [385, 463] on input "Owner" at bounding box center [391, 459] width 12 height 12
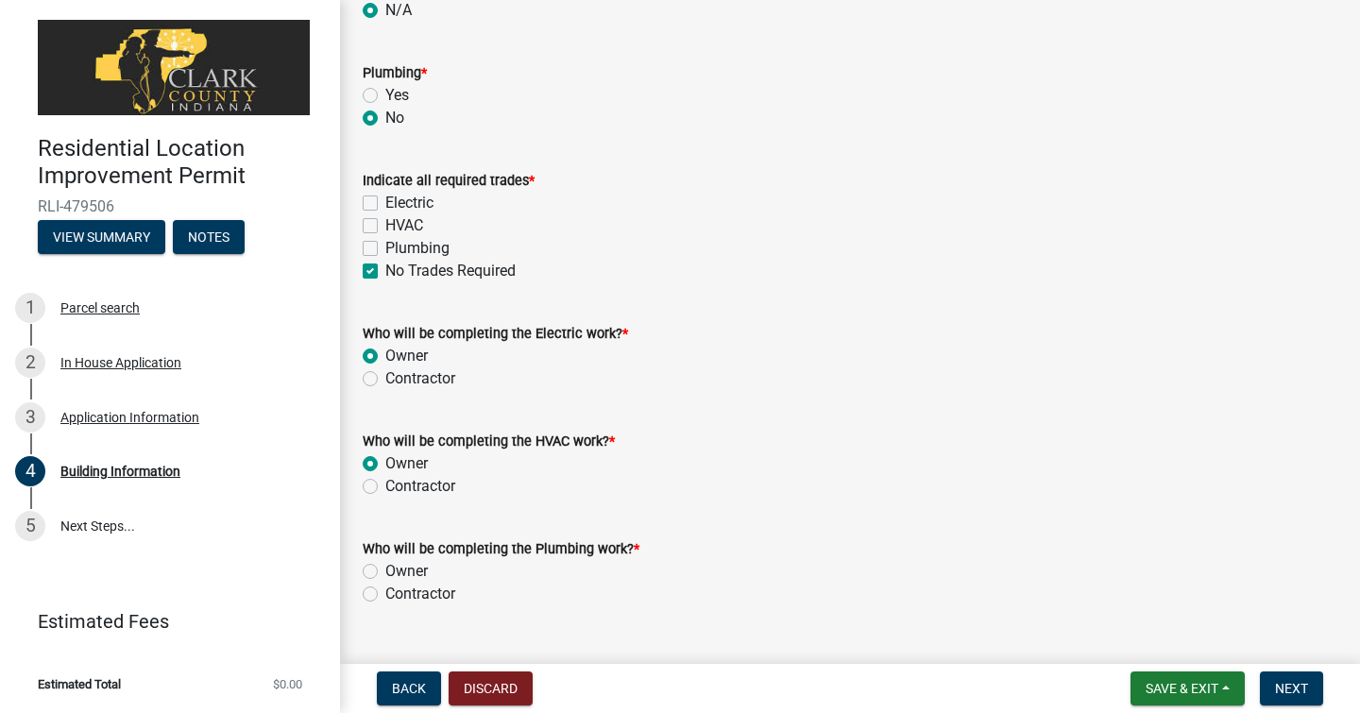
radio input "true"
click at [385, 569] on label "Owner" at bounding box center [406, 571] width 43 height 23
click at [385, 569] on input "Owner" at bounding box center [391, 566] width 12 height 12
radio input "true"
click at [683, 529] on form "Who will be completing the Plumbing work? * Owner [DEMOGRAPHIC_DATA]" at bounding box center [850, 560] width 975 height 91
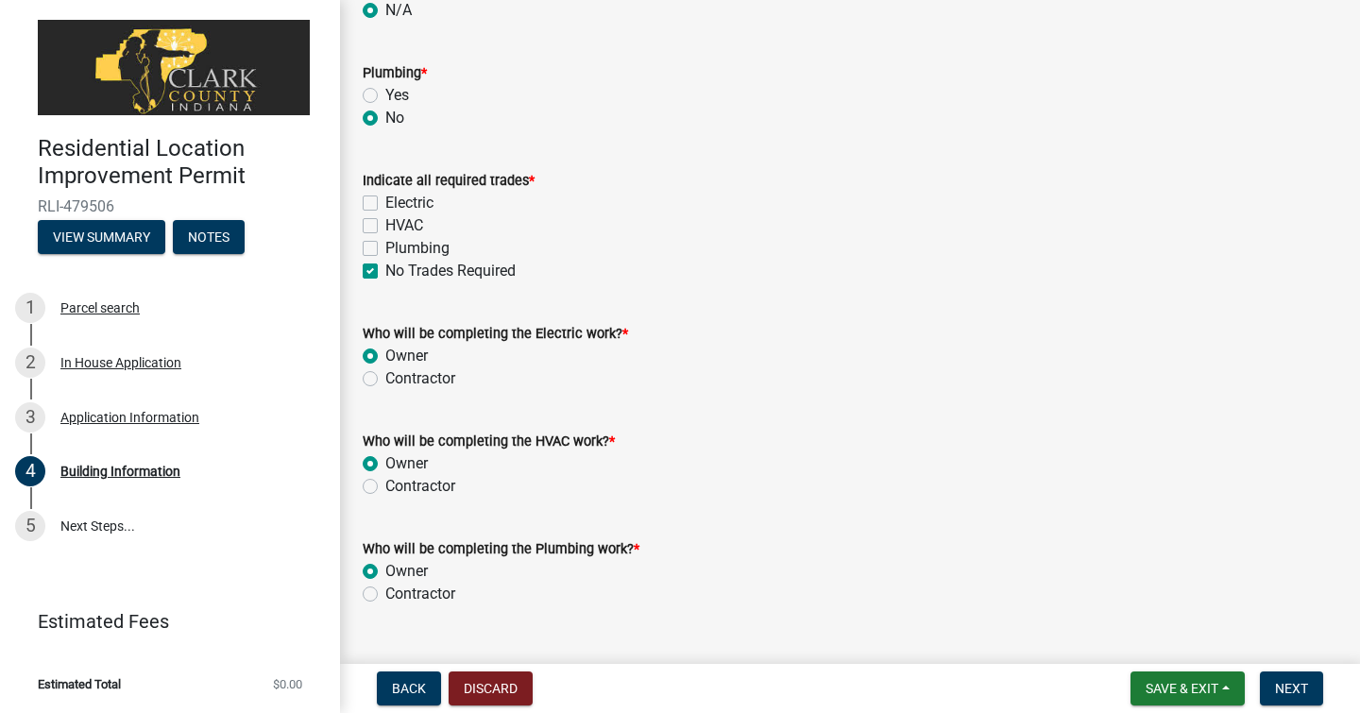
scroll to position [2214, 0]
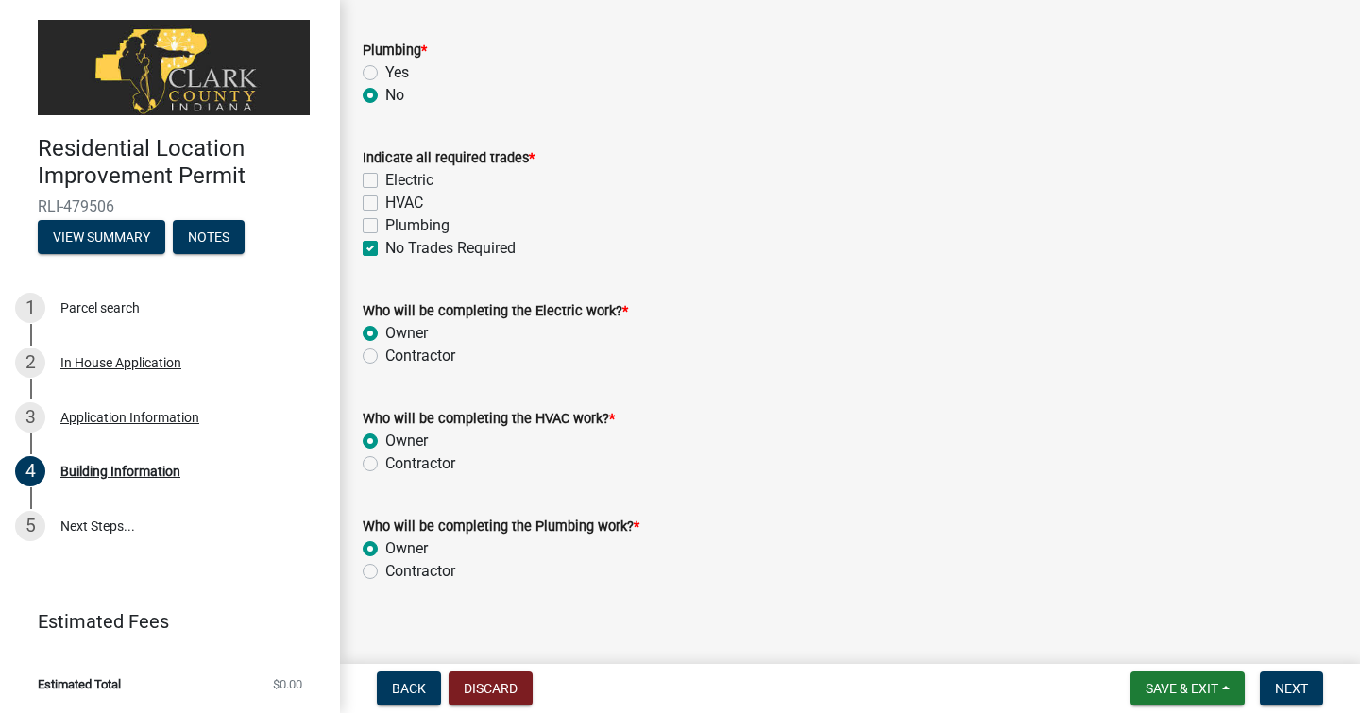
click at [850, 569] on div "Contractor" at bounding box center [850, 571] width 975 height 23
click at [1296, 686] on span "Next" at bounding box center [1291, 688] width 33 height 15
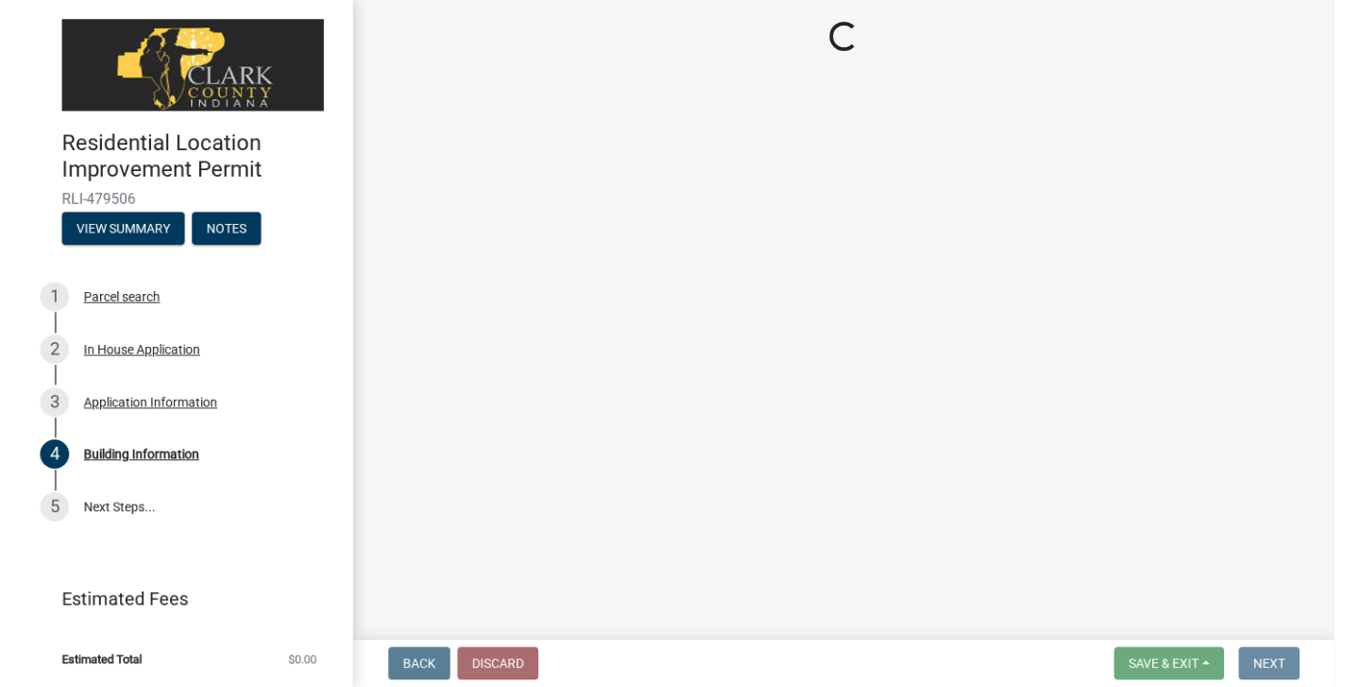
scroll to position [0, 0]
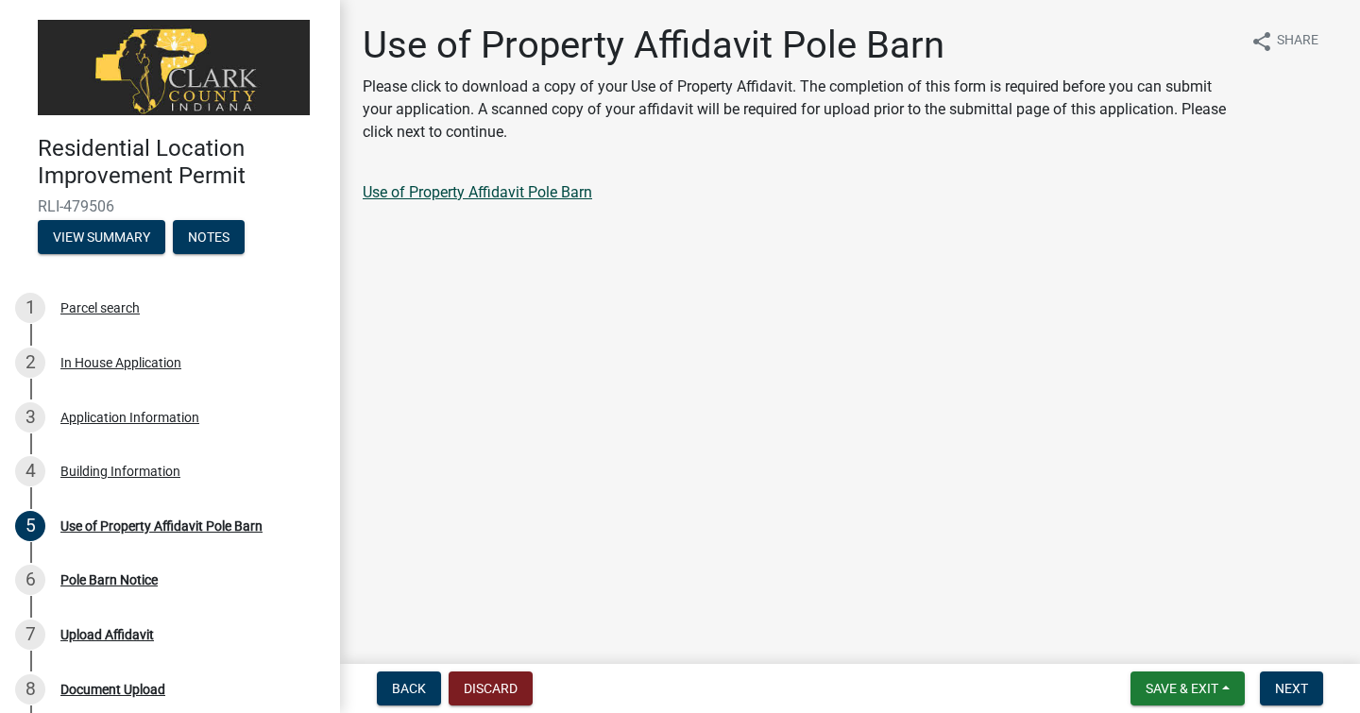
click at [548, 193] on link "Use of Property Affidavit Pole Barn" at bounding box center [478, 192] width 230 height 18
click at [1298, 695] on span "Next" at bounding box center [1291, 688] width 33 height 15
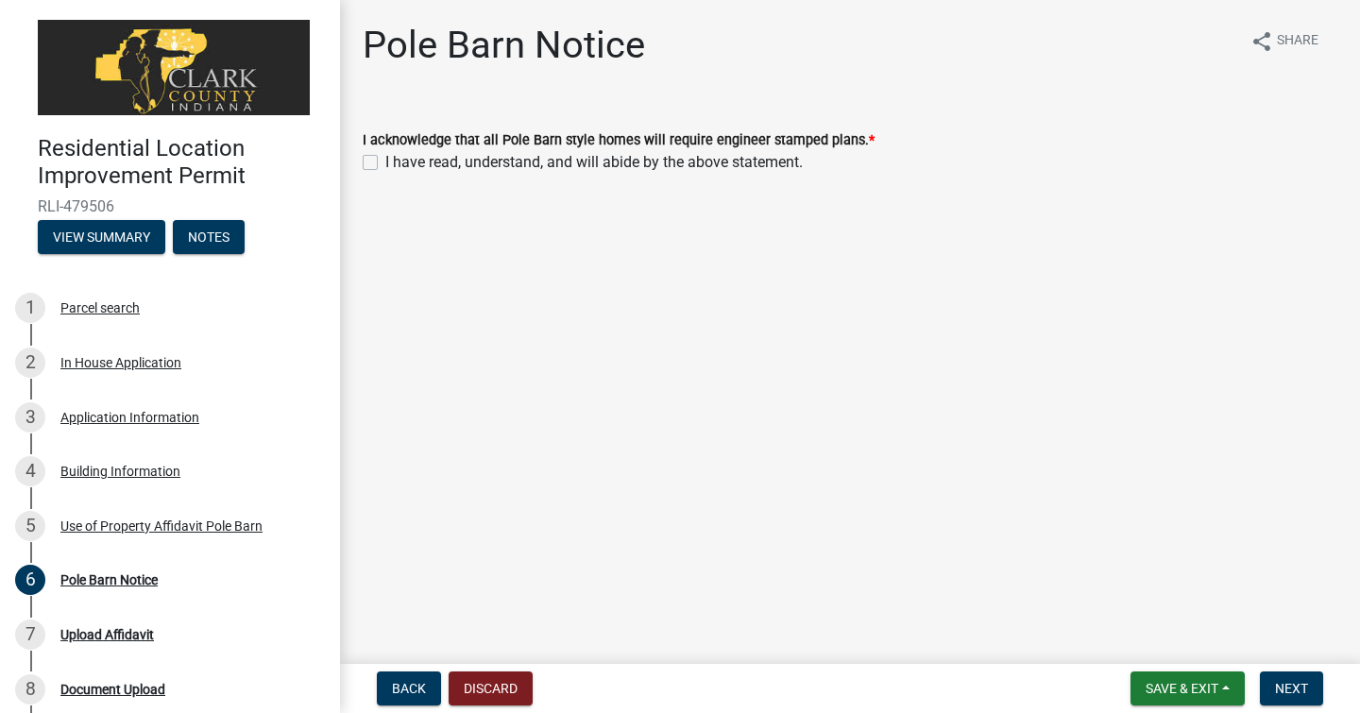
click at [385, 168] on label "I have read, understand, and will abide by the above statement." at bounding box center [594, 162] width 418 height 23
click at [385, 163] on input "I have read, understand, and will abide by the above statement." at bounding box center [391, 157] width 12 height 12
checkbox input "true"
click at [1288, 695] on span "Next" at bounding box center [1291, 688] width 33 height 15
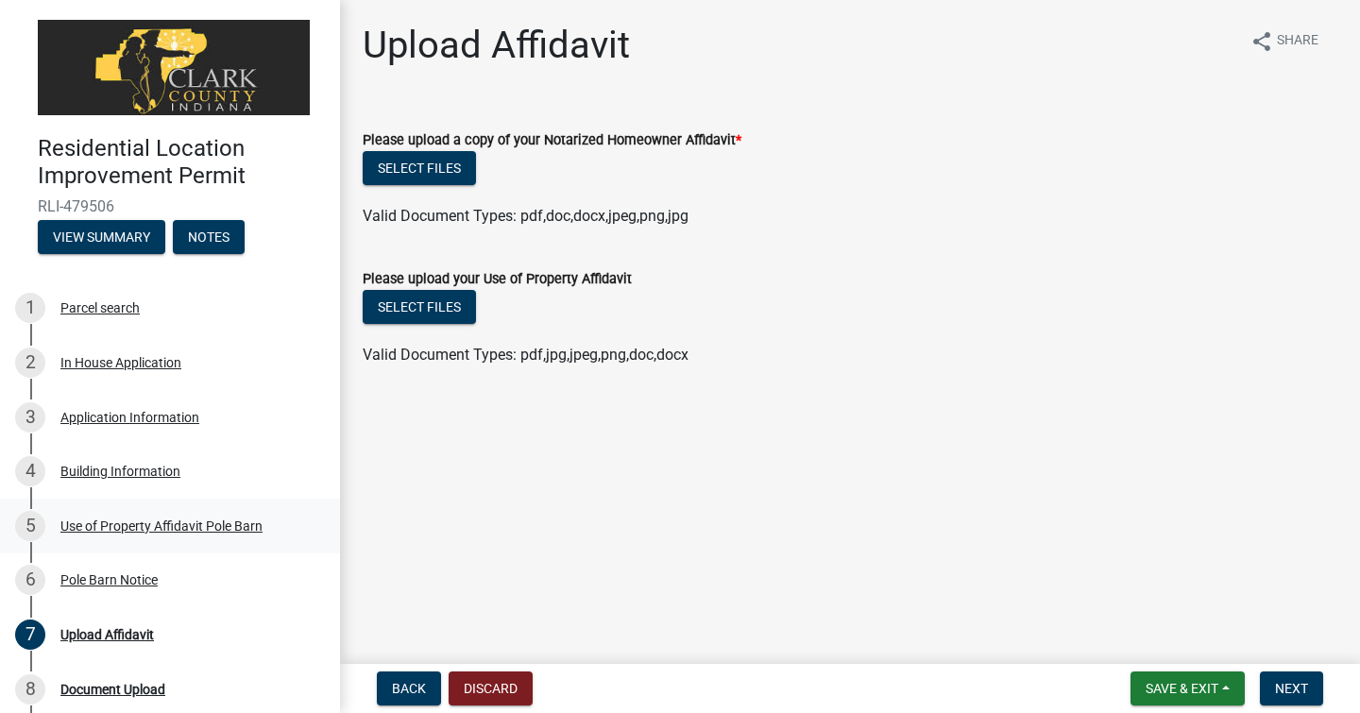
click at [231, 531] on div "Use of Property Affidavit Pole Barn" at bounding box center [161, 526] width 202 height 13
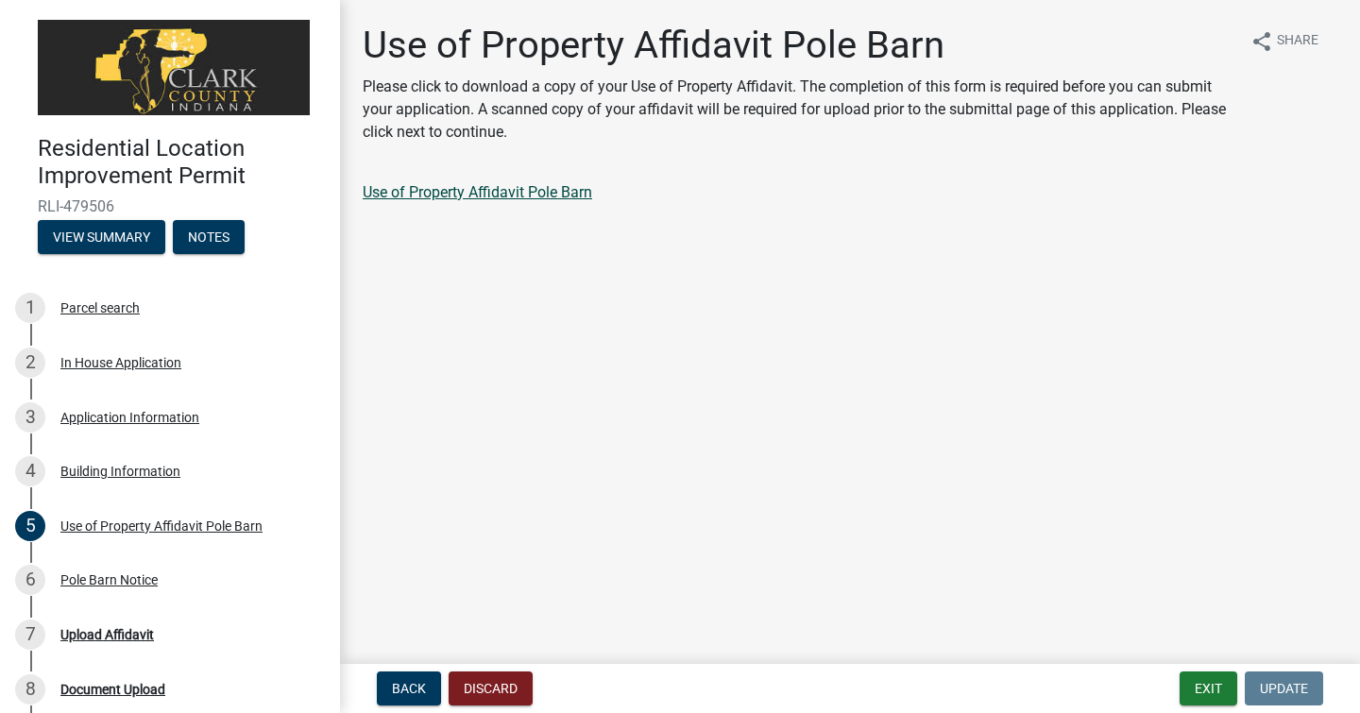
click at [523, 194] on link "Use of Property Affidavit Pole Barn" at bounding box center [478, 192] width 230 height 18
click at [556, 186] on link "Use of Property Affidavit Pole Barn" at bounding box center [478, 192] width 230 height 18
click at [1289, 688] on span "Update" at bounding box center [1284, 688] width 48 height 15
click at [108, 692] on div "Document Upload" at bounding box center [112, 689] width 105 height 13
click at [106, 579] on div "Pole Barn Notice" at bounding box center [108, 579] width 97 height 13
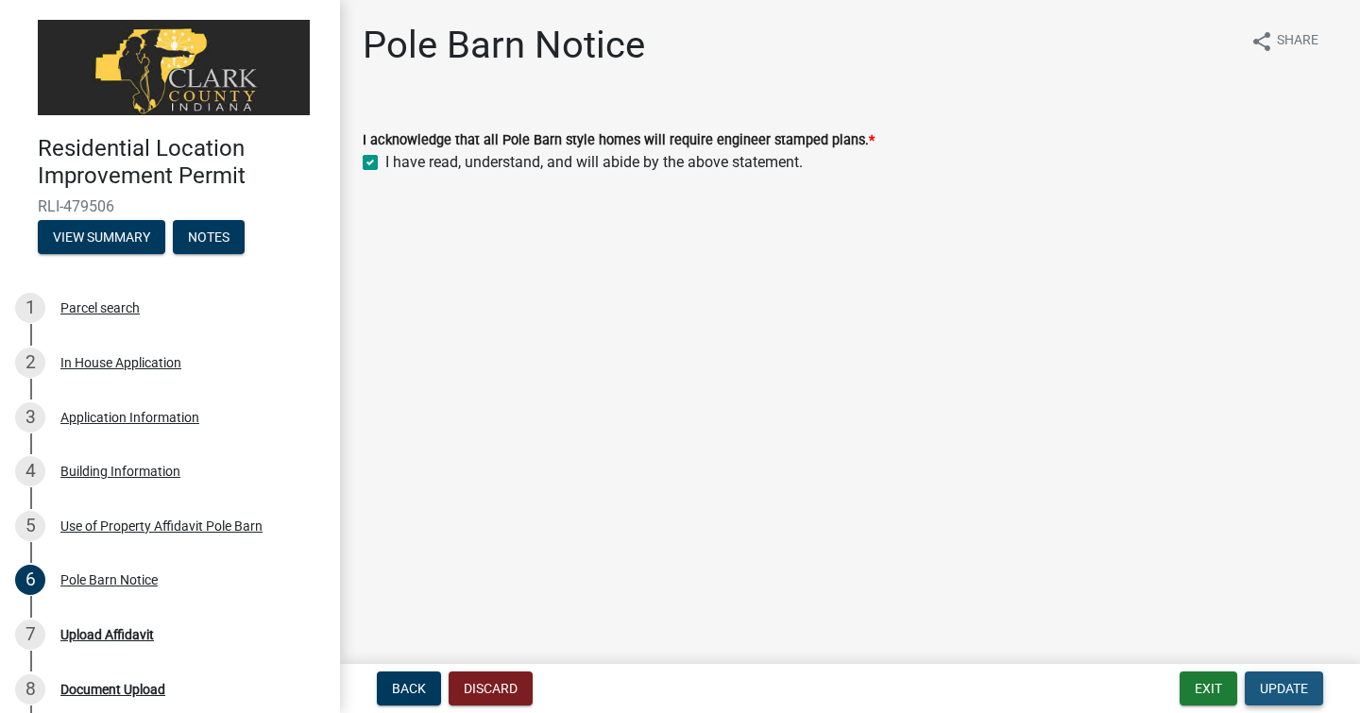
click at [1291, 685] on span "Update" at bounding box center [1284, 688] width 48 height 15
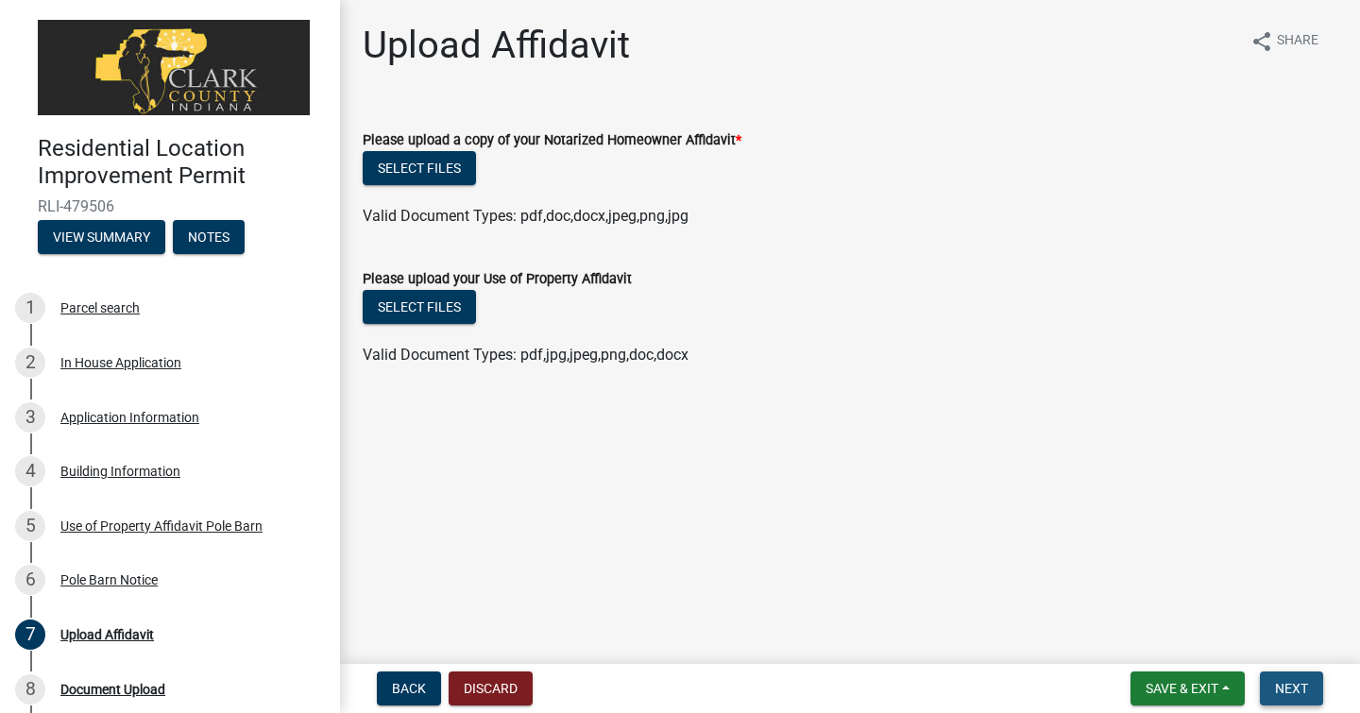
click at [1291, 685] on span "Next" at bounding box center [1291, 688] width 33 height 15
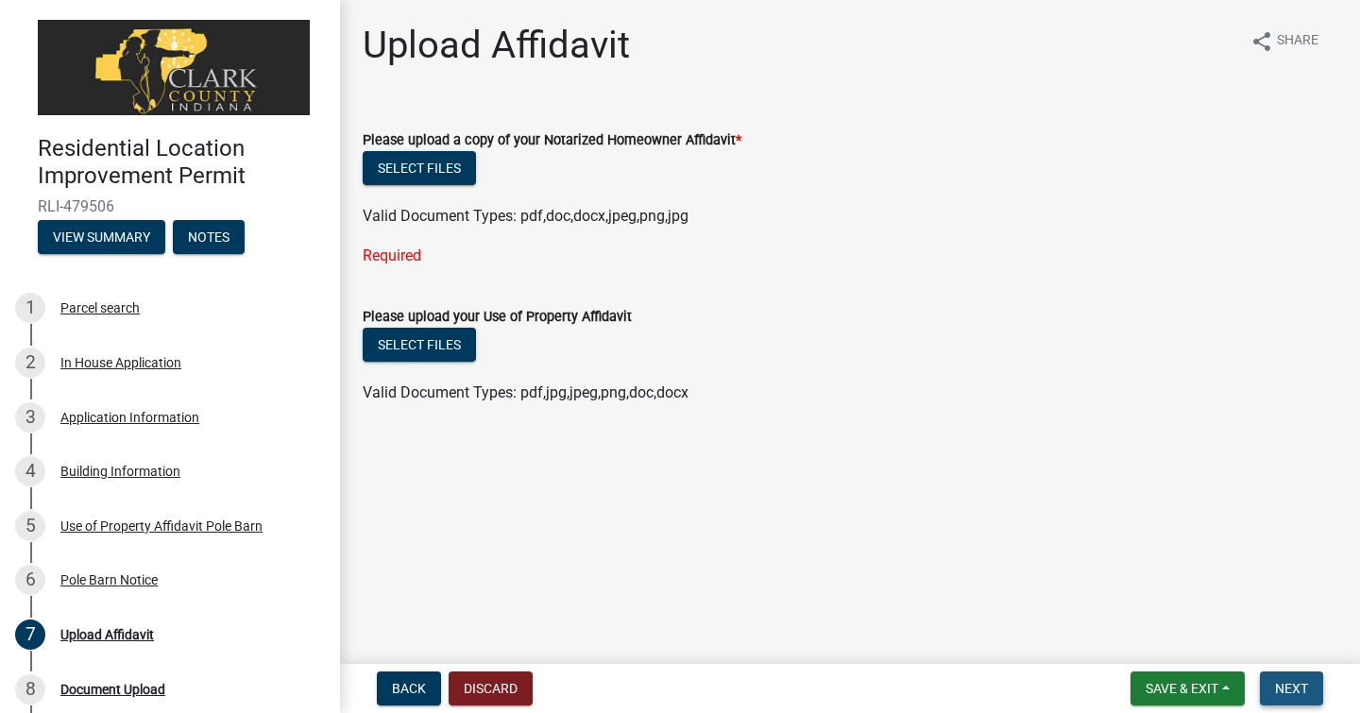
click at [1291, 685] on span "Next" at bounding box center [1291, 688] width 33 height 15
click at [162, 689] on div "Document Upload" at bounding box center [112, 689] width 105 height 13
click at [1288, 688] on span "Next" at bounding box center [1291, 688] width 33 height 15
click at [434, 175] on button "Select files" at bounding box center [419, 168] width 113 height 34
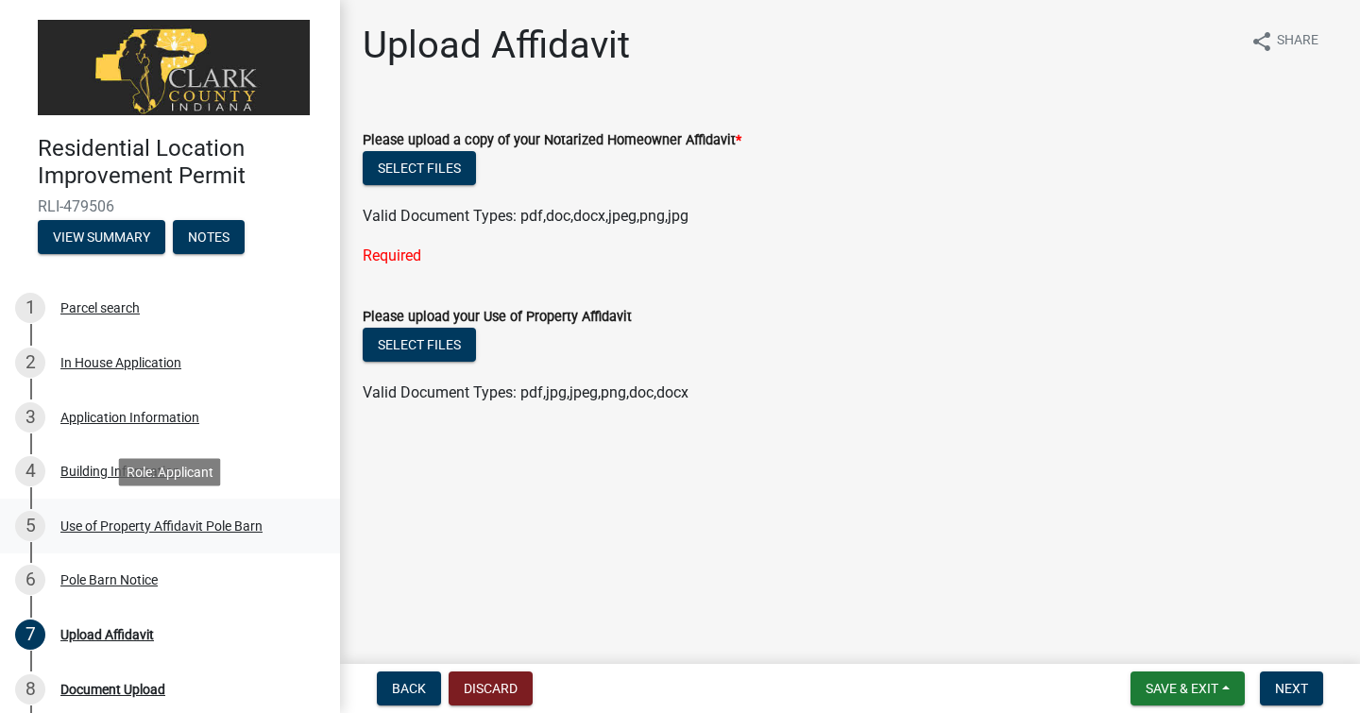
click at [231, 531] on div "Use of Property Affidavit Pole Barn" at bounding box center [161, 526] width 202 height 13
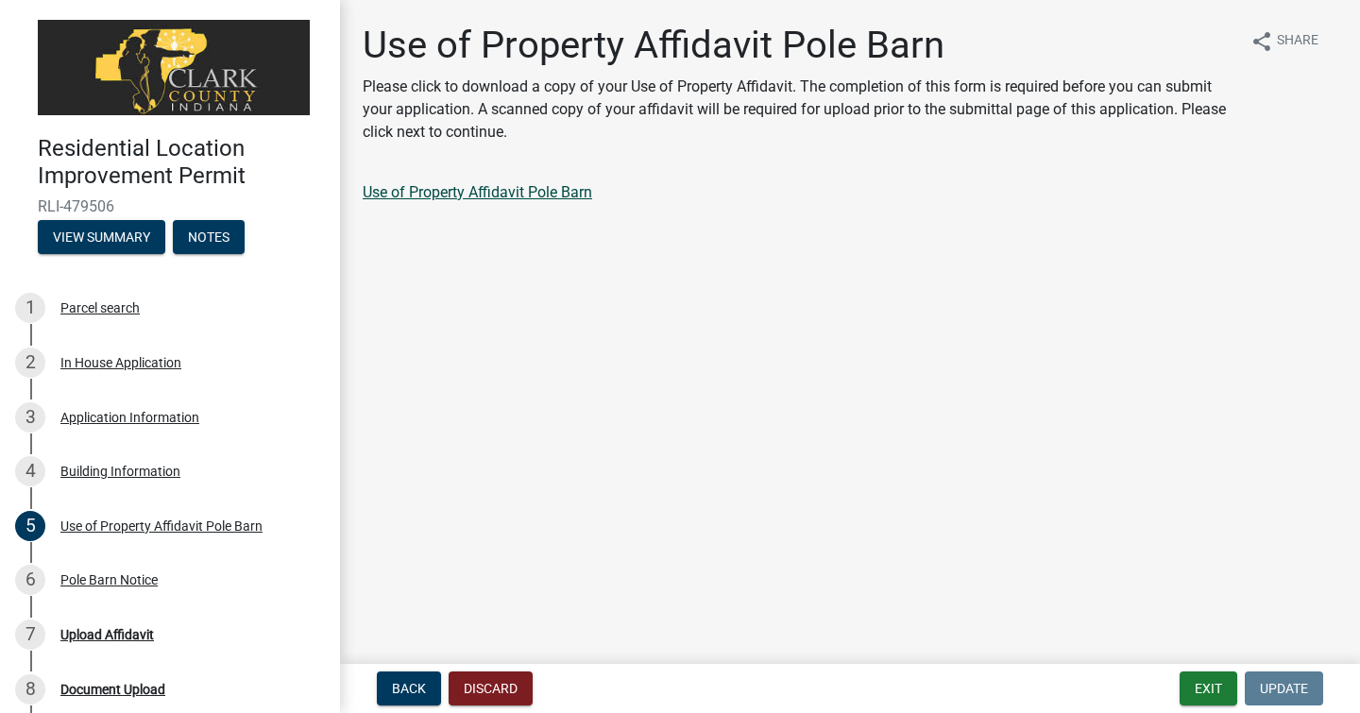
click at [536, 193] on link "Use of Property Affidavit Pole Barn" at bounding box center [478, 192] width 230 height 18
